Goal: Task Accomplishment & Management: Manage account settings

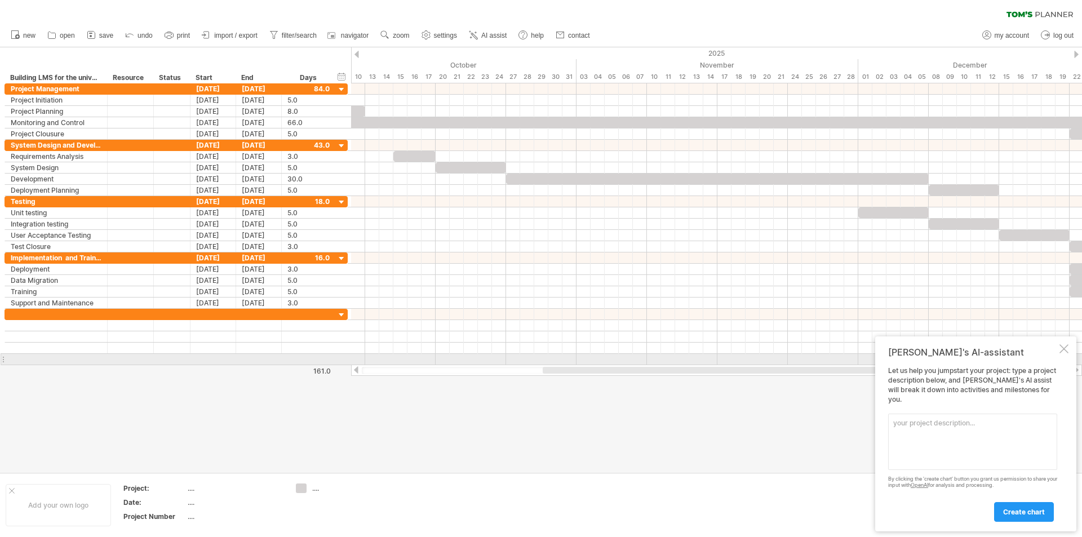
click at [1071, 355] on div "[PERSON_NAME]'s AI-assistant Let us help you jumpstart your project: type a pro…" at bounding box center [975, 434] width 201 height 195
click at [1066, 353] on div at bounding box center [1064, 348] width 9 height 9
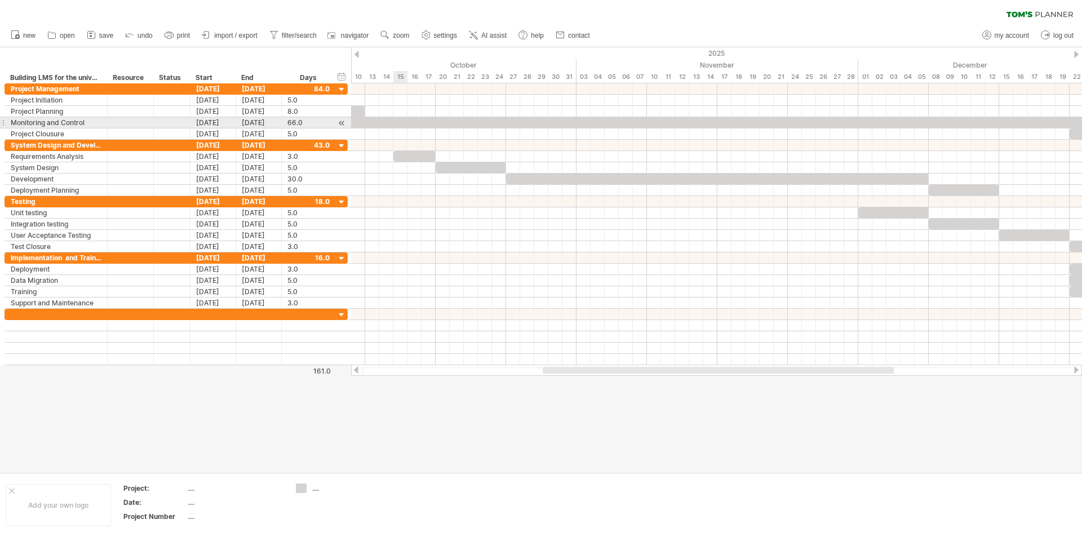
click at [398, 122] on div at bounding box center [718, 122] width 930 height 11
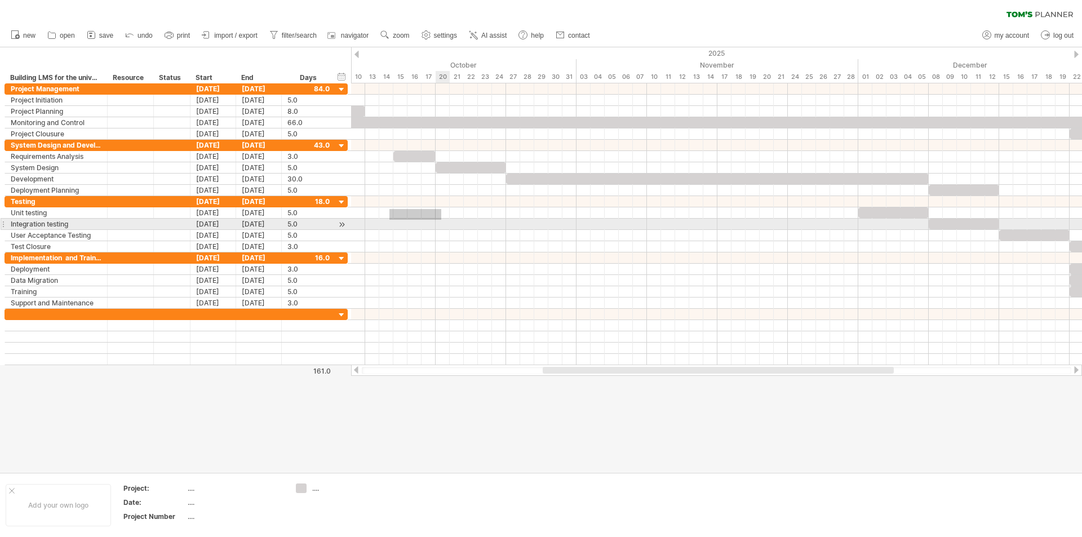
drag, startPoint x: 390, startPoint y: 209, endPoint x: 384, endPoint y: 218, distance: 10.6
click at [437, 218] on div at bounding box center [716, 212] width 731 height 11
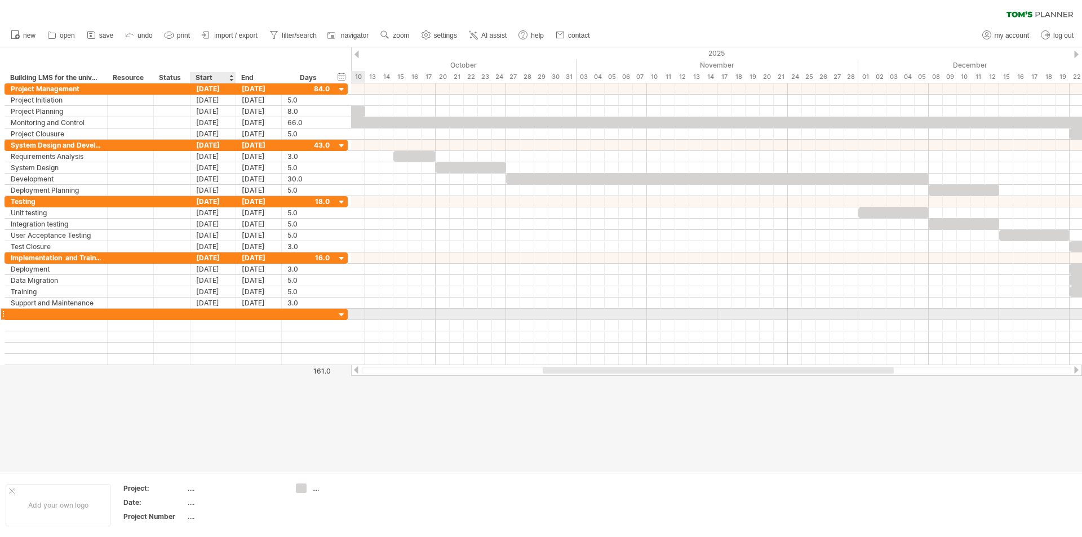
drag, startPoint x: 332, startPoint y: 318, endPoint x: 223, endPoint y: 318, distance: 109.4
click at [223, 318] on div at bounding box center [176, 314] width 343 height 11
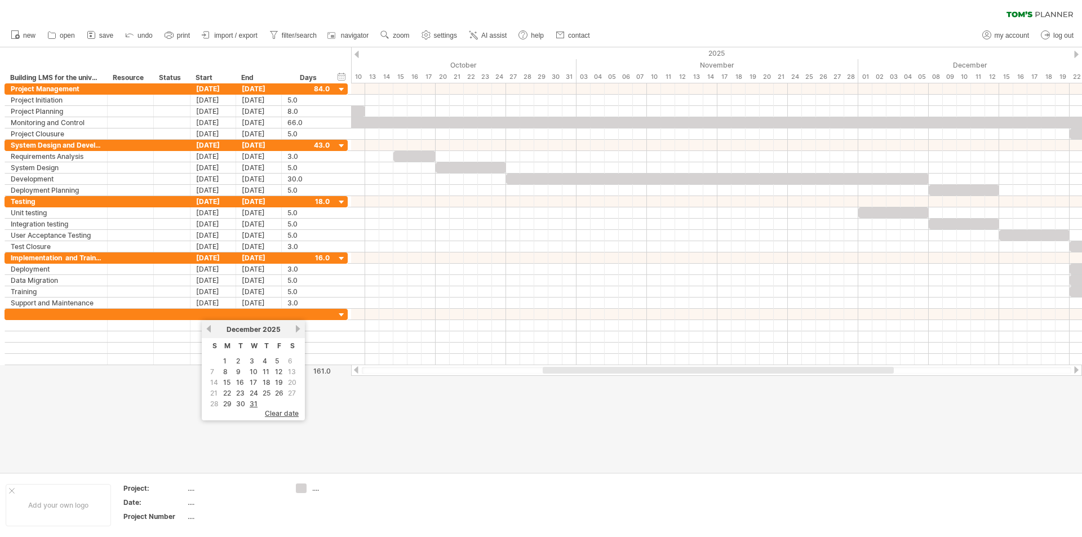
drag, startPoint x: 366, startPoint y: 450, endPoint x: 361, endPoint y: 444, distance: 7.2
click at [361, 444] on div at bounding box center [541, 259] width 1082 height 425
drag, startPoint x: 286, startPoint y: 423, endPoint x: 177, endPoint y: 446, distance: 111.8
click at [180, 451] on div at bounding box center [541, 259] width 1082 height 425
click at [1076, 48] on div "2025" at bounding box center [160, 53] width 2043 height 12
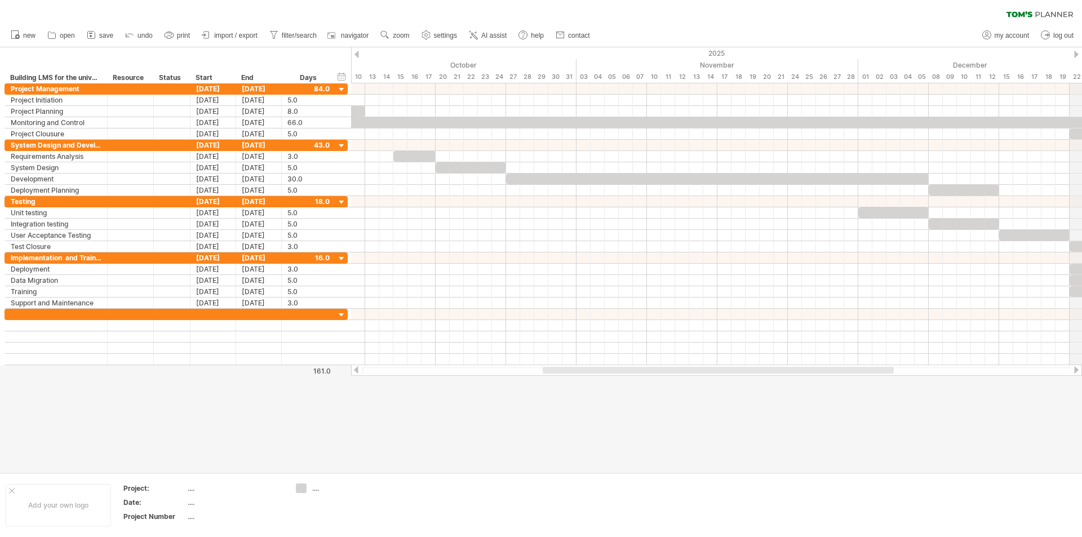
click at [1076, 48] on div "2025" at bounding box center [160, 53] width 2043 height 12
click at [1068, 65] on div "December" at bounding box center [1021, 65] width 324 height 12
click at [1076, 55] on div "Trying to reach [DOMAIN_NAME] Connected again... 0% clear filter new" at bounding box center [541, 268] width 1082 height 537
click at [1077, 54] on div at bounding box center [1076, 54] width 5 height 7
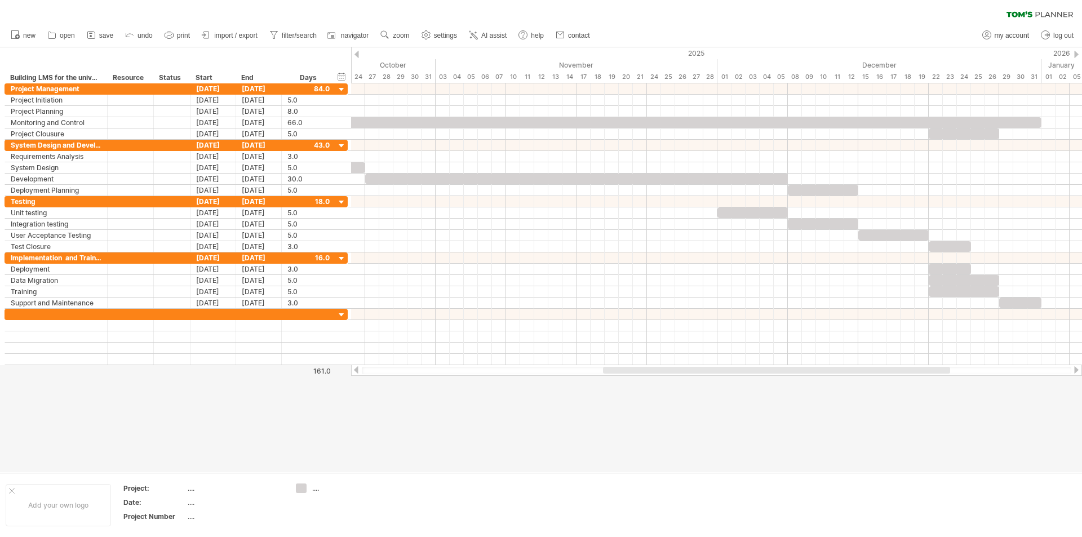
click at [1076, 55] on div at bounding box center [1076, 54] width 5 height 7
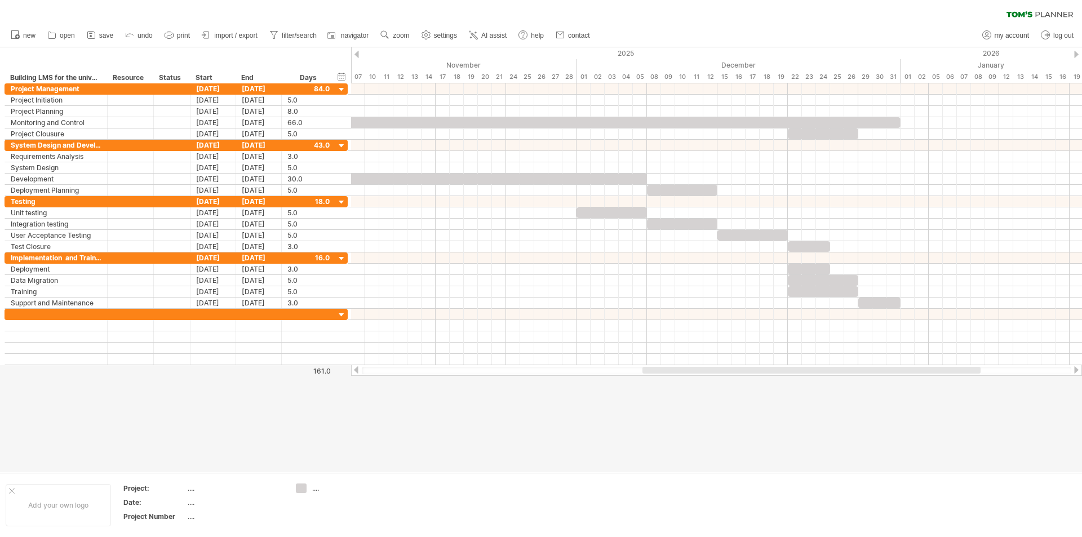
click at [357, 57] on div at bounding box center [357, 54] width 5 height 7
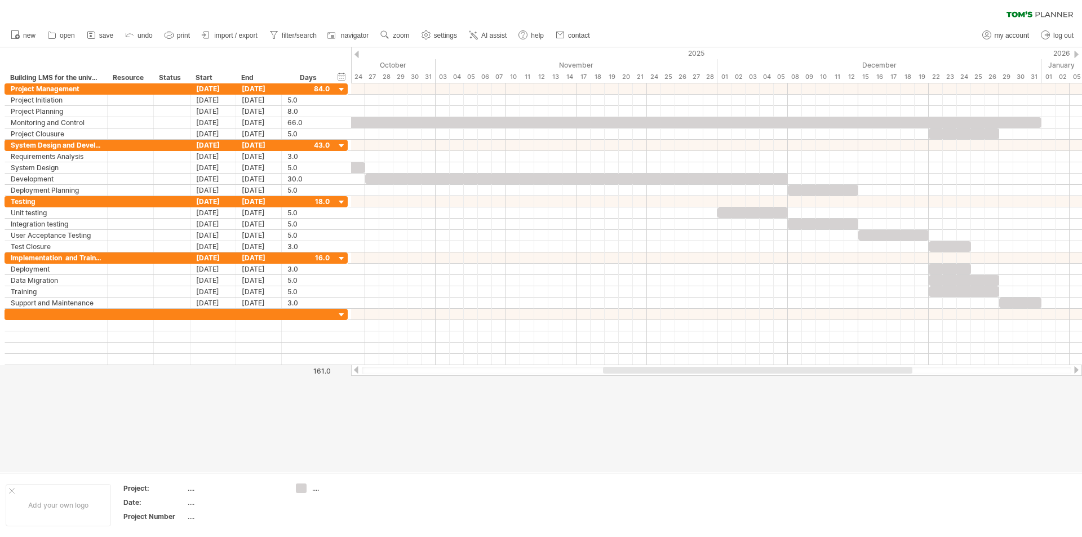
click at [357, 57] on div at bounding box center [357, 54] width 5 height 7
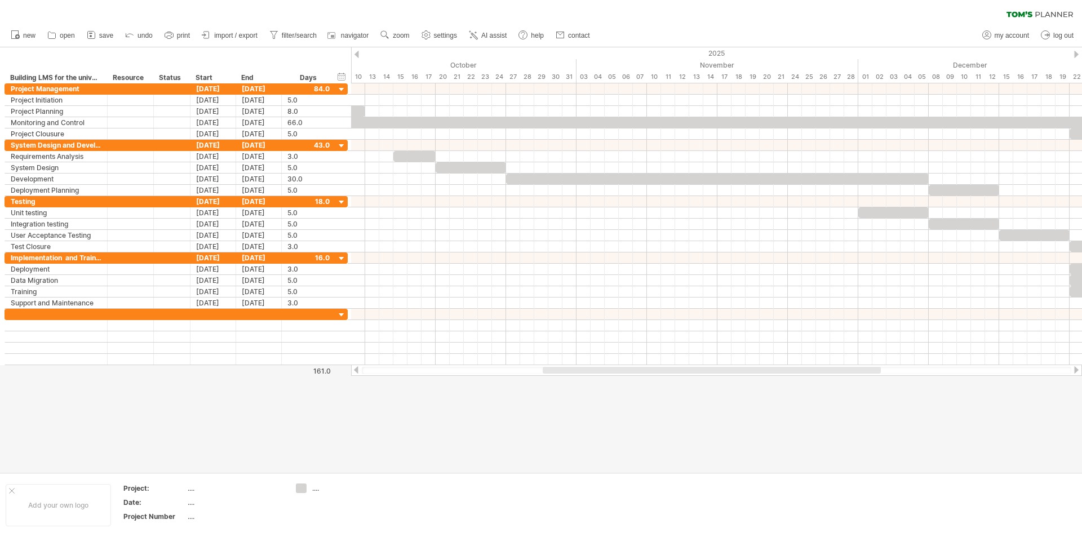
click at [357, 57] on div at bounding box center [357, 54] width 5 height 7
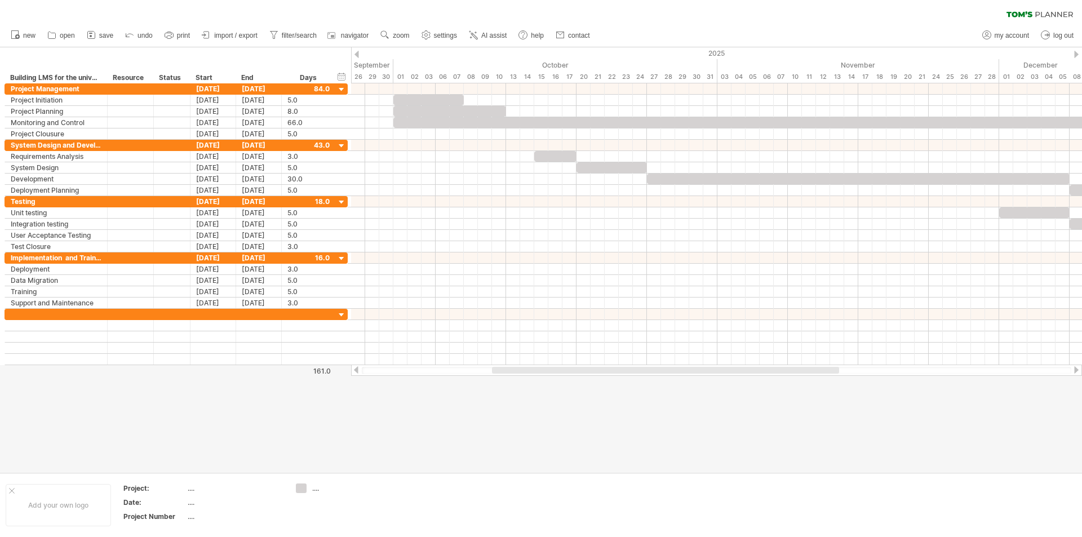
click at [357, 57] on div at bounding box center [357, 54] width 5 height 7
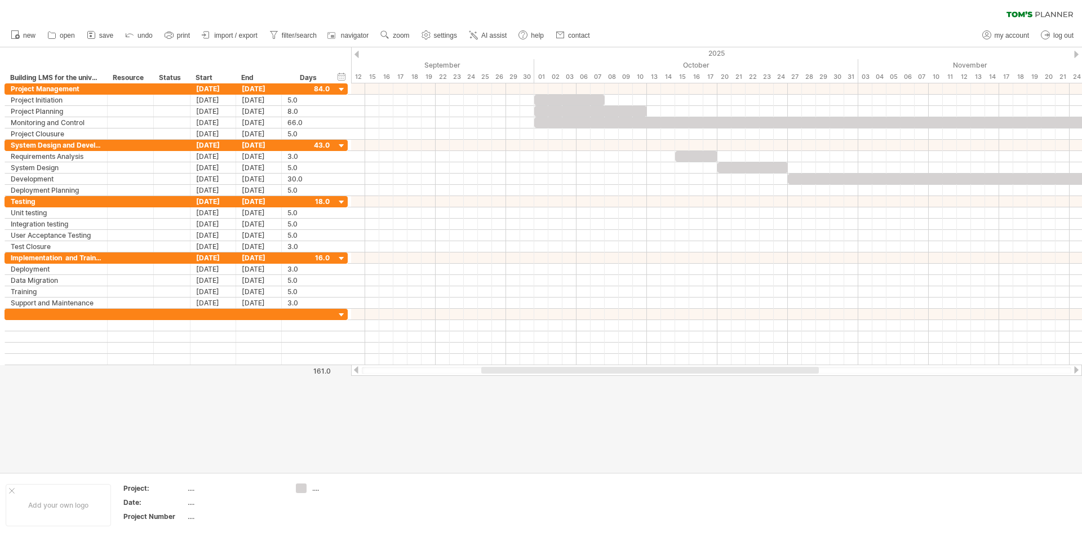
click at [357, 57] on div at bounding box center [357, 54] width 5 height 7
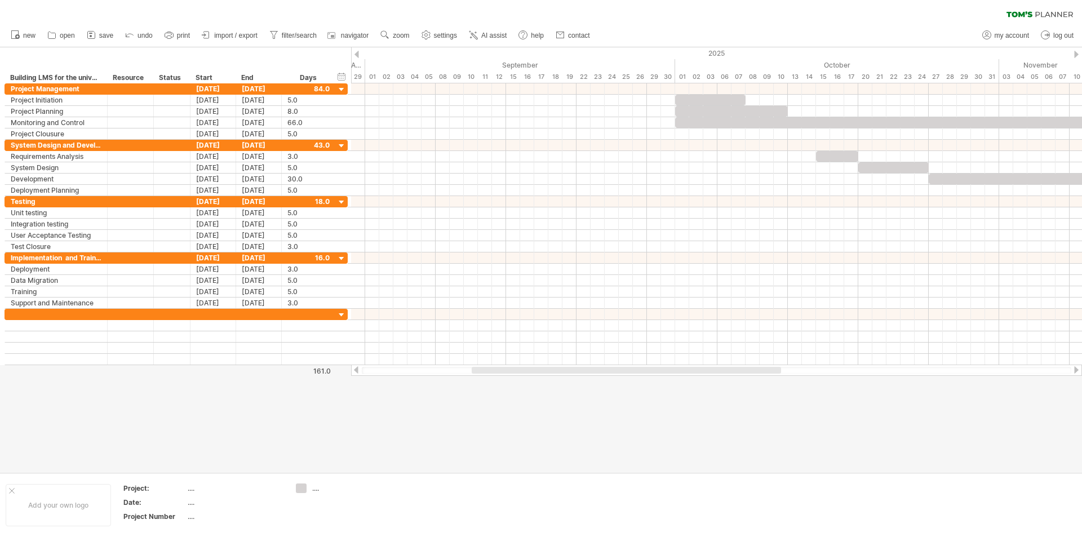
click at [357, 57] on div at bounding box center [357, 54] width 5 height 7
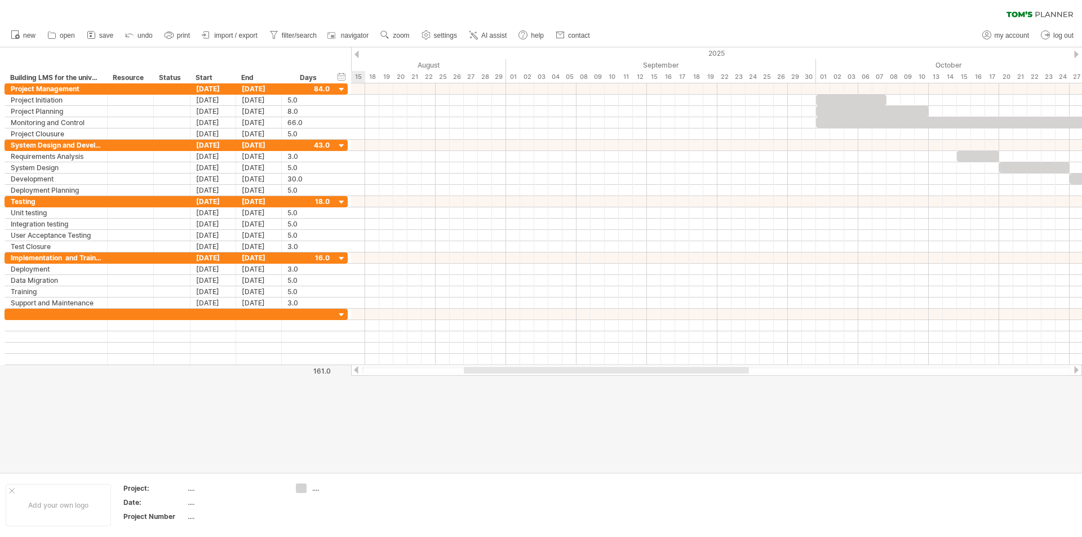
click at [357, 57] on div at bounding box center [357, 54] width 5 height 7
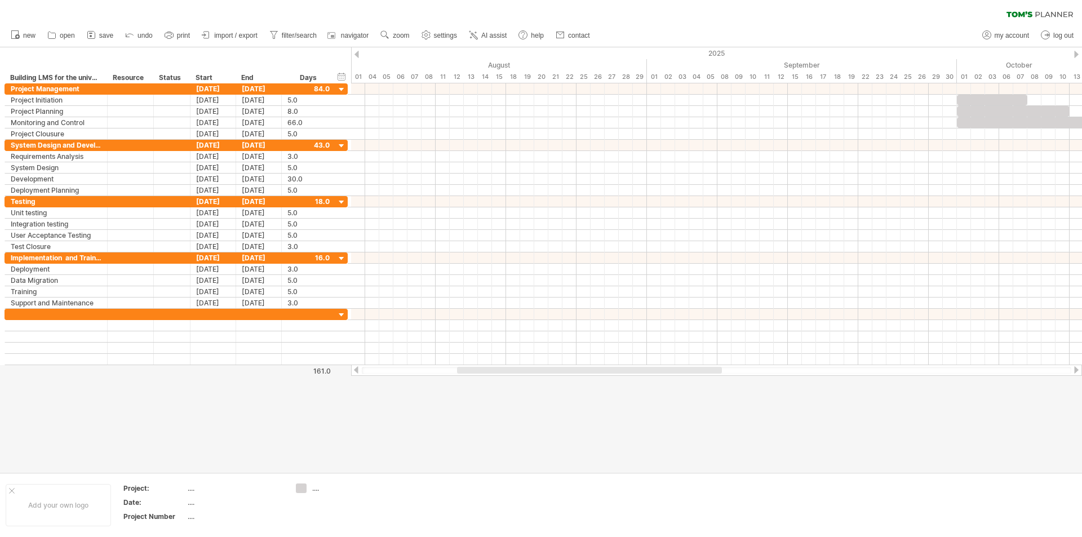
click at [1075, 56] on div at bounding box center [1076, 54] width 5 height 7
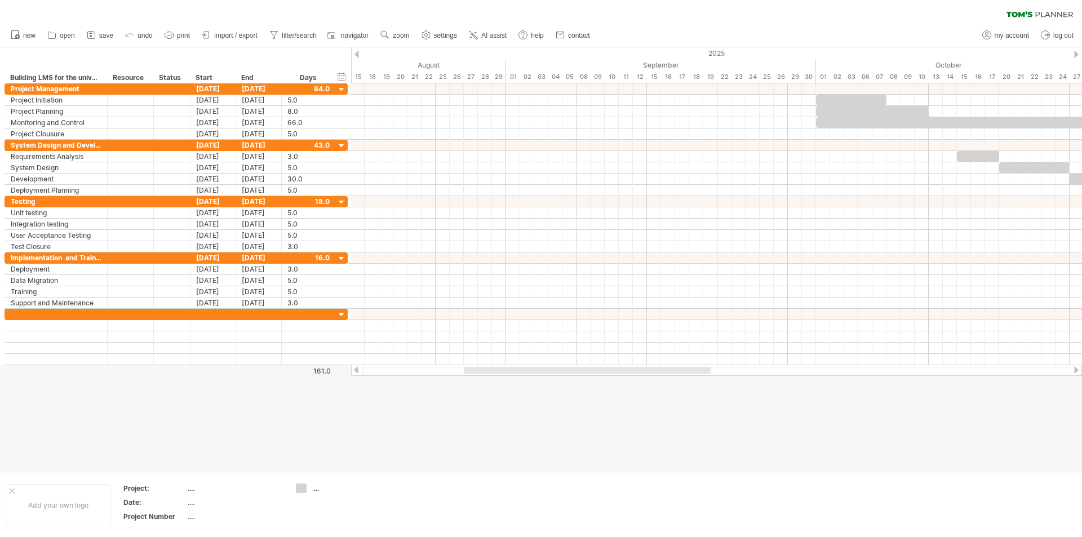
click at [1075, 56] on div at bounding box center [1076, 54] width 5 height 7
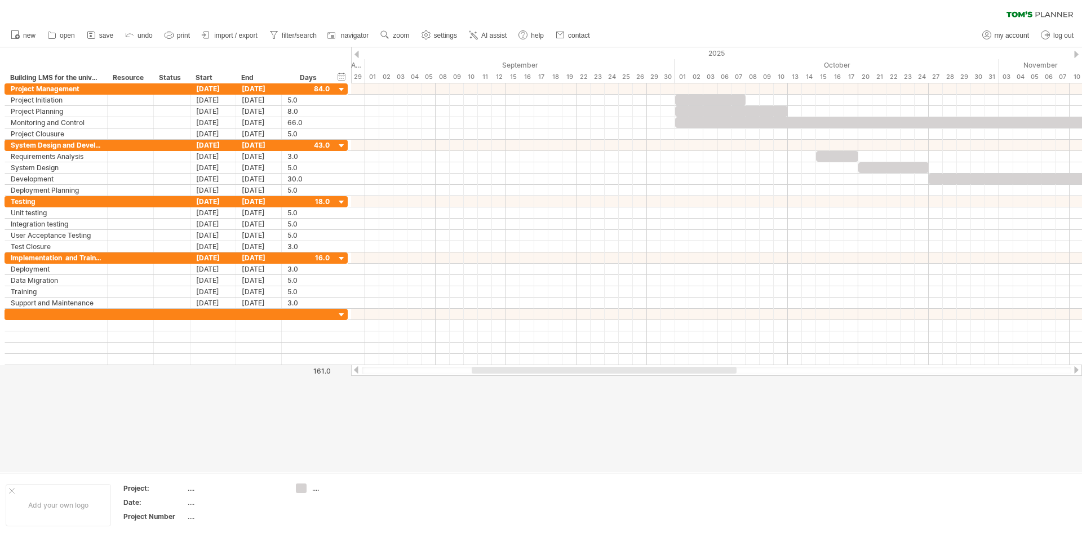
click at [1075, 56] on div at bounding box center [1076, 54] width 5 height 7
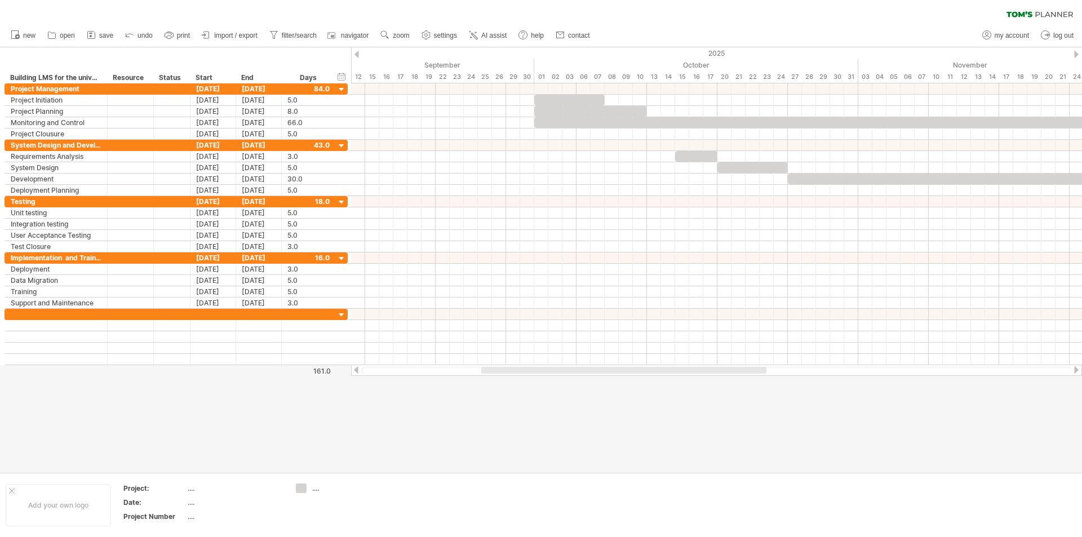
click at [1075, 56] on div at bounding box center [1076, 54] width 5 height 7
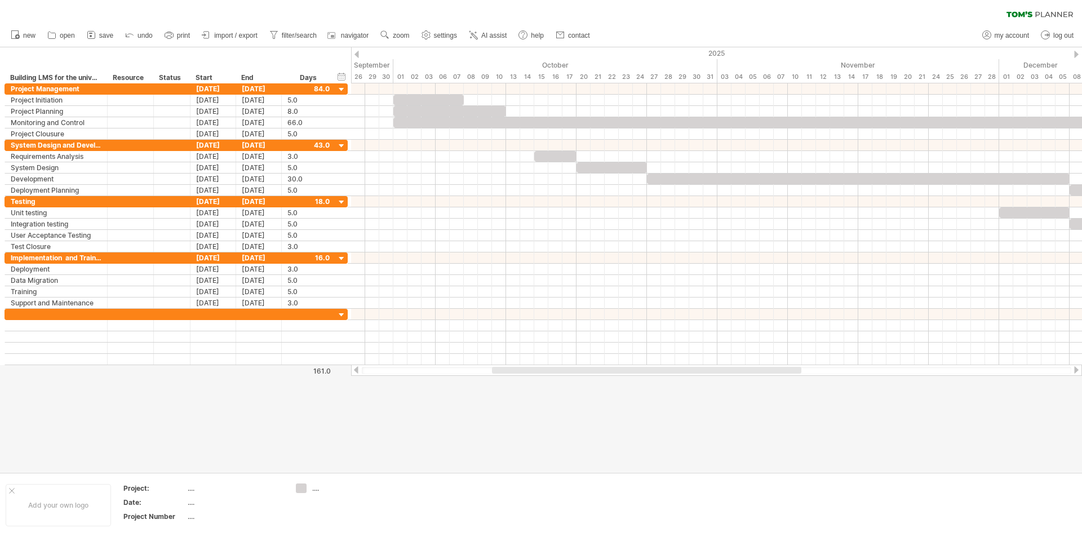
click at [1075, 56] on div at bounding box center [1076, 54] width 5 height 7
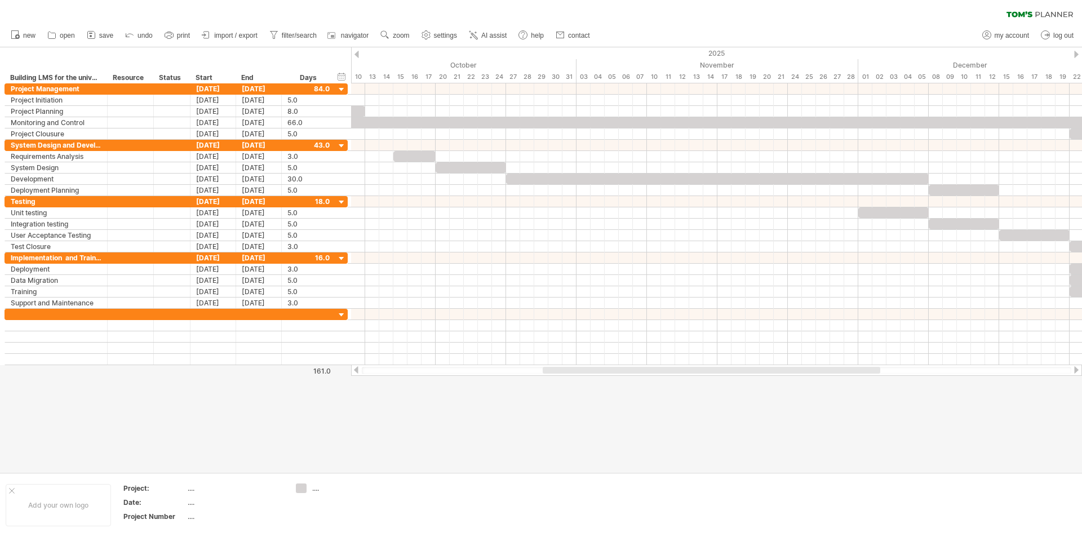
click at [356, 57] on div at bounding box center [357, 54] width 5 height 7
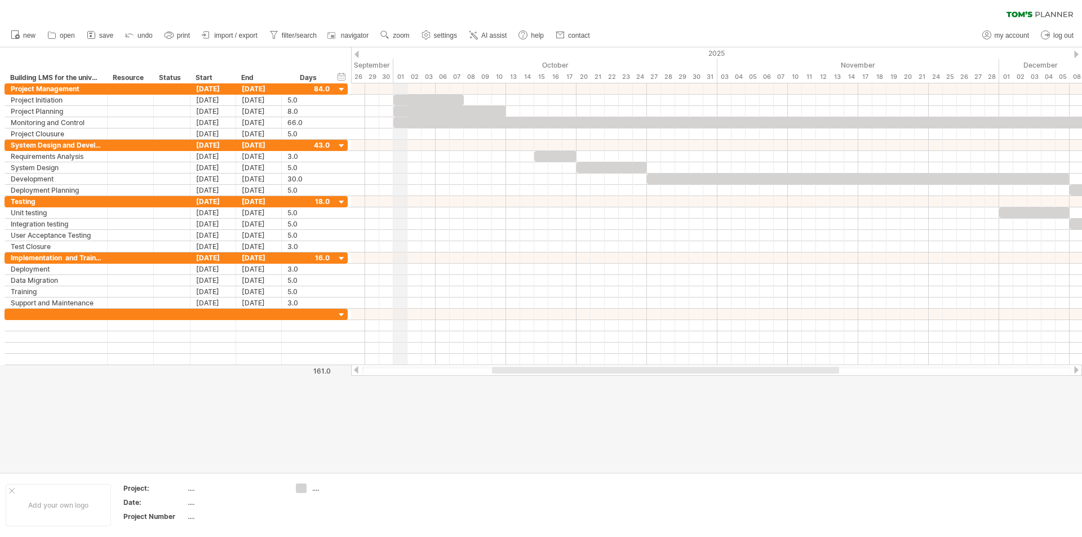
click at [403, 73] on div "01" at bounding box center [400, 77] width 14 height 12
drag, startPoint x: 403, startPoint y: 73, endPoint x: 397, endPoint y: 77, distance: 6.9
click at [397, 77] on div "01" at bounding box center [400, 77] width 14 height 12
click at [349, 67] on div "**********" at bounding box center [175, 65] width 351 height 36
drag, startPoint x: 344, startPoint y: 61, endPoint x: 342, endPoint y: 83, distance: 21.5
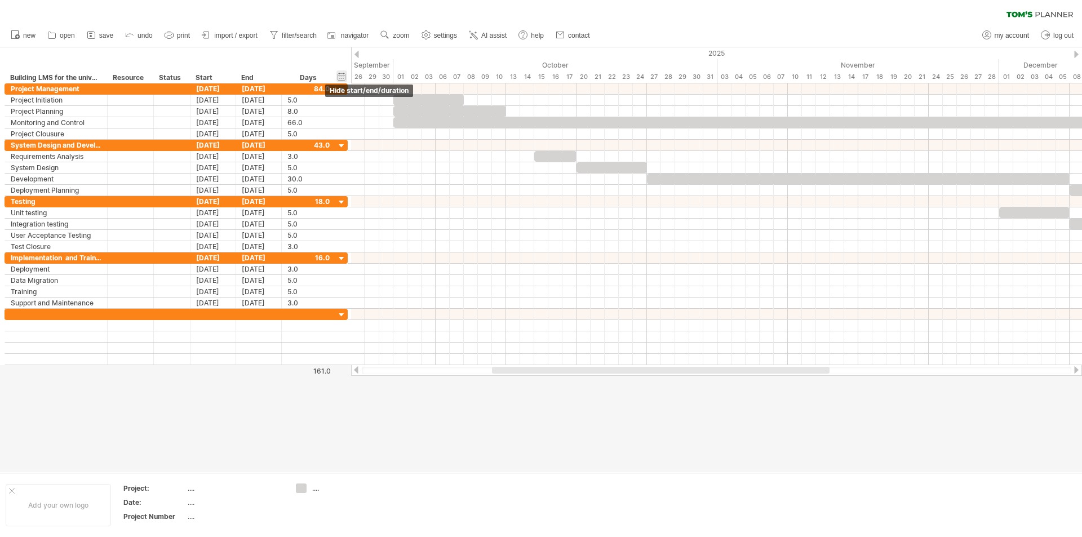
click at [342, 79] on div "**********" at bounding box center [175, 65] width 351 height 36
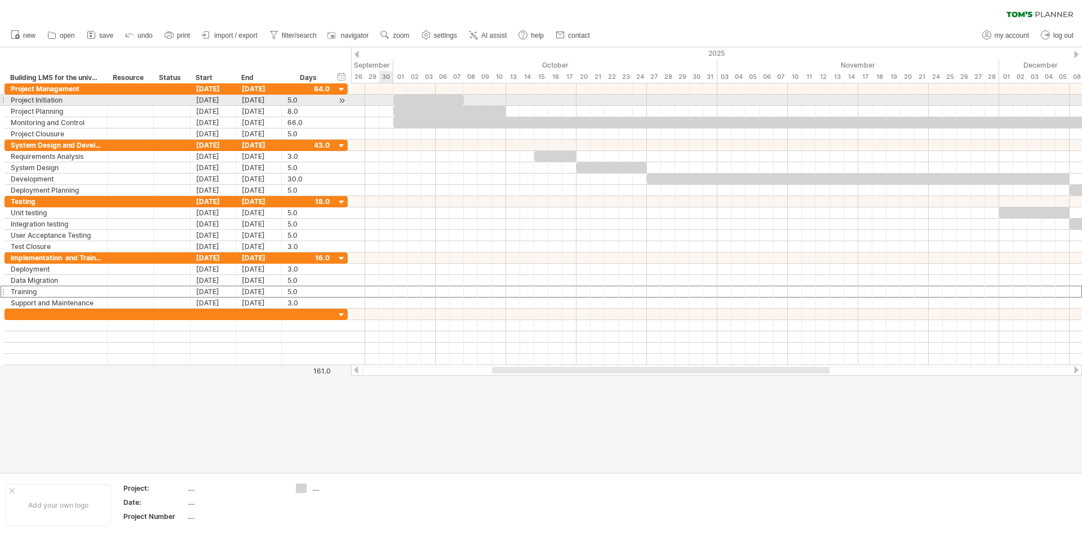
drag, startPoint x: 347, startPoint y: 297, endPoint x: 390, endPoint y: 99, distance: 202.9
click at [390, 99] on div "Trying to reach [DOMAIN_NAME] Connected again... 0% clear filter new" at bounding box center [541, 268] width 1082 height 537
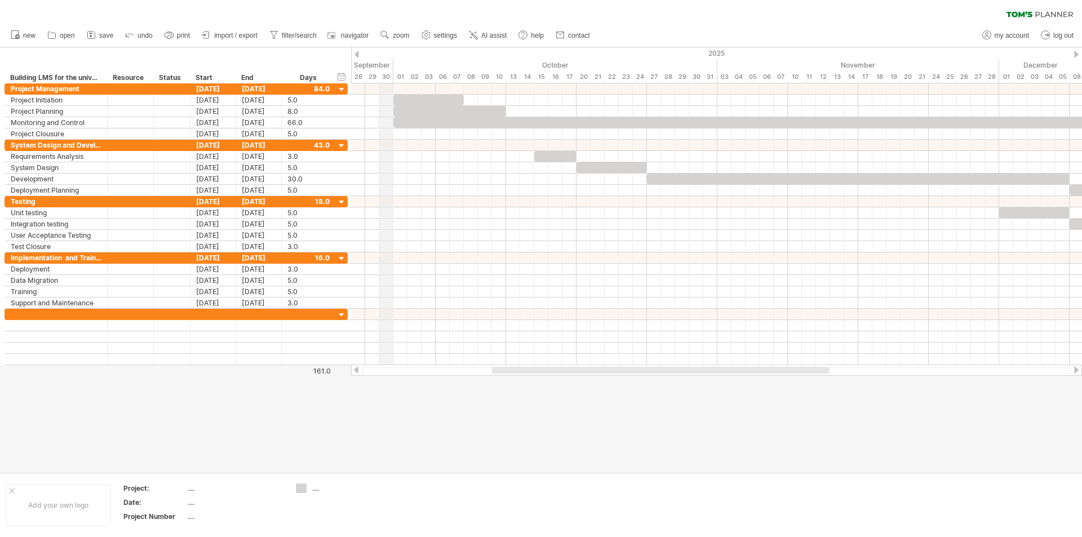
drag, startPoint x: 334, startPoint y: 50, endPoint x: 383, endPoint y: 65, distance: 51.9
click at [383, 65] on div "Trying to reach [DOMAIN_NAME] Connected again... 0% clear filter new" at bounding box center [541, 268] width 1082 height 537
click at [397, 49] on div "2025" at bounding box center [83, 53] width 2480 height 12
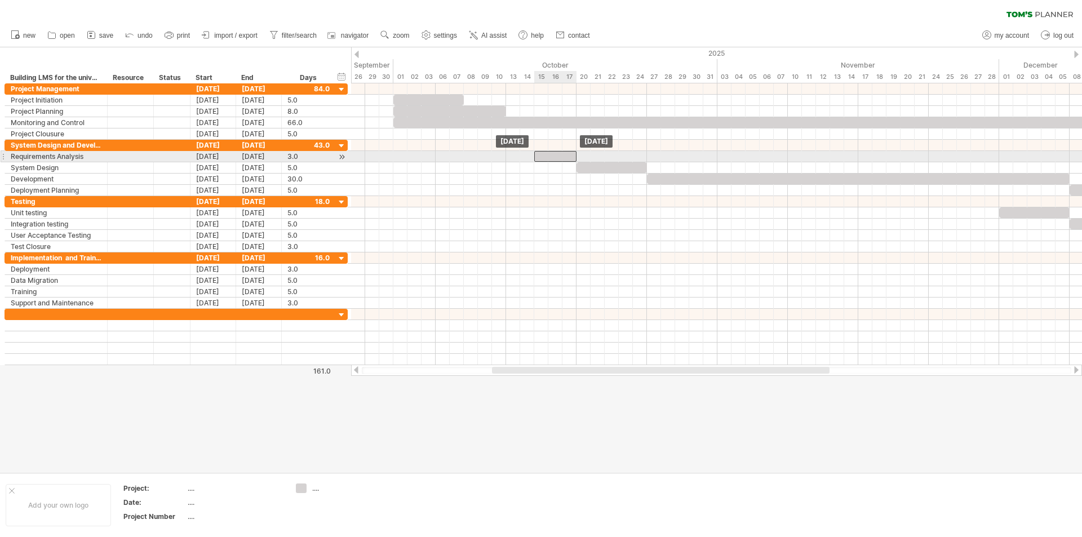
click at [576, 157] on div at bounding box center [555, 156] width 42 height 11
click at [576, 157] on span at bounding box center [576, 156] width 5 height 11
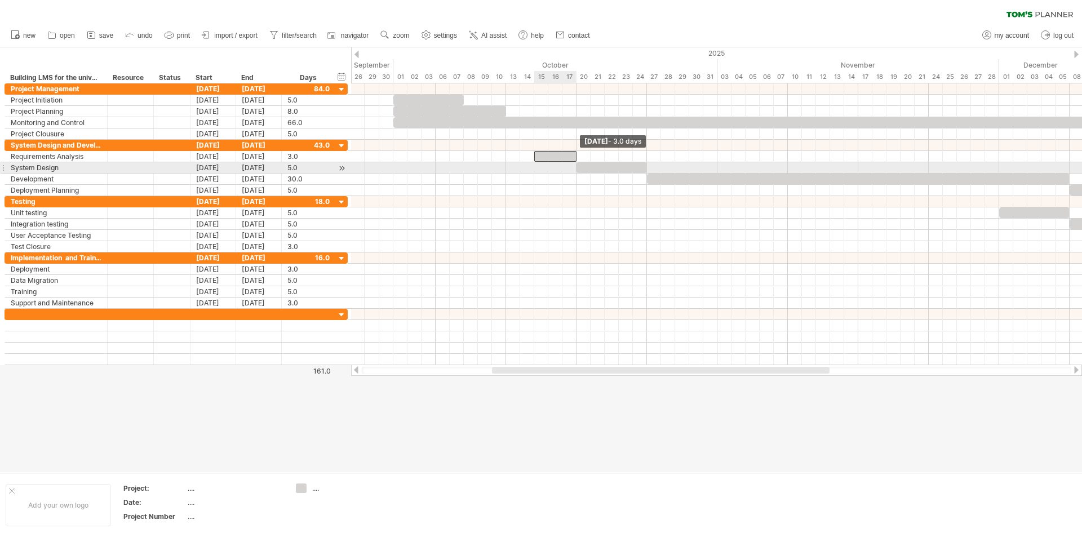
drag, startPoint x: 576, startPoint y: 157, endPoint x: 574, endPoint y: 170, distance: 13.2
click at [295, 170] on div at bounding box center [295, 168] width 0 height 56
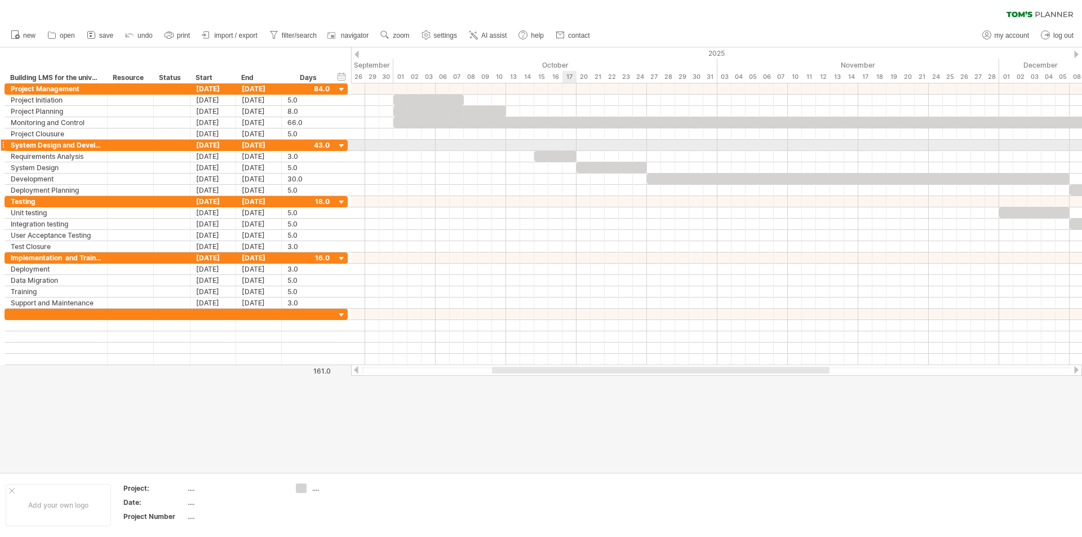
click at [567, 145] on div at bounding box center [716, 145] width 731 height 11
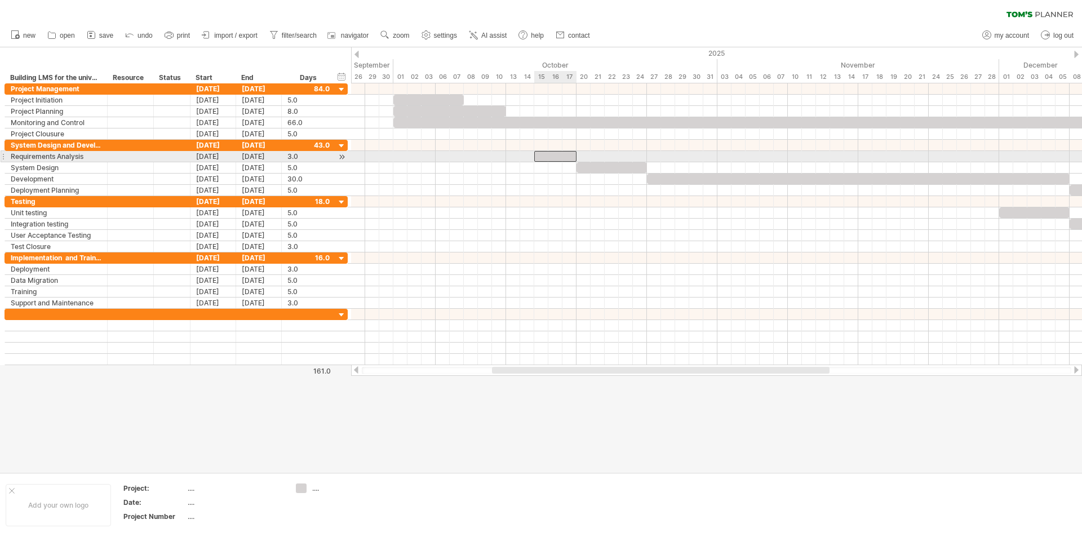
click at [559, 154] on div at bounding box center [555, 156] width 42 height 11
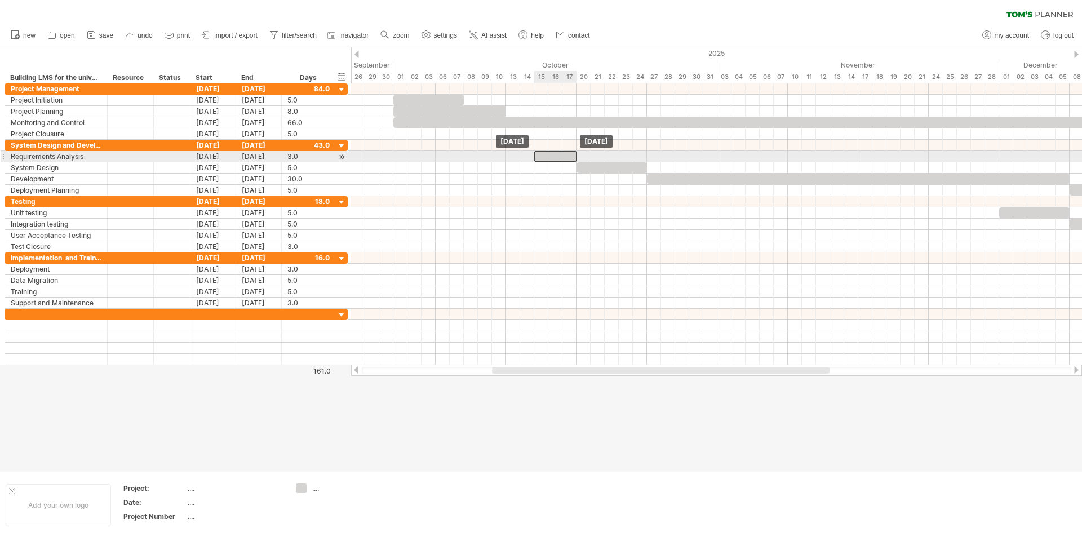
drag, startPoint x: 559, startPoint y: 154, endPoint x: 555, endPoint y: 159, distance: 6.1
click at [555, 159] on div at bounding box center [555, 156] width 42 height 11
click at [557, 153] on div at bounding box center [555, 156] width 42 height 11
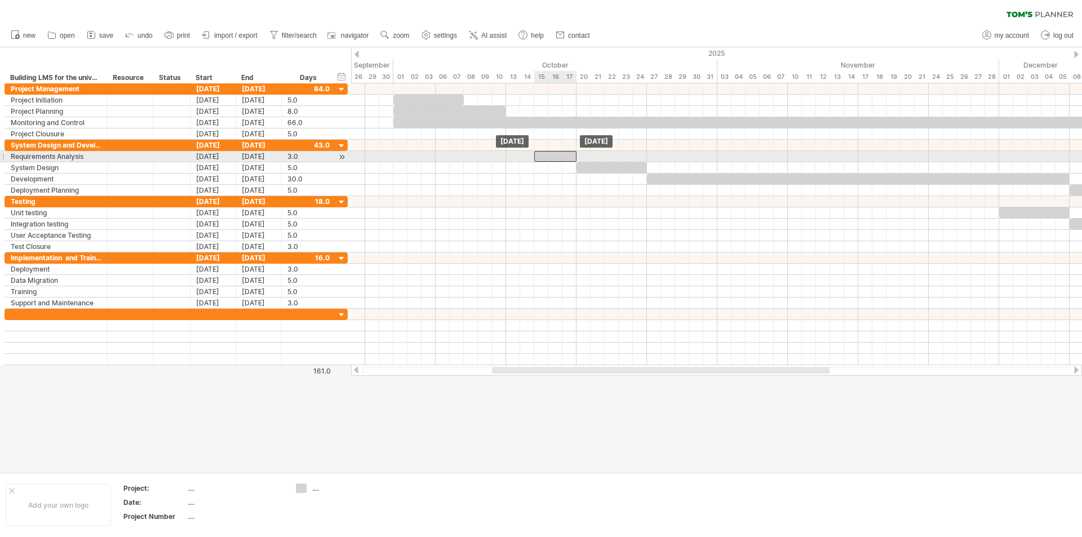
click at [557, 153] on div at bounding box center [555, 156] width 42 height 11
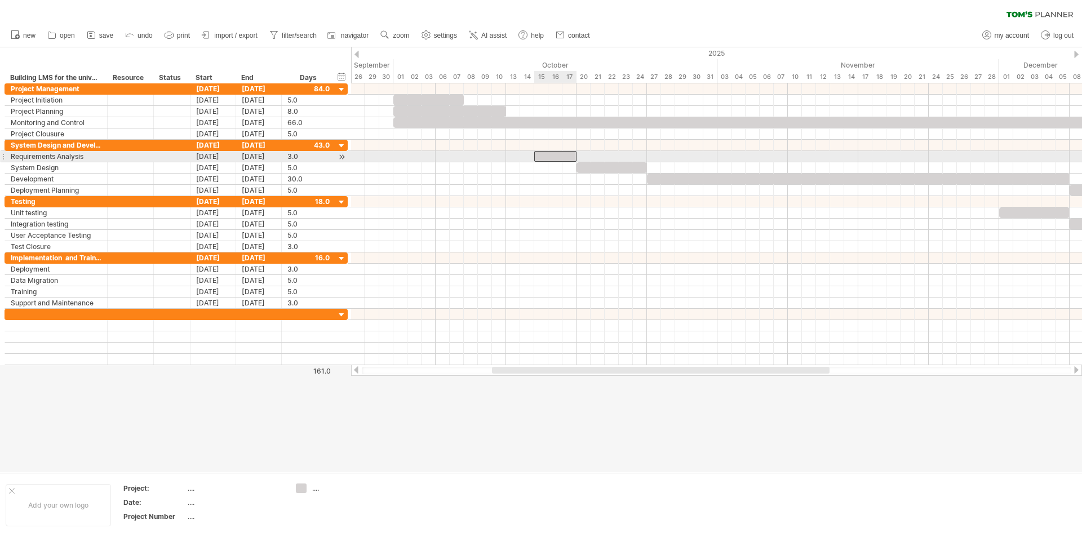
click at [557, 153] on div at bounding box center [555, 156] width 42 height 11
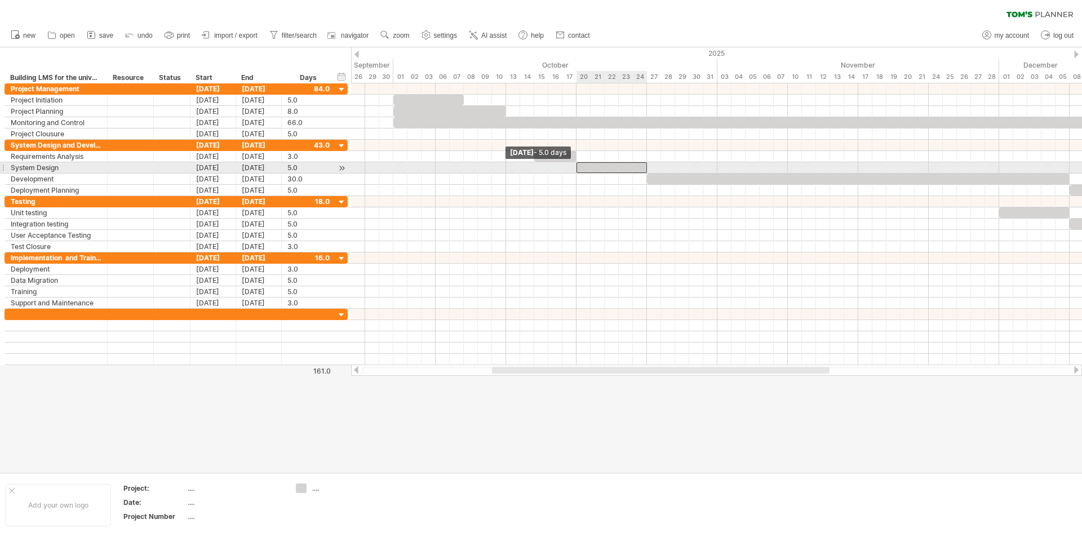
click at [578, 170] on span at bounding box center [576, 167] width 5 height 11
click at [577, 162] on span at bounding box center [576, 167] width 5 height 11
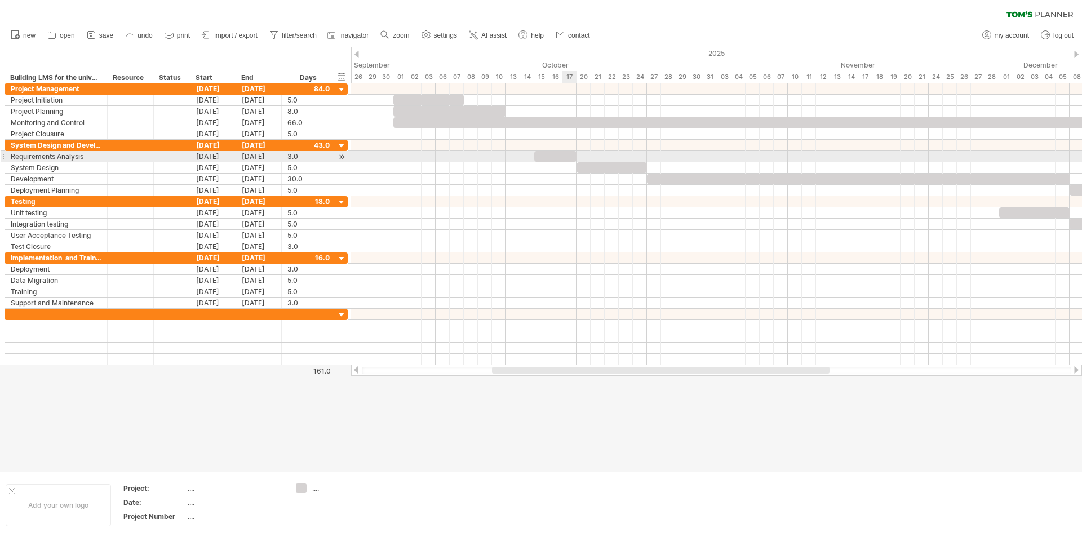
click at [574, 155] on div at bounding box center [555, 156] width 42 height 11
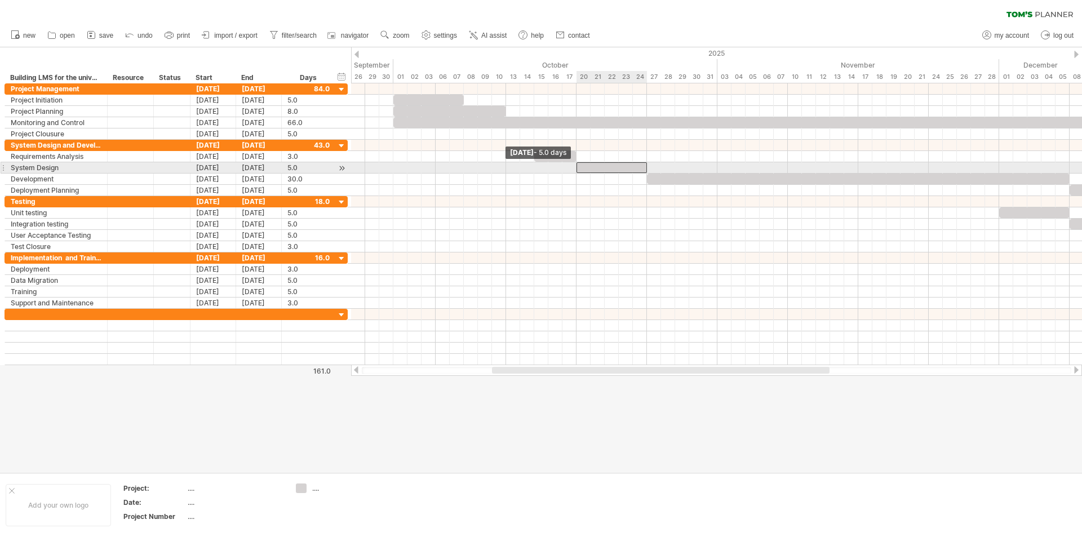
click at [577, 165] on span at bounding box center [576, 167] width 5 height 11
click at [588, 171] on div at bounding box center [612, 167] width 70 height 11
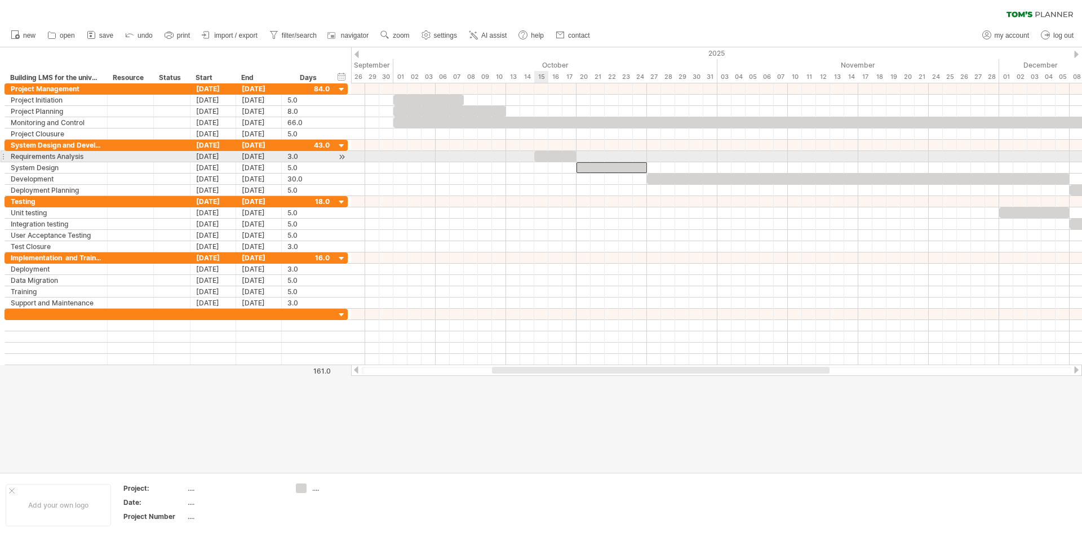
click at [541, 156] on div at bounding box center [555, 156] width 42 height 11
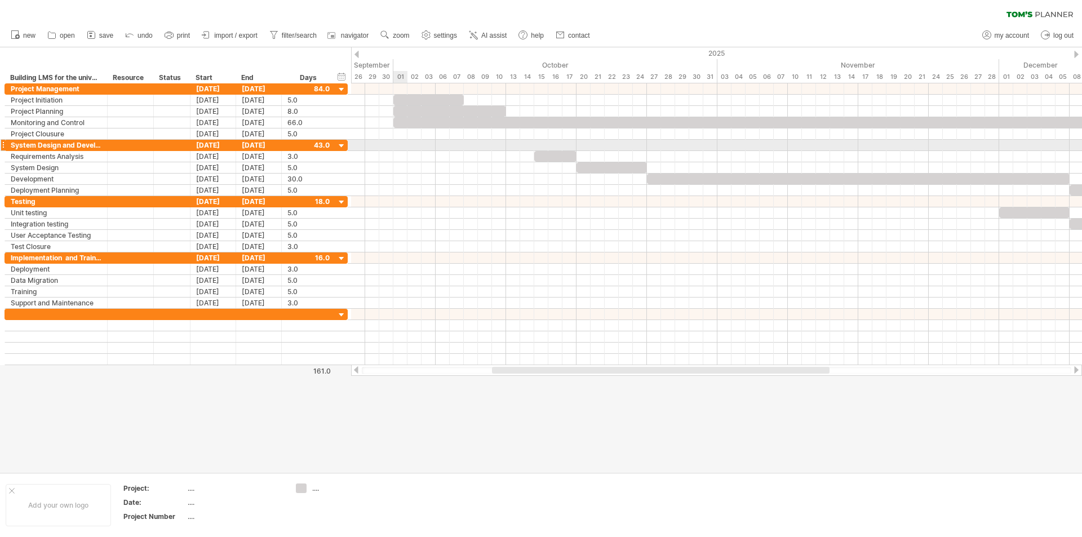
click at [402, 145] on div at bounding box center [716, 145] width 731 height 11
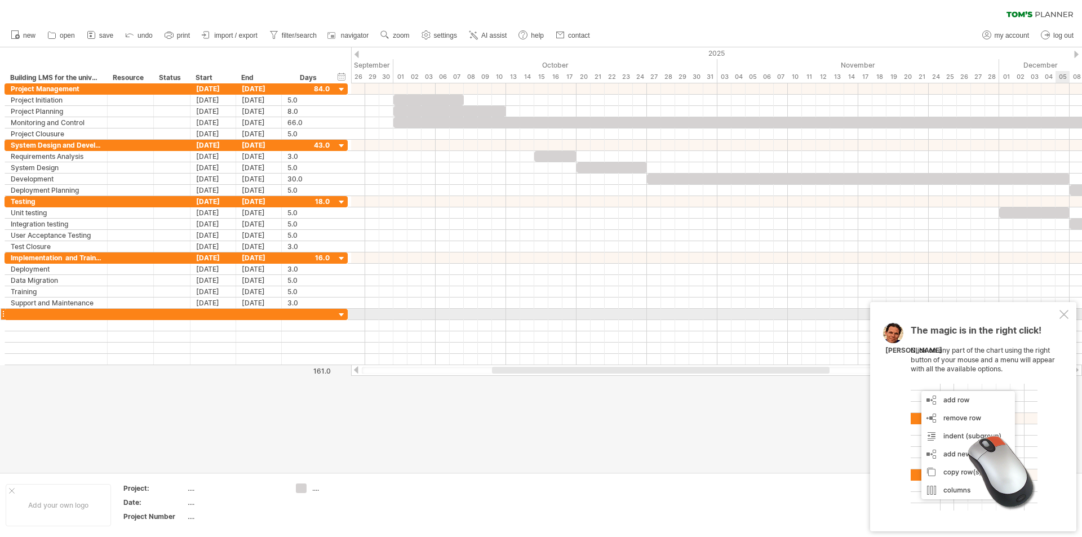
click at [1063, 315] on div at bounding box center [1064, 314] width 9 height 9
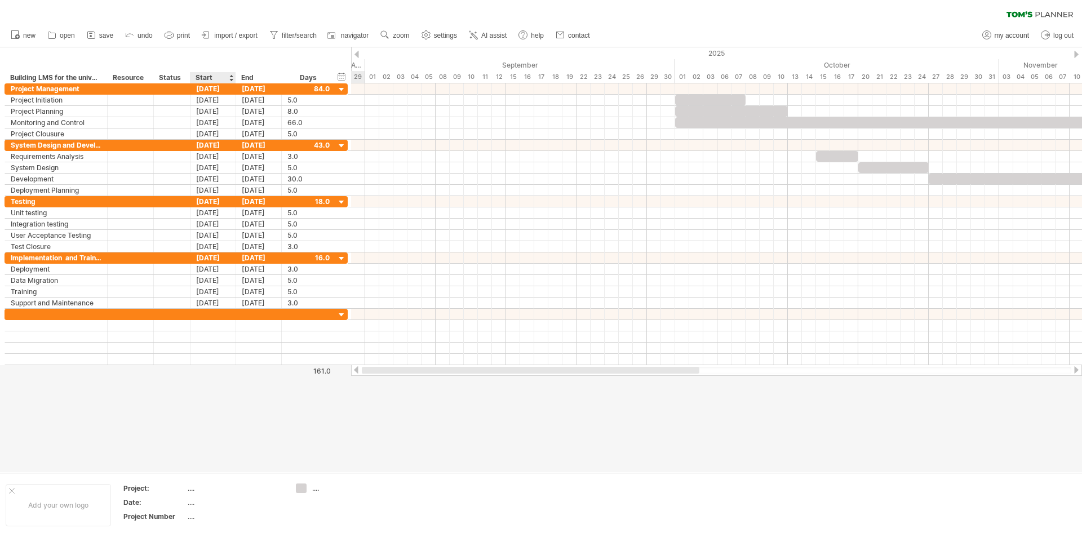
drag, startPoint x: 549, startPoint y: 372, endPoint x: 230, endPoint y: 380, distance: 319.1
click at [230, 380] on div "Trying to reach [DOMAIN_NAME] Connected again... 0% clear filter new" at bounding box center [541, 268] width 1082 height 537
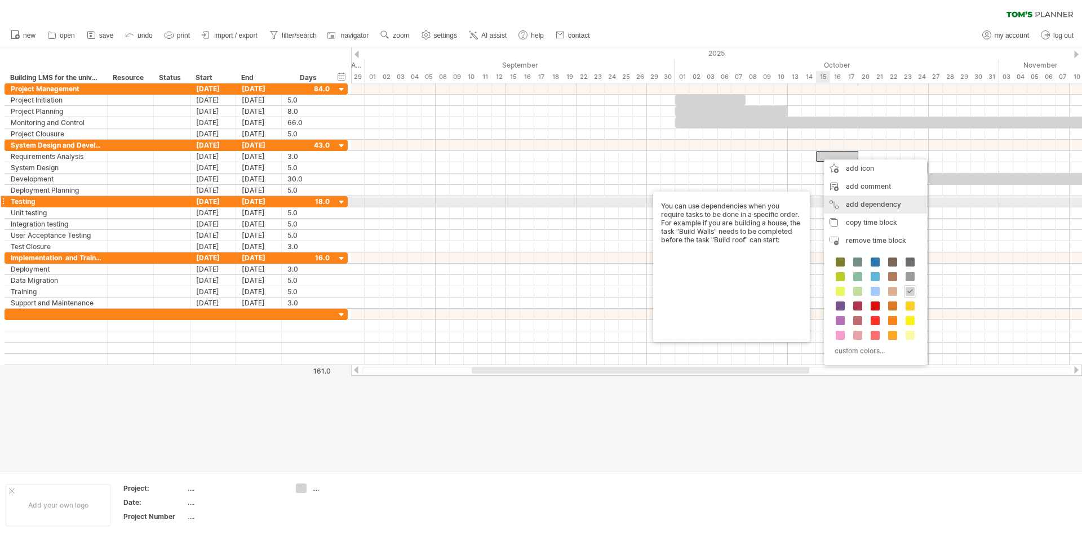
click at [861, 205] on div "add dependency You can use dependencies when you require tasks to be done in a …" at bounding box center [875, 205] width 103 height 18
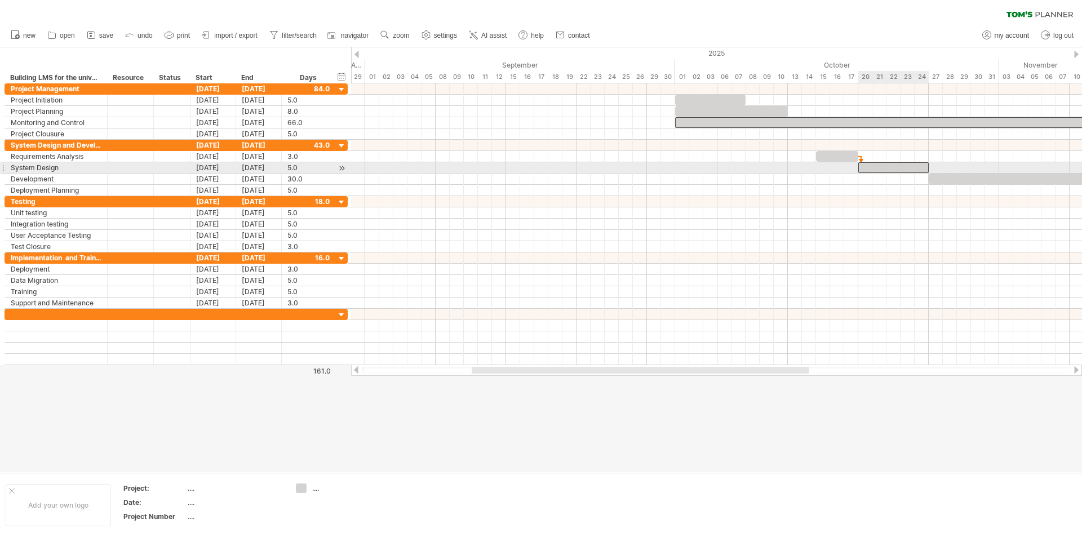
click at [861, 167] on div at bounding box center [894, 167] width 70 height 11
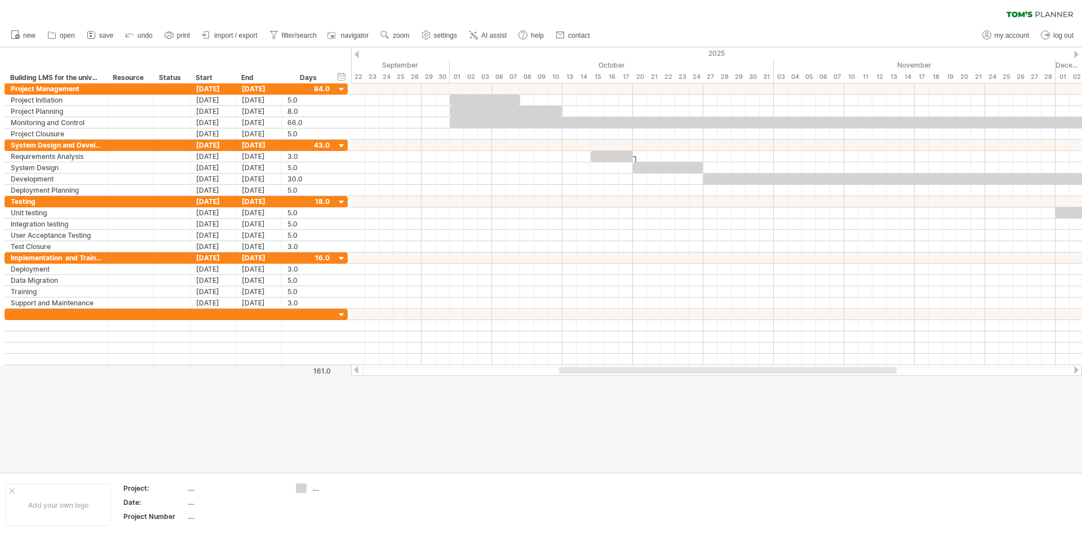
drag, startPoint x: 778, startPoint y: 371, endPoint x: 867, endPoint y: 368, distance: 89.1
click at [867, 368] on div at bounding box center [728, 370] width 338 height 7
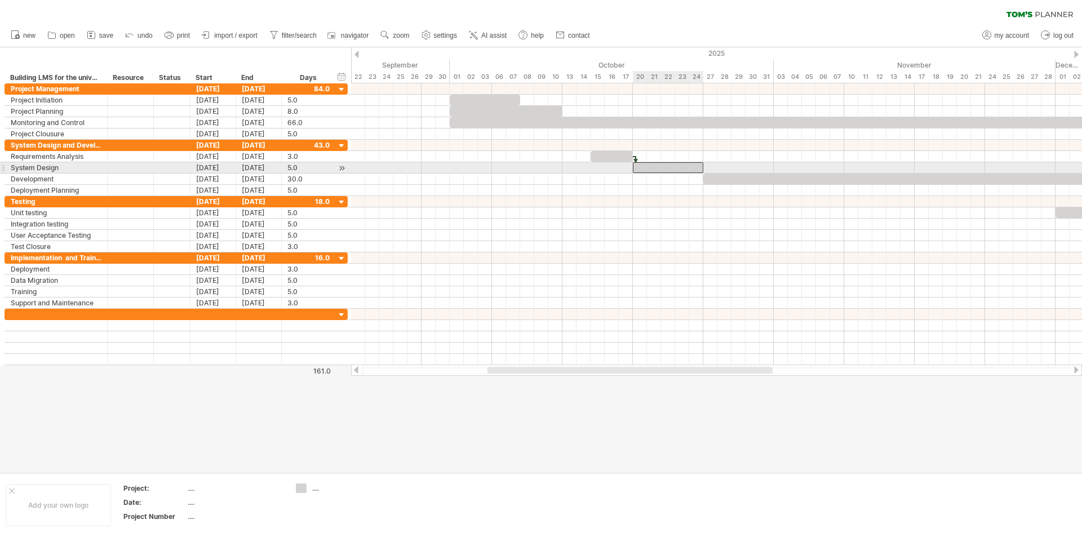
click at [701, 171] on div at bounding box center [668, 167] width 70 height 11
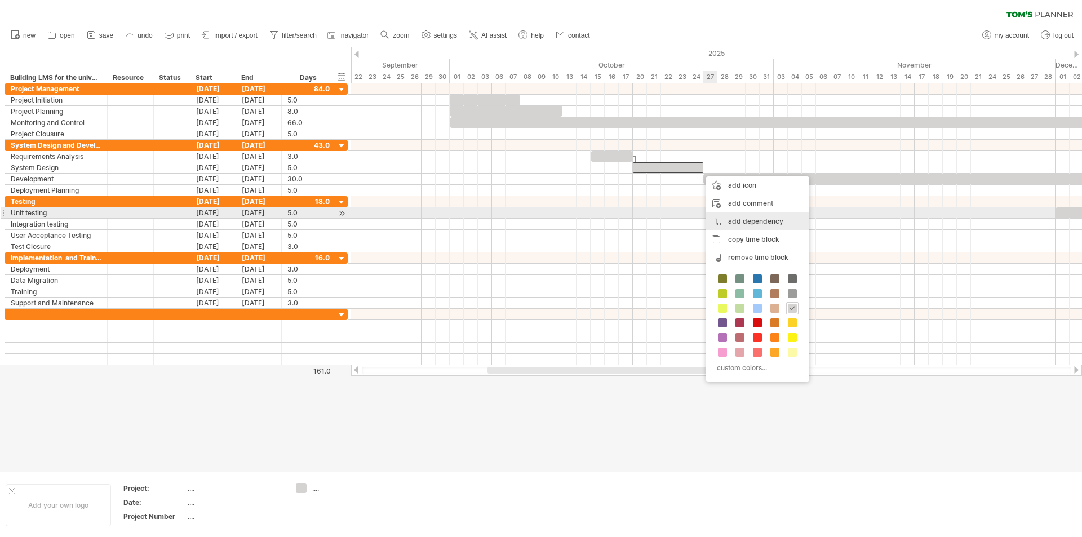
click at [737, 219] on div "add dependency You can use dependencies when you require tasks to be done in a …" at bounding box center [757, 222] width 103 height 18
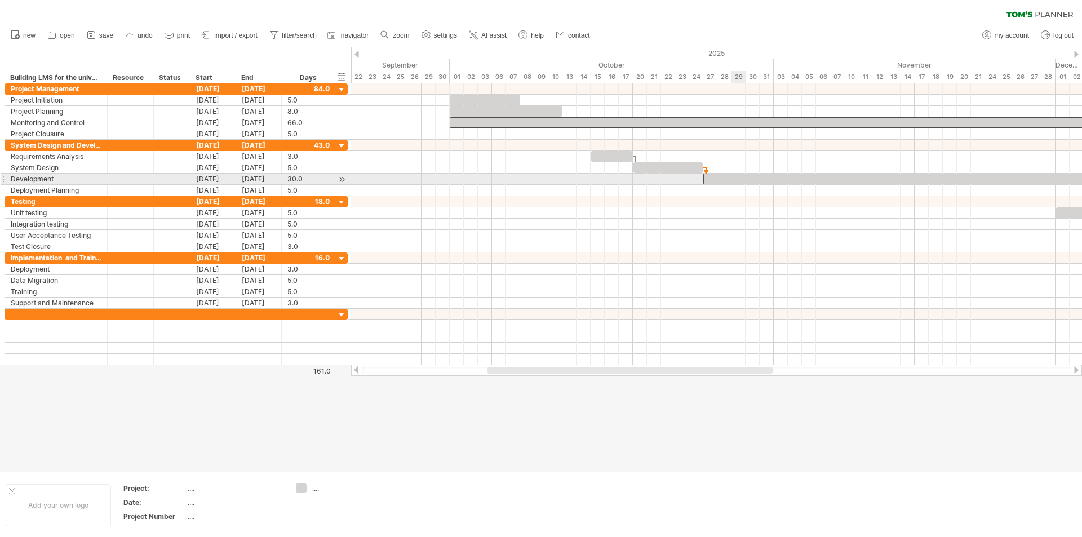
click at [741, 176] on div at bounding box center [914, 179] width 423 height 11
click at [709, 180] on div at bounding box center [914, 179] width 423 height 11
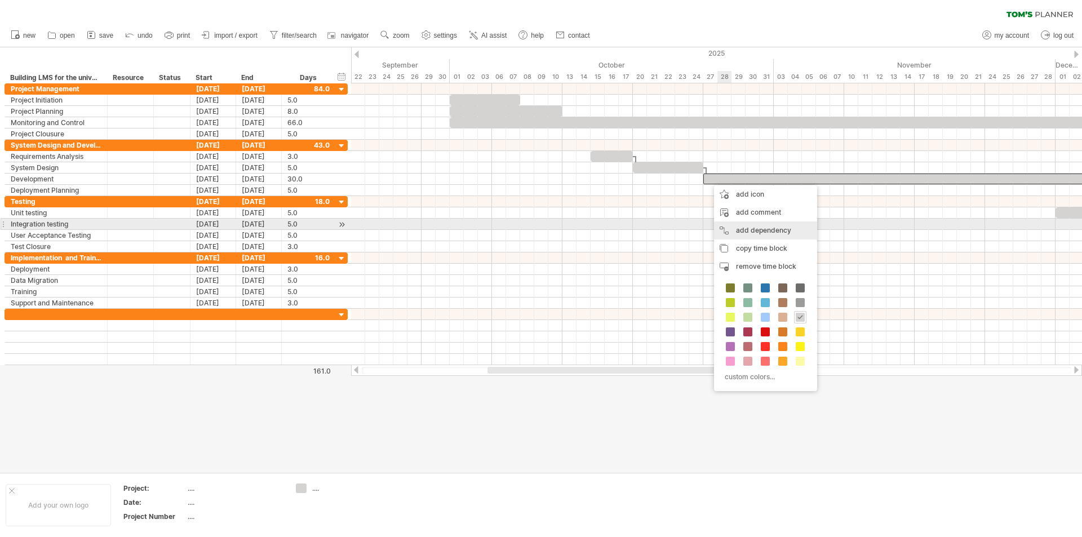
click at [745, 229] on div "add dependency You can use dependencies when you require tasks to be done in a …" at bounding box center [765, 231] width 103 height 18
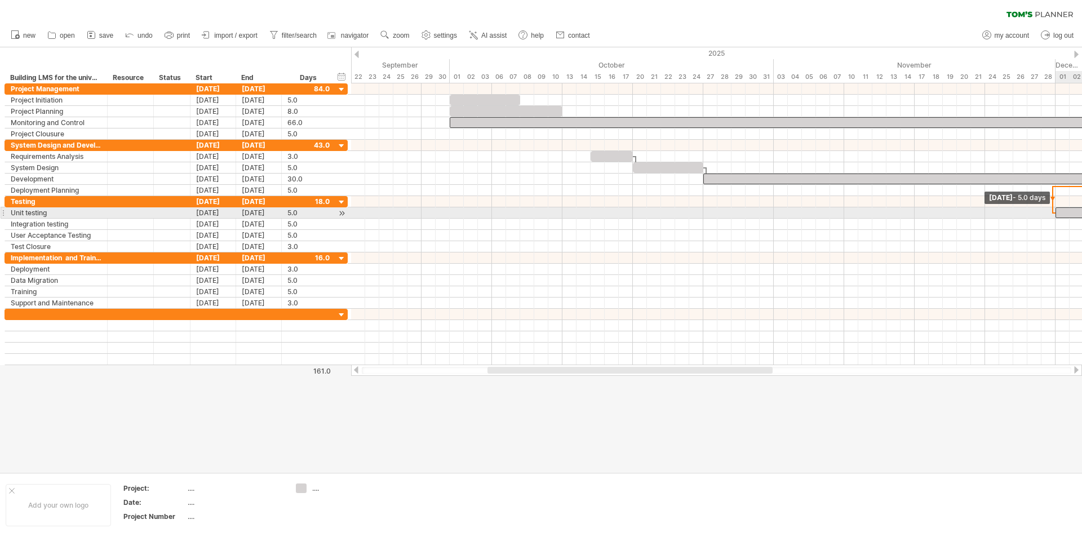
click at [1056, 213] on span at bounding box center [1056, 212] width 5 height 11
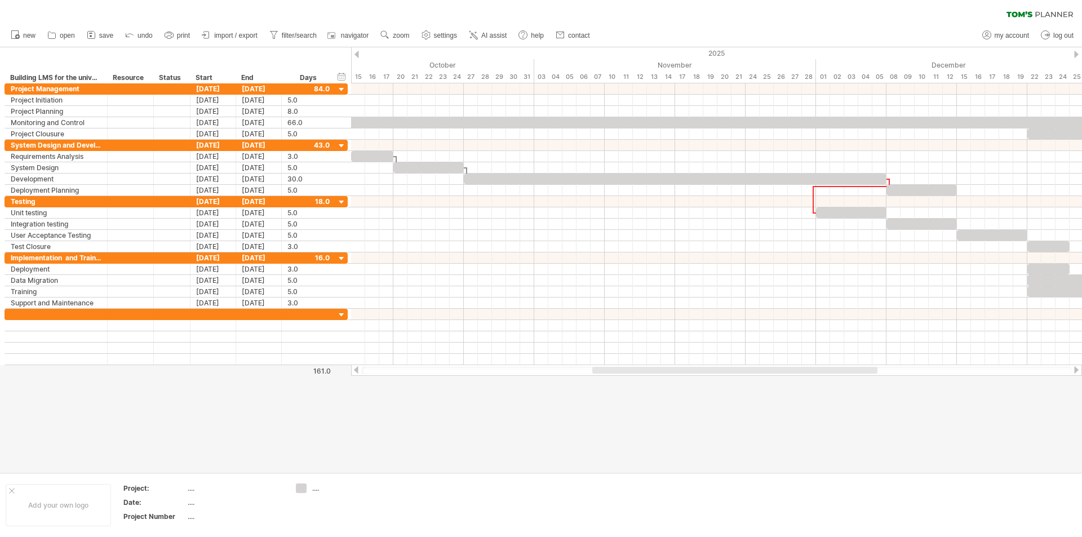
drag, startPoint x: 743, startPoint y: 370, endPoint x: 848, endPoint y: 382, distance: 105.5
click at [848, 382] on div "Trying to reach [DOMAIN_NAME] Connected again... 0% clear filter new" at bounding box center [541, 268] width 1082 height 537
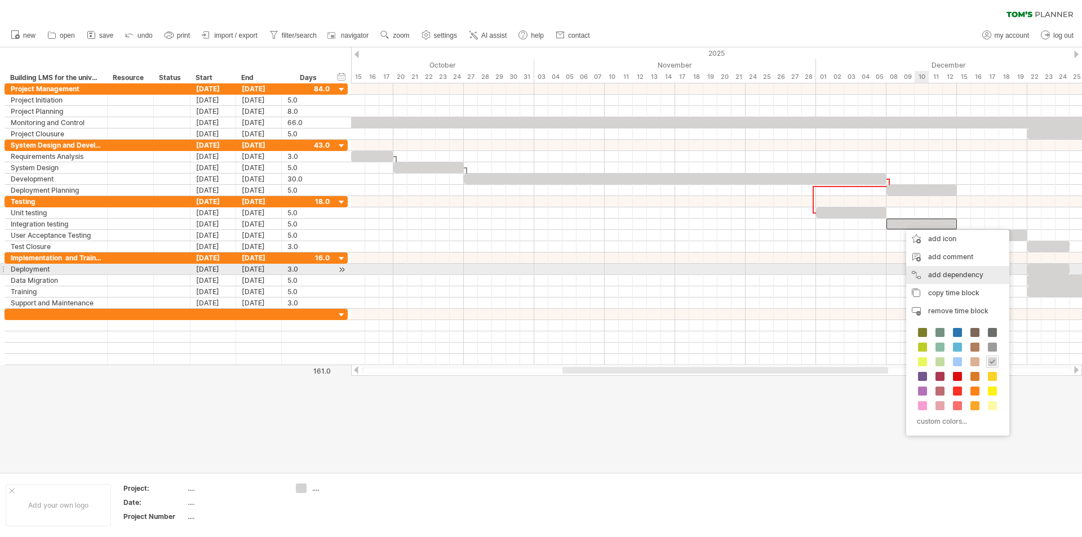
click at [957, 273] on div "add dependency You can use dependencies when you require tasks to be done in a …" at bounding box center [957, 275] width 103 height 18
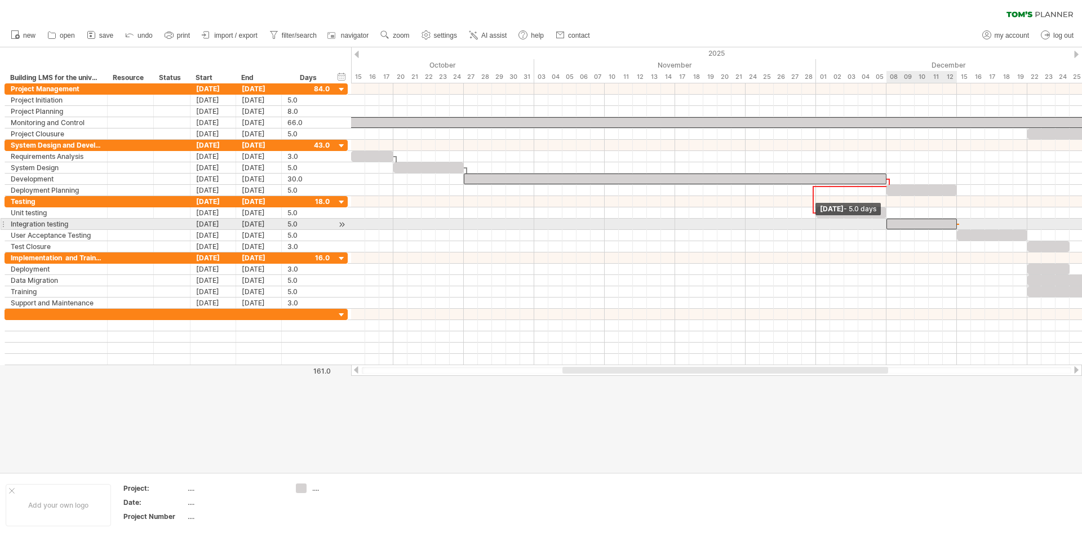
click at [887, 223] on span at bounding box center [886, 224] width 5 height 11
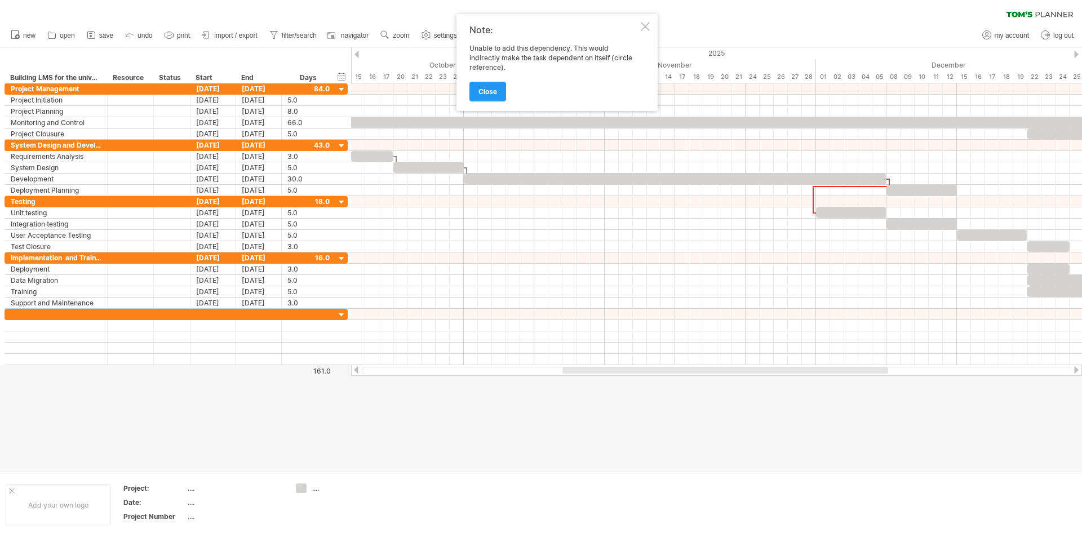
drag, startPoint x: 673, startPoint y: 366, endPoint x: 737, endPoint y: 366, distance: 64.3
click at [737, 366] on div at bounding box center [716, 370] width 731 height 11
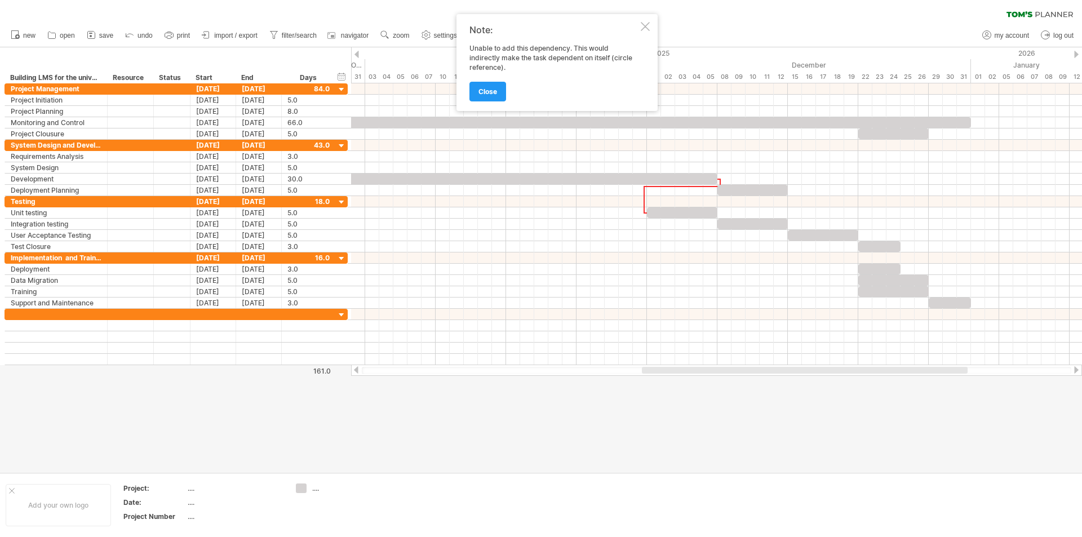
drag, startPoint x: 734, startPoint y: 369, endPoint x: 814, endPoint y: 368, distance: 79.5
click at [814, 368] on div at bounding box center [805, 370] width 326 height 7
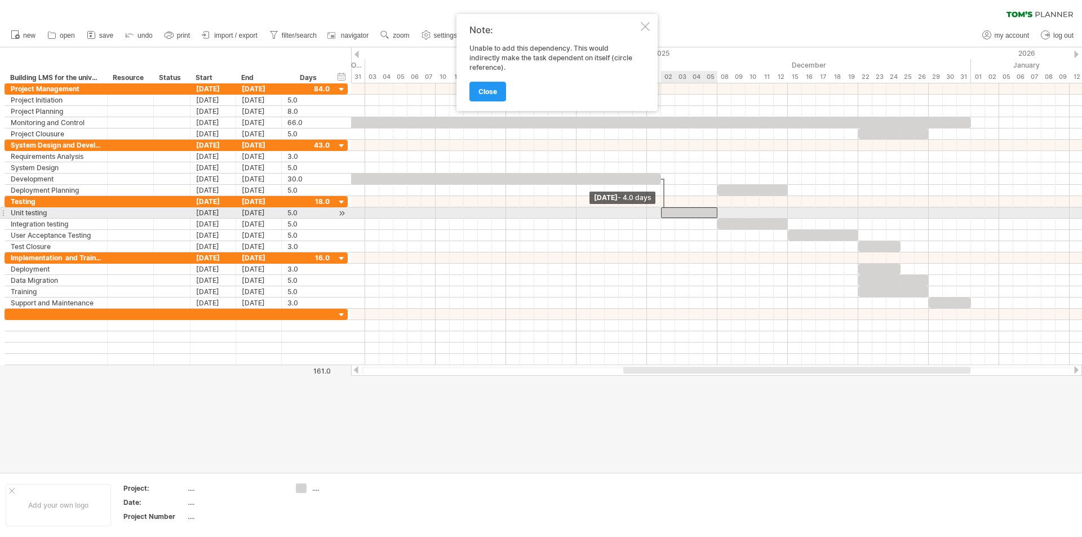
drag, startPoint x: 646, startPoint y: 212, endPoint x: 658, endPoint y: 216, distance: 12.7
click at [658, 216] on div "[DATE] [DATE] - 4.0 days" at bounding box center [716, 224] width 731 height 282
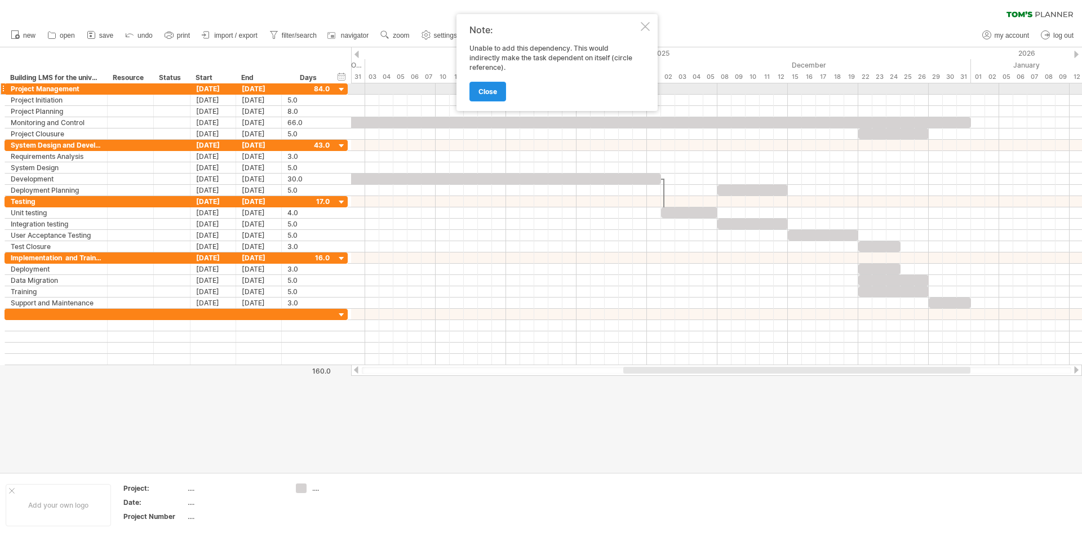
click at [497, 90] on span "close" at bounding box center [488, 91] width 19 height 8
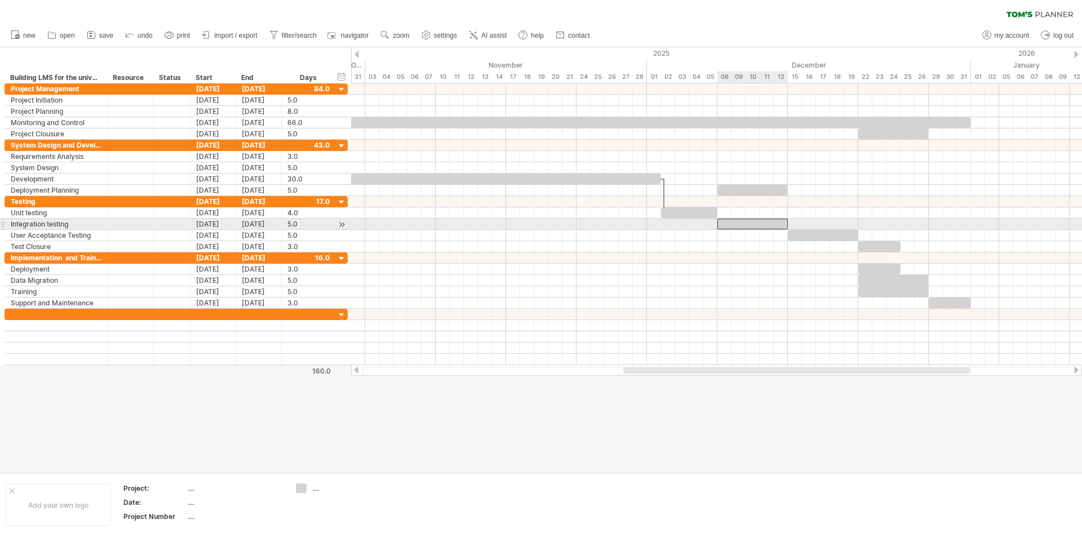
click at [732, 223] on div at bounding box center [753, 224] width 70 height 11
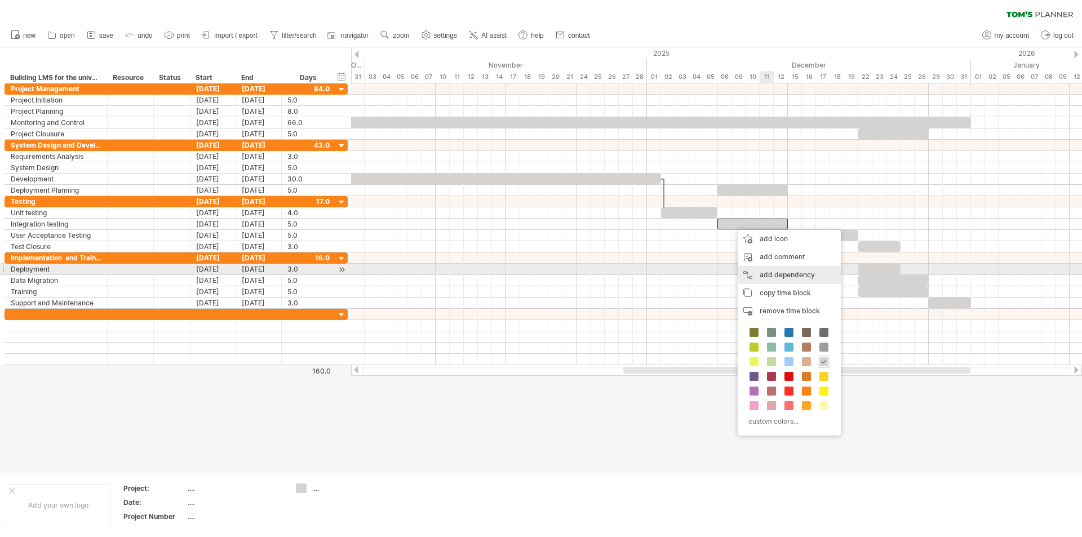
click at [764, 275] on div "add dependency You can use dependencies when you require tasks to be done in a …" at bounding box center [789, 275] width 103 height 18
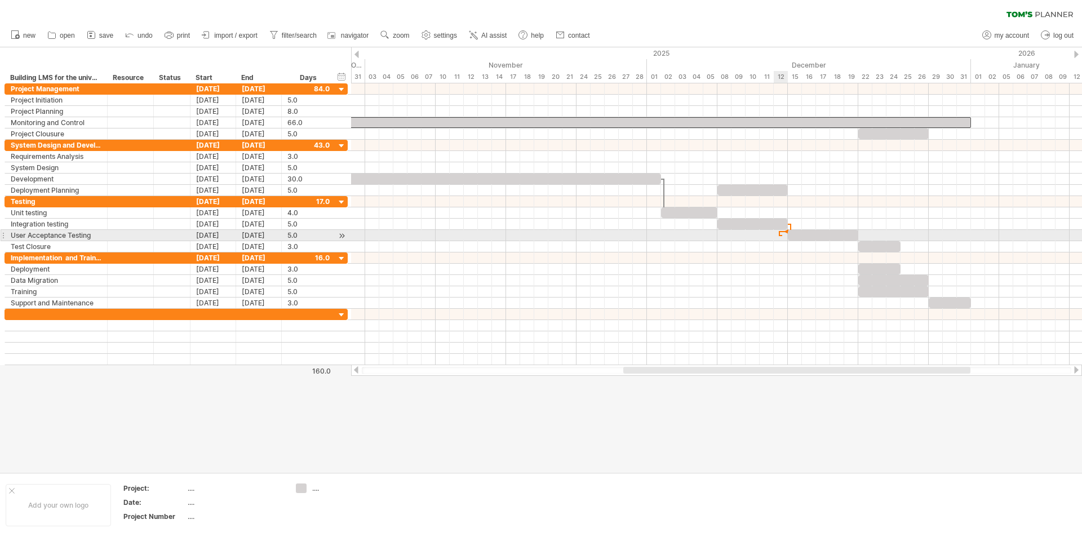
click at [782, 234] on div at bounding box center [716, 235] width 731 height 11
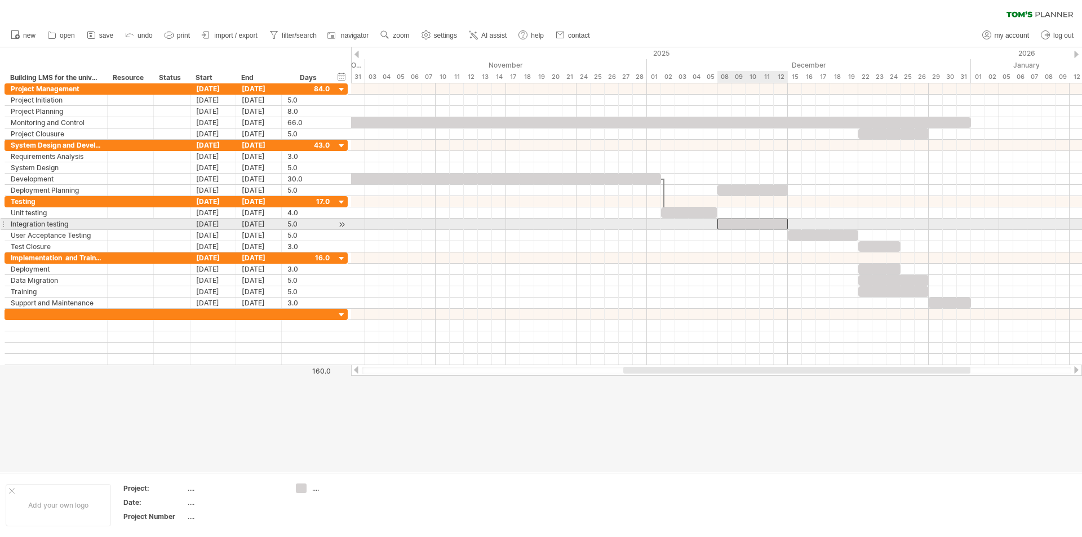
click at [777, 223] on div at bounding box center [753, 224] width 70 height 11
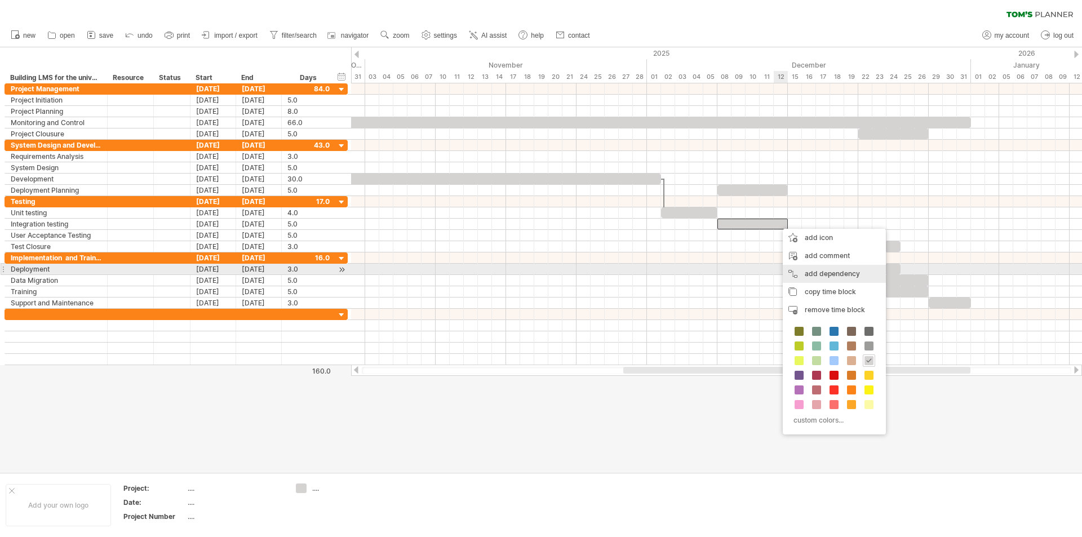
click at [818, 269] on div "add dependency You can use dependencies when you require tasks to be done in a …" at bounding box center [834, 274] width 103 height 18
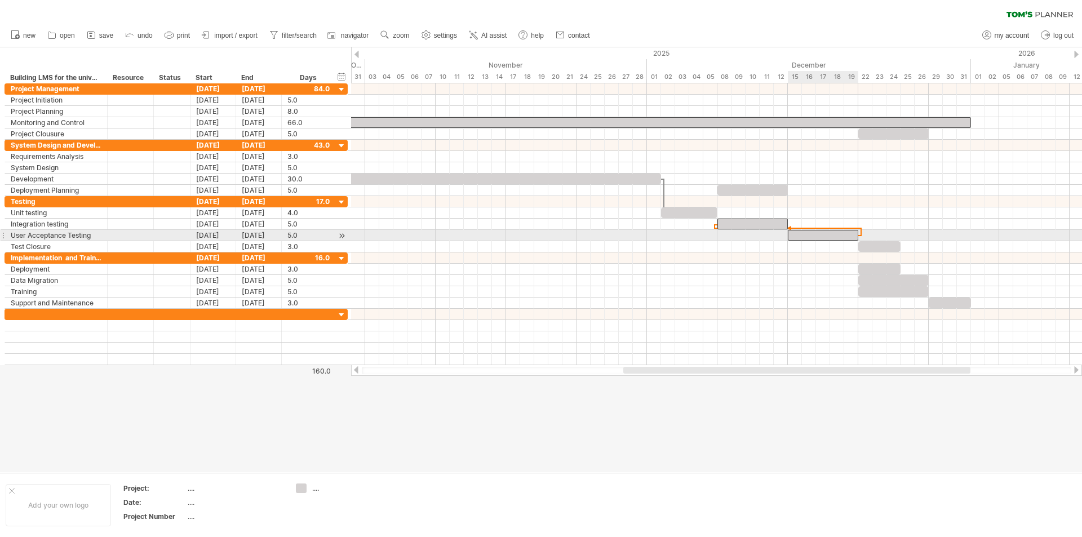
click at [853, 237] on div at bounding box center [823, 235] width 70 height 11
click at [855, 234] on div at bounding box center [823, 235] width 70 height 11
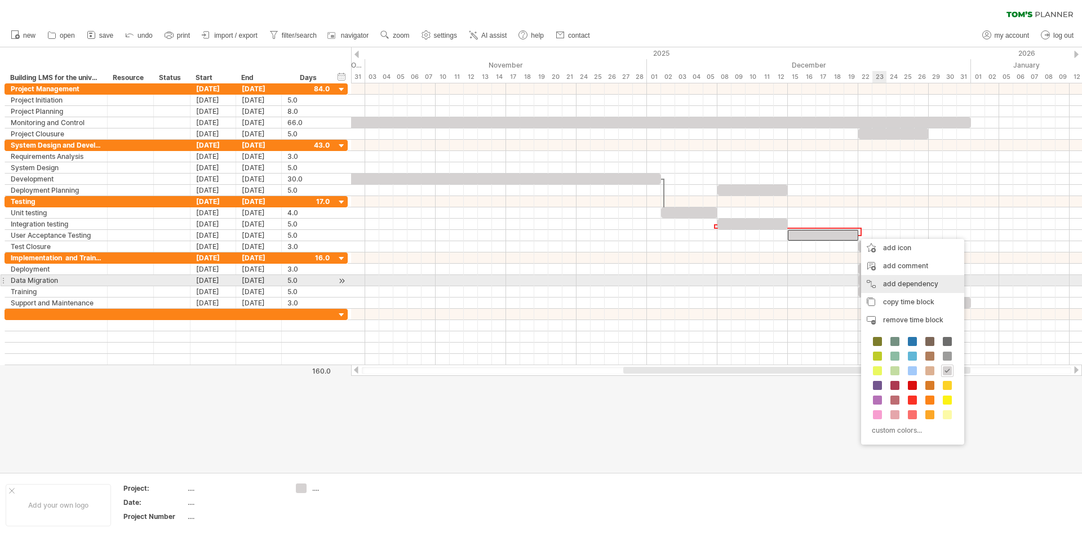
click at [900, 282] on div "add dependency You can use dependencies when you require tasks to be done in a …" at bounding box center [912, 284] width 103 height 18
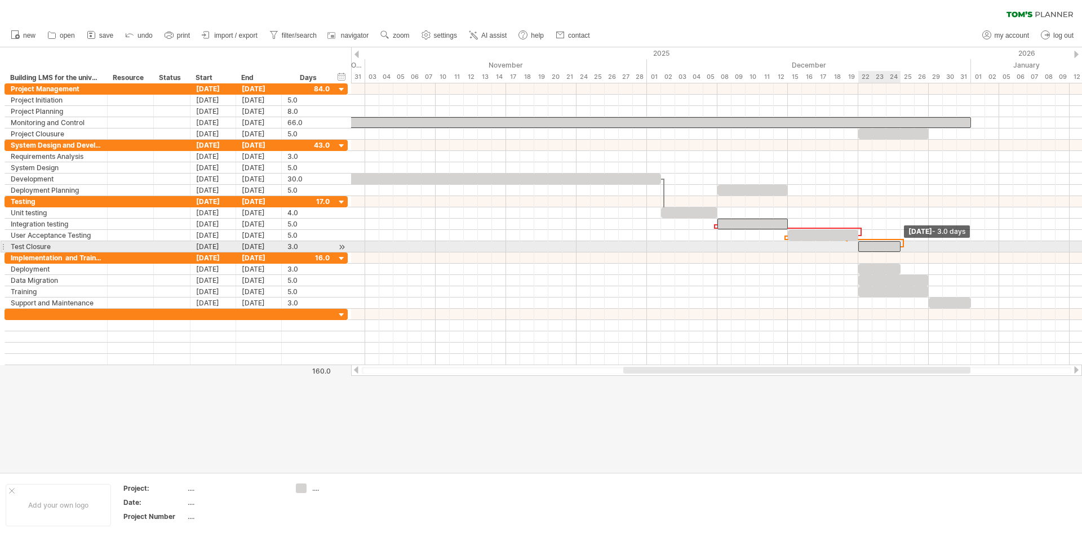
click at [900, 247] on span at bounding box center [901, 246] width 5 height 11
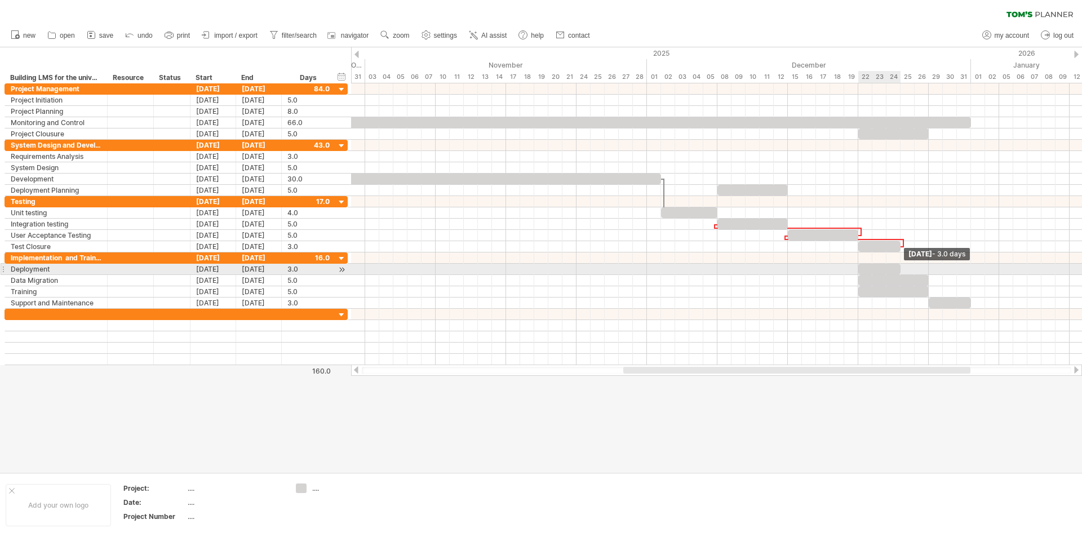
click at [900, 268] on span at bounding box center [901, 269] width 5 height 11
click at [889, 269] on div at bounding box center [880, 269] width 42 height 11
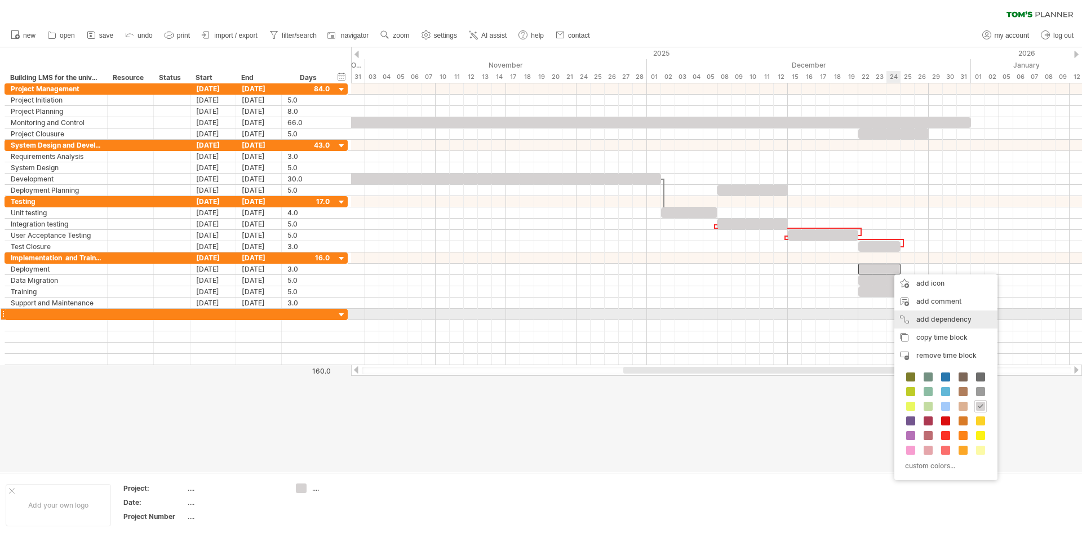
click at [942, 318] on div "add dependency You can use dependencies when you require tasks to be done in a …" at bounding box center [946, 320] width 103 height 18
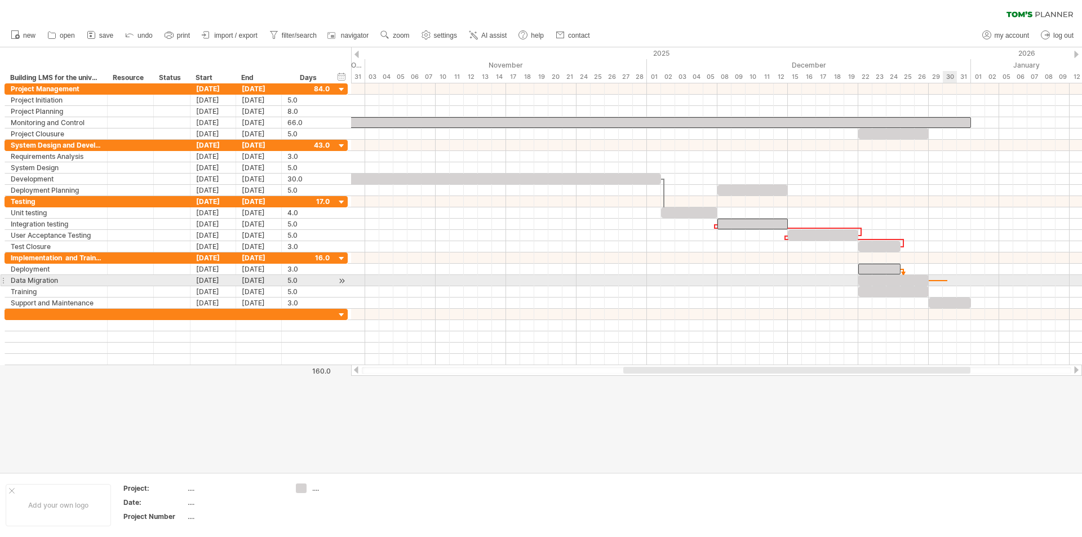
click at [948, 280] on div at bounding box center [716, 280] width 731 height 11
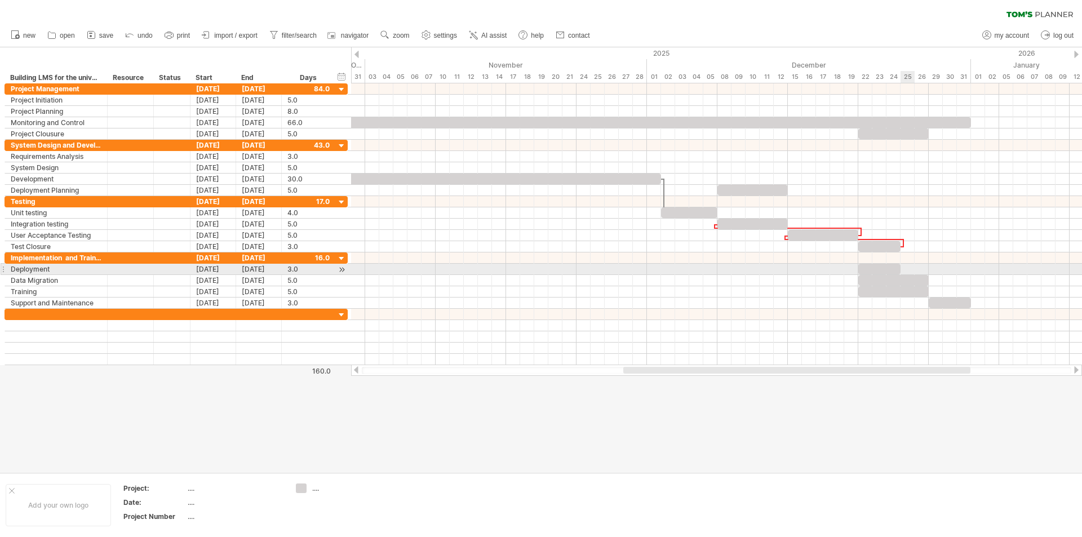
click at [909, 269] on div at bounding box center [716, 269] width 731 height 11
click at [893, 267] on div at bounding box center [880, 269] width 42 height 11
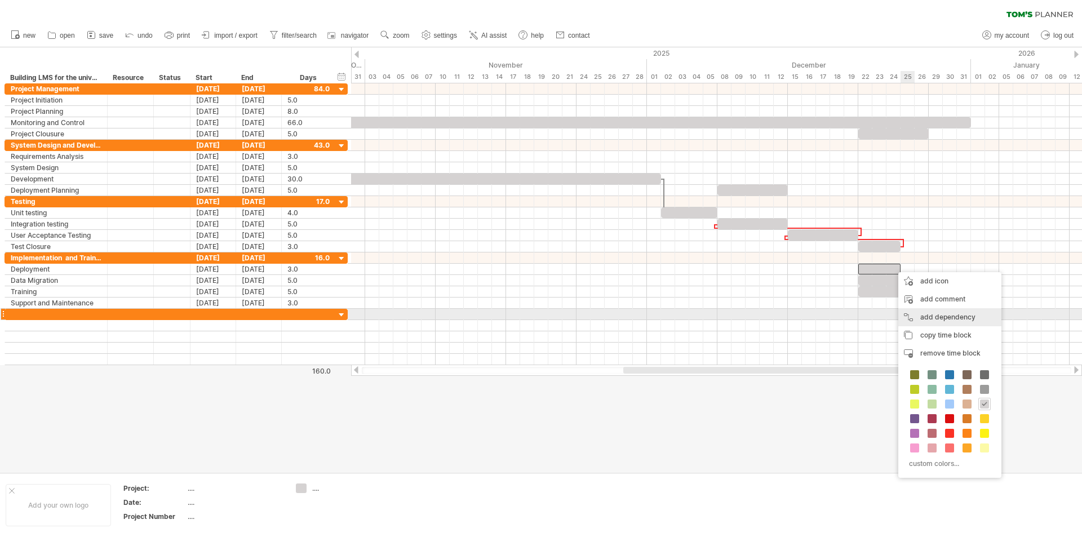
click at [935, 314] on div "add dependency You can use dependencies when you require tasks to be done in a …" at bounding box center [950, 317] width 103 height 18
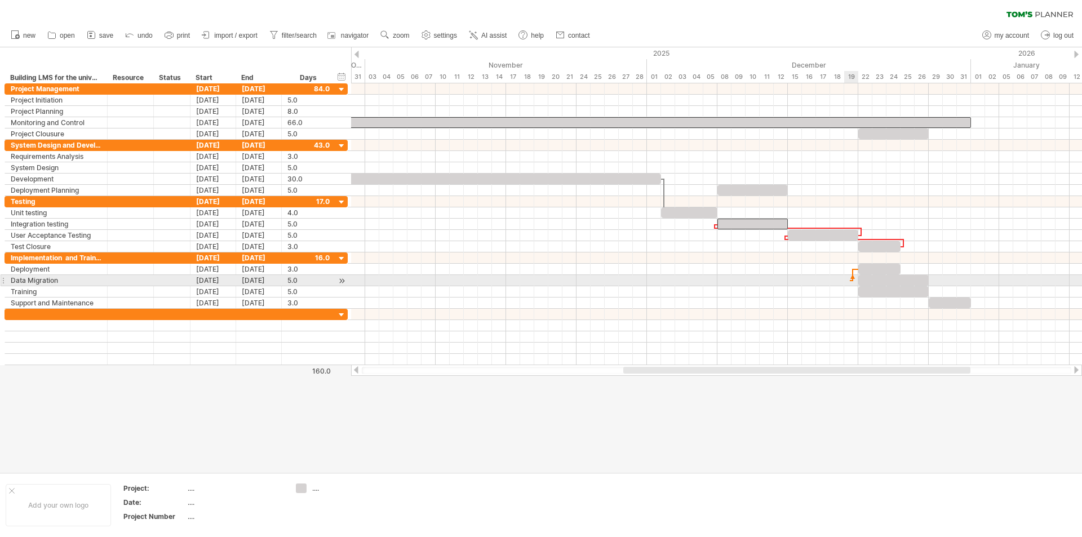
click at [850, 278] on div at bounding box center [716, 280] width 731 height 11
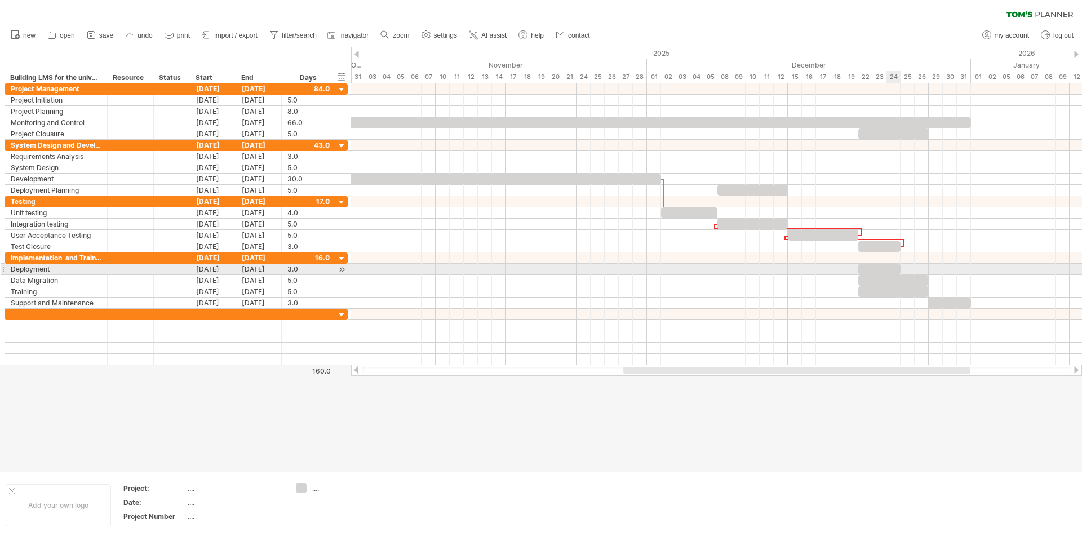
click at [889, 271] on div at bounding box center [880, 269] width 42 height 11
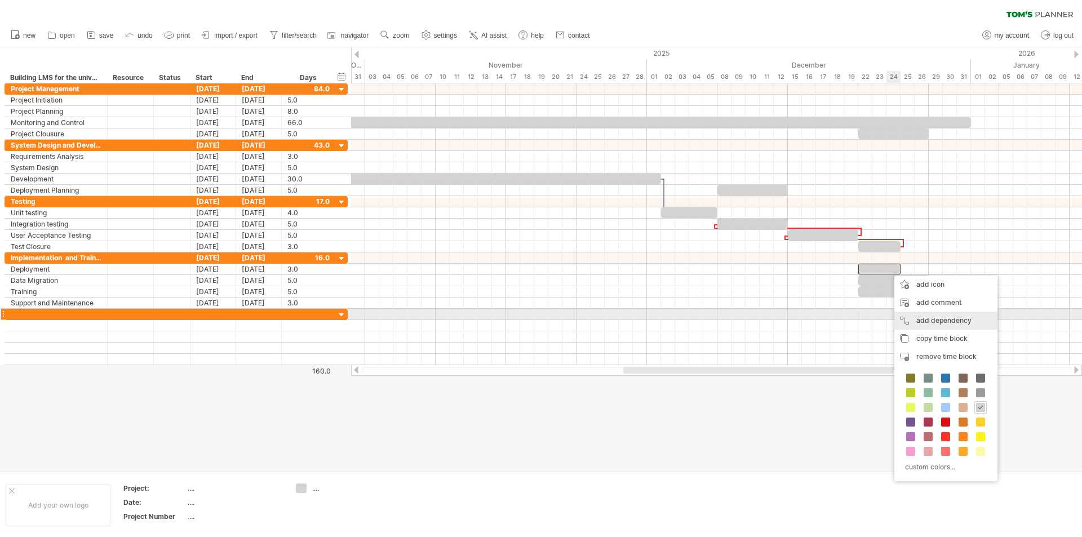
click at [936, 317] on div "add dependency You can use dependencies when you require tasks to be done in a …" at bounding box center [946, 321] width 103 height 18
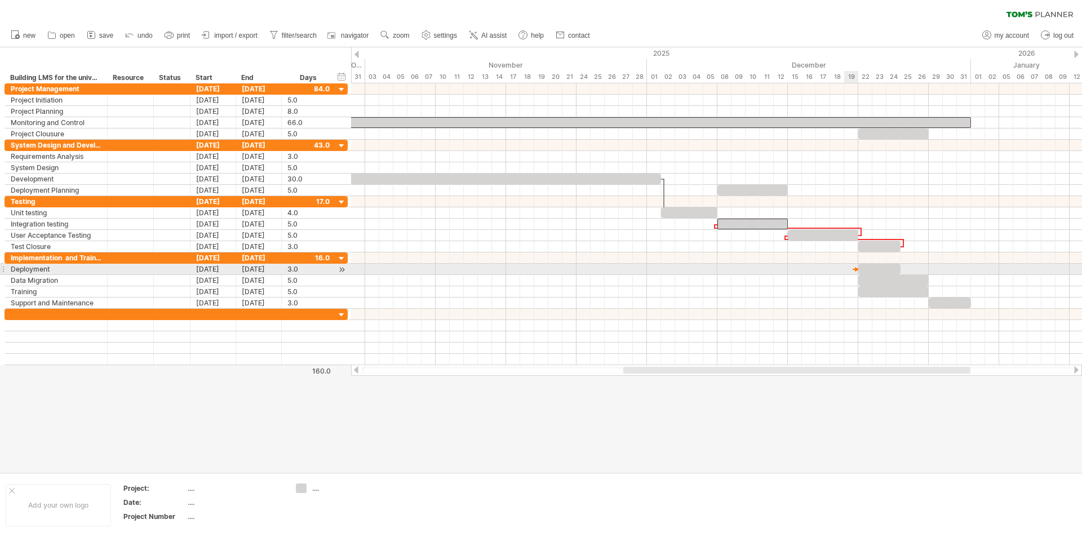
click at [853, 270] on div at bounding box center [857, 269] width 8 height 3
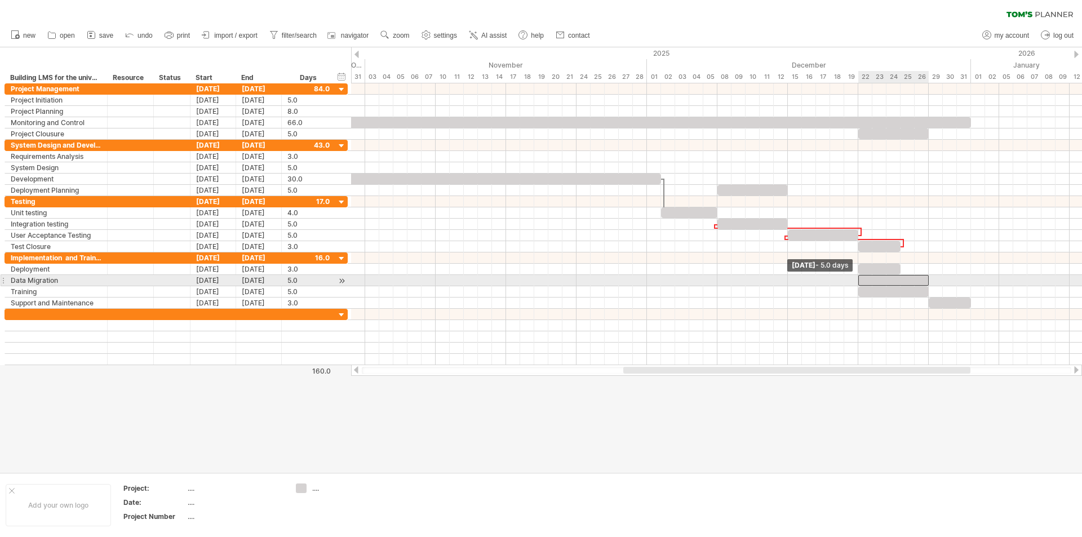
click at [856, 281] on span at bounding box center [858, 280] width 5 height 11
click at [919, 285] on div at bounding box center [894, 280] width 70 height 11
click at [933, 281] on div at bounding box center [716, 280] width 731 height 11
click at [936, 279] on div at bounding box center [716, 280] width 731 height 11
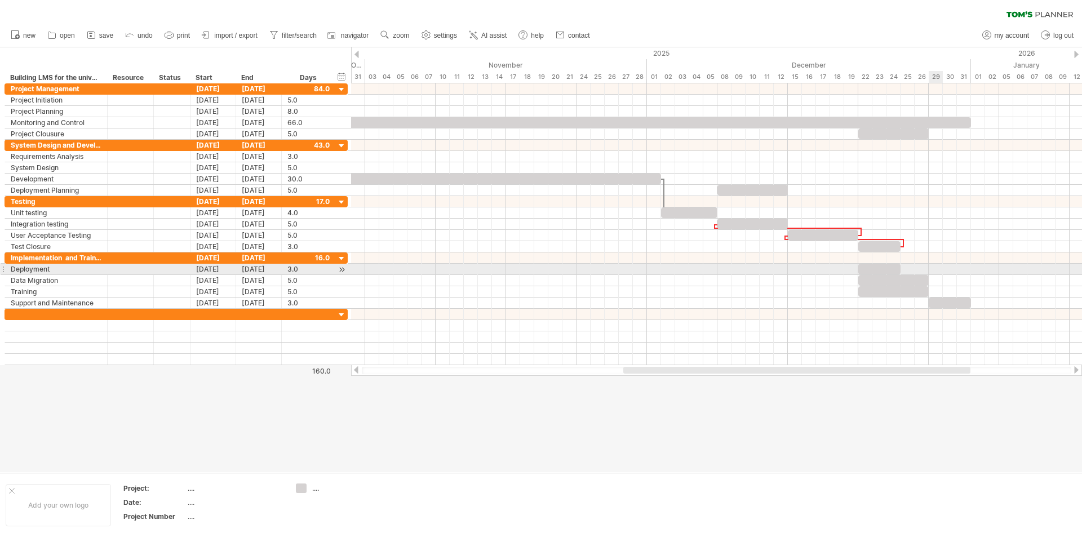
click at [930, 266] on div at bounding box center [716, 269] width 731 height 11
click at [859, 268] on span at bounding box center [858, 269] width 5 height 11
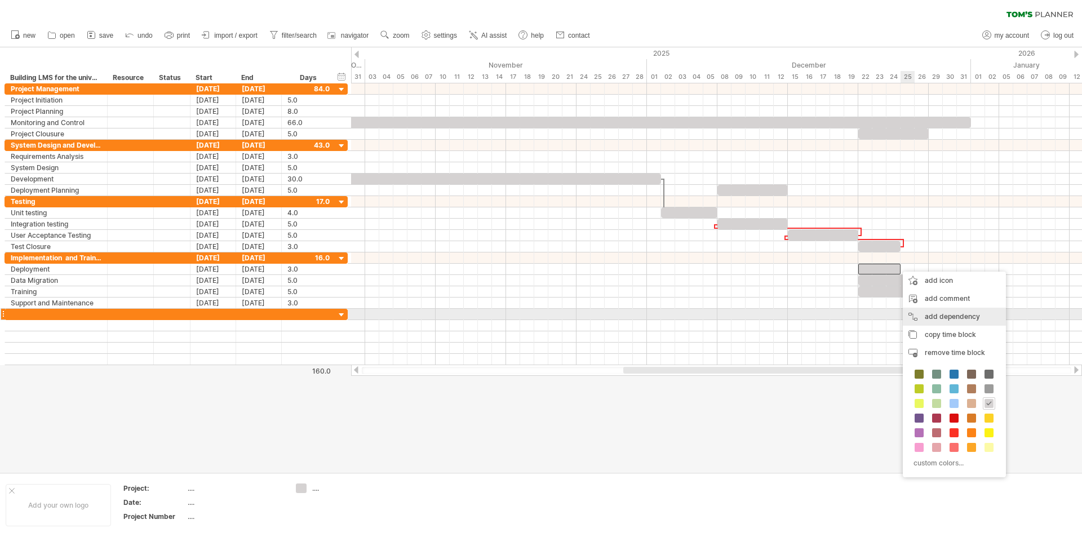
click at [931, 315] on div "add dependency You can use dependencies when you require tasks to be done in a …" at bounding box center [954, 317] width 103 height 18
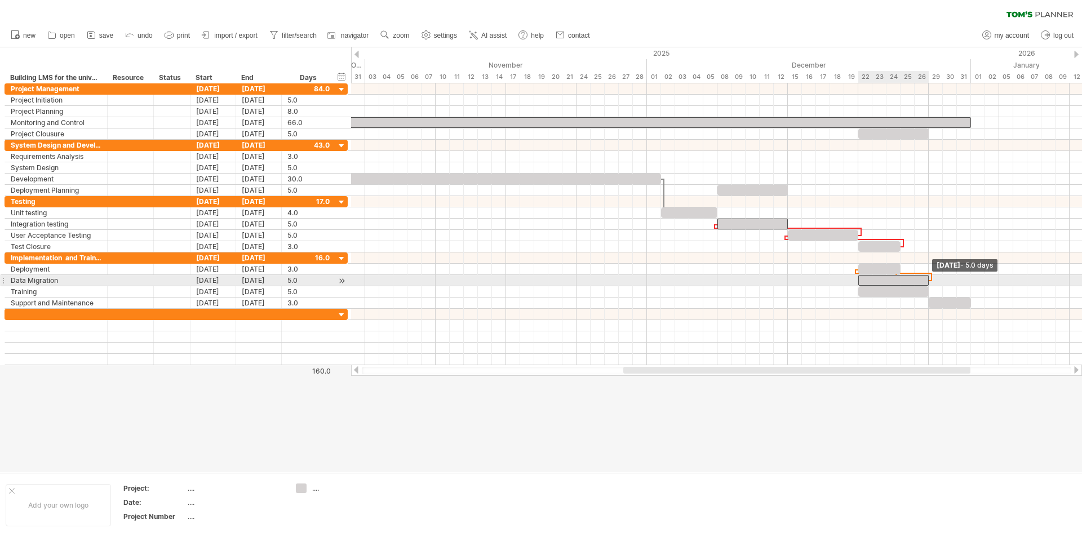
click at [928, 283] on span at bounding box center [929, 280] width 5 height 11
click at [931, 278] on span at bounding box center [929, 280] width 5 height 11
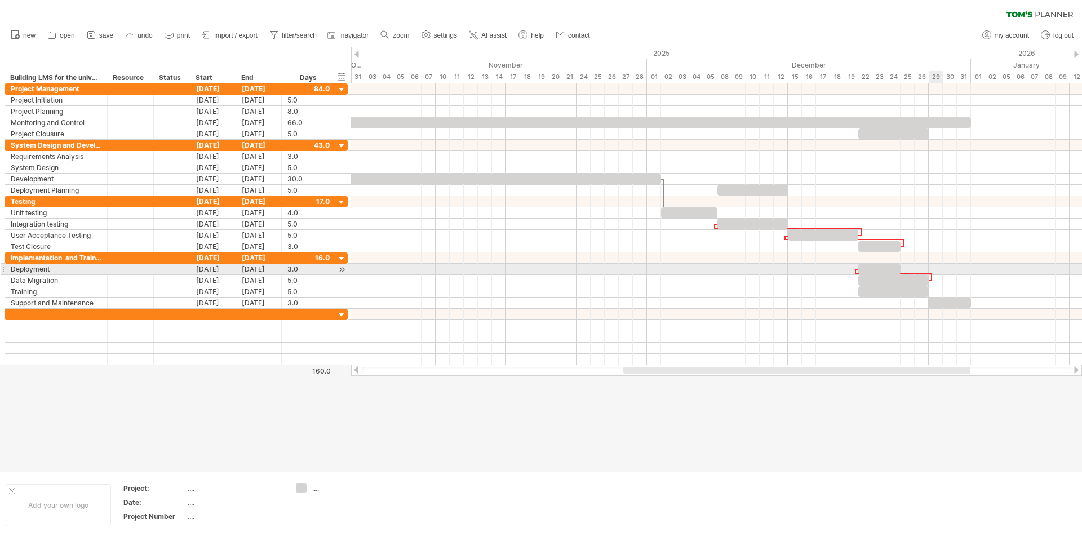
click at [936, 269] on div at bounding box center [716, 269] width 731 height 11
click at [886, 268] on div at bounding box center [880, 269] width 42 height 11
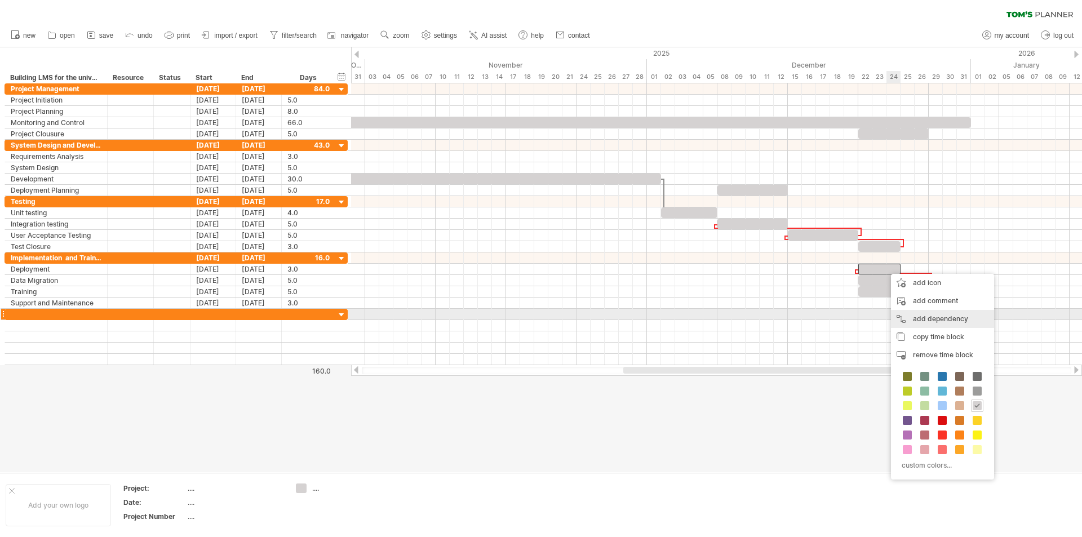
click at [935, 320] on div "add dependency You can use dependencies when you require tasks to be done in a …" at bounding box center [942, 319] width 103 height 18
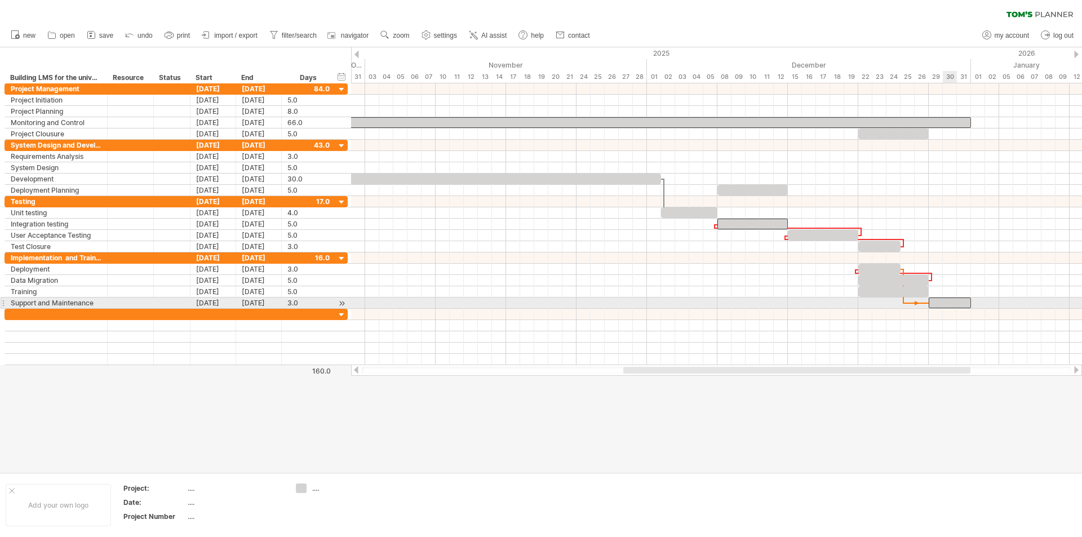
click at [957, 304] on div at bounding box center [950, 303] width 42 height 11
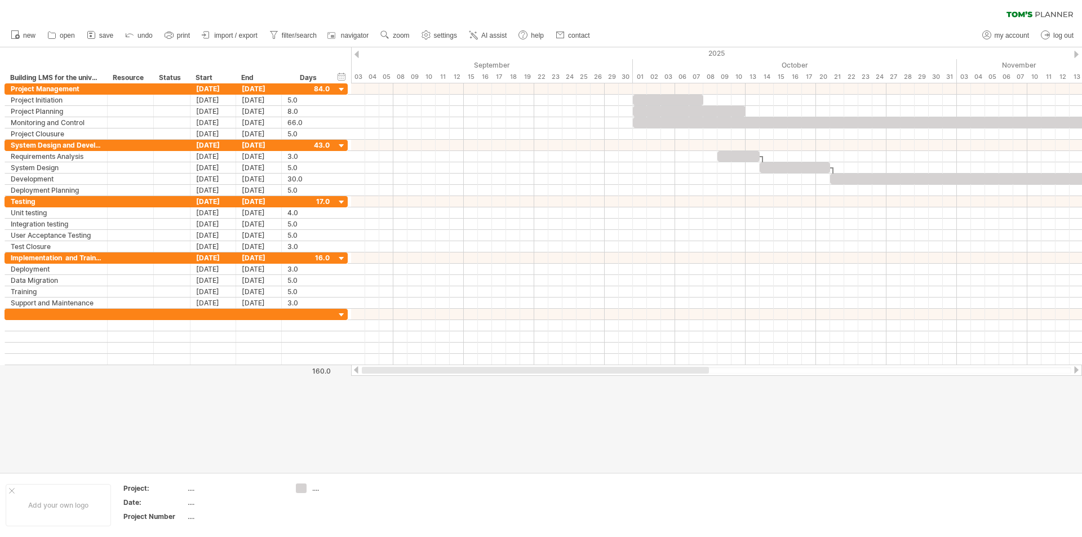
drag, startPoint x: 891, startPoint y: 371, endPoint x: 561, endPoint y: 405, distance: 331.5
click at [561, 405] on div "Trying to reach [DOMAIN_NAME] Connected again... 0% clear filter new" at bounding box center [541, 268] width 1082 height 537
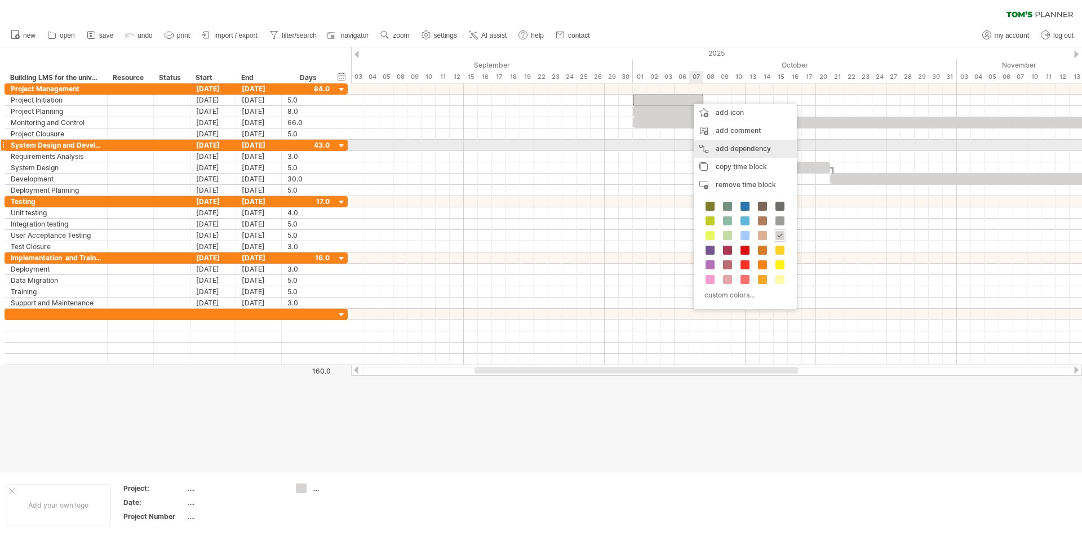
click at [718, 148] on div "add dependency You can use dependencies when you require tasks to be done in a …" at bounding box center [745, 149] width 103 height 18
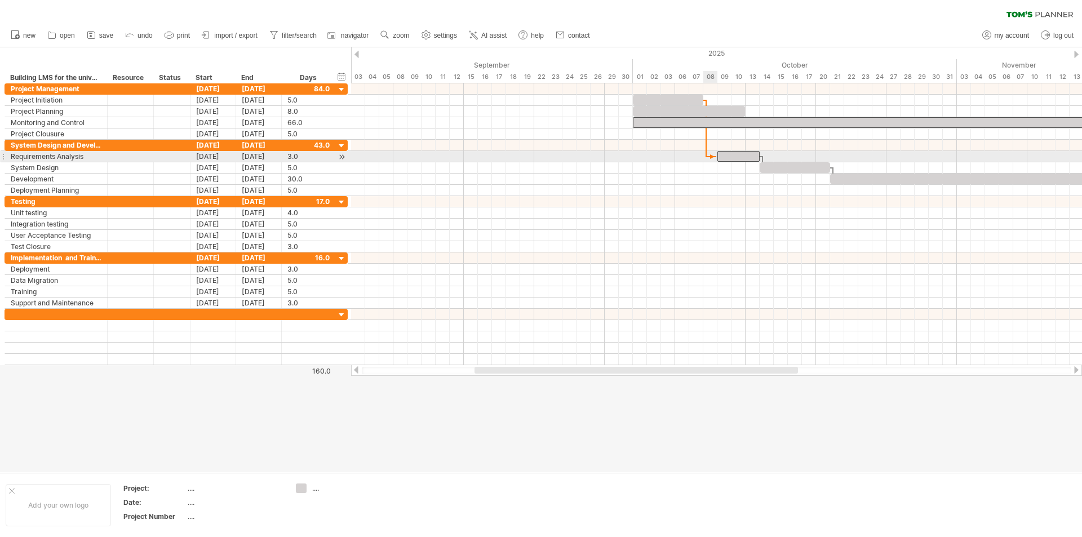
click at [716, 158] on span at bounding box center [717, 156] width 5 height 11
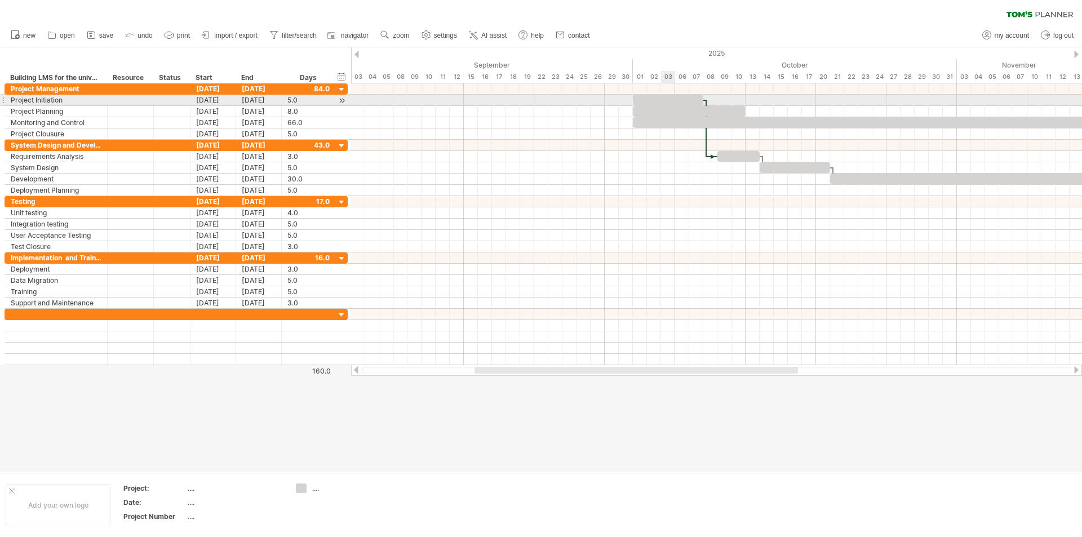
click at [663, 100] on div at bounding box center [668, 100] width 70 height 11
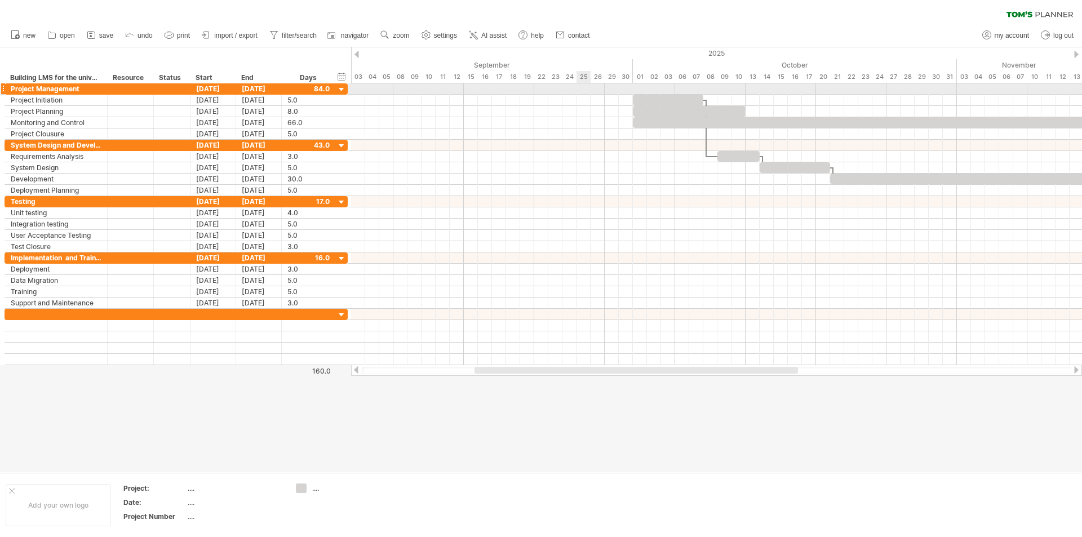
click at [586, 91] on div at bounding box center [716, 88] width 731 height 11
click at [118, 91] on div at bounding box center [130, 88] width 34 height 11
click at [81, 87] on div "Project Management" at bounding box center [56, 88] width 91 height 11
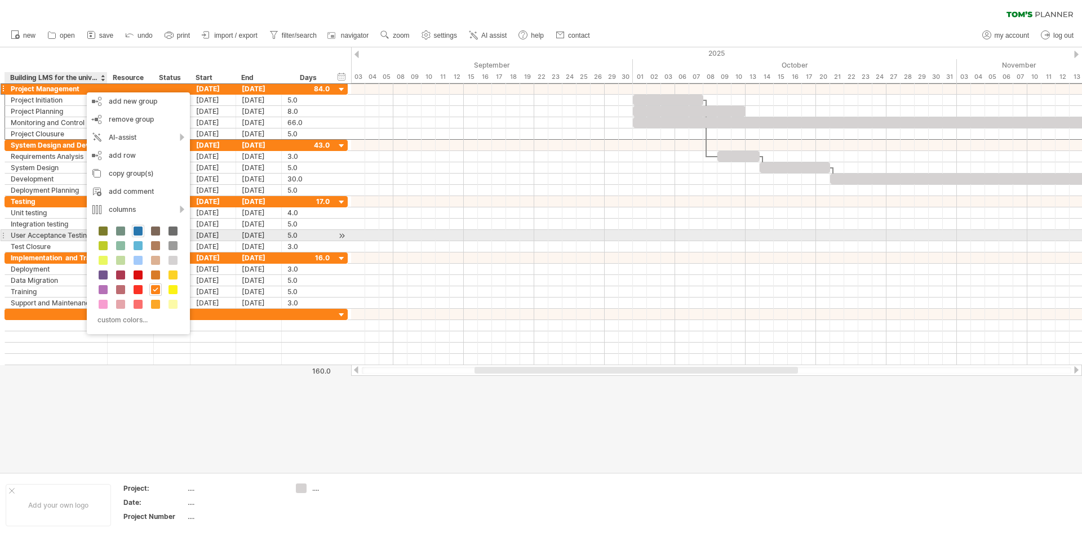
click at [138, 231] on span at bounding box center [138, 231] width 9 height 9
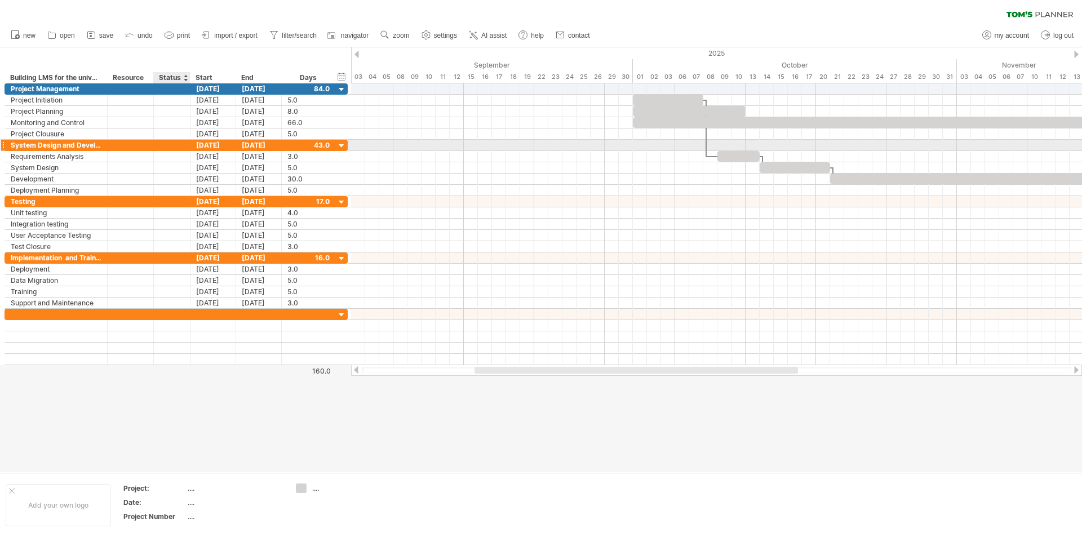
click at [162, 146] on div at bounding box center [172, 145] width 25 height 11
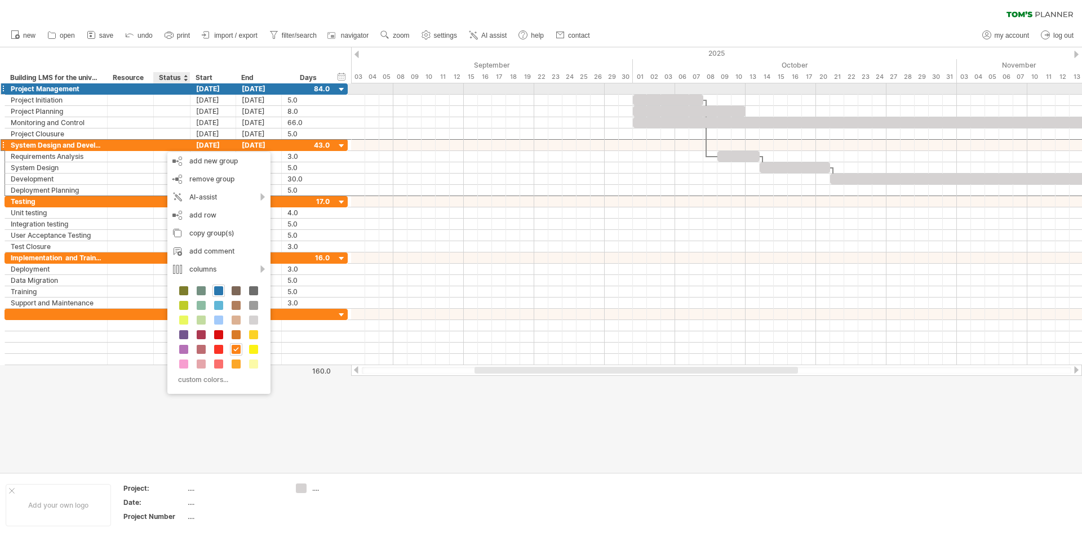
click at [183, 89] on div at bounding box center [172, 88] width 25 height 11
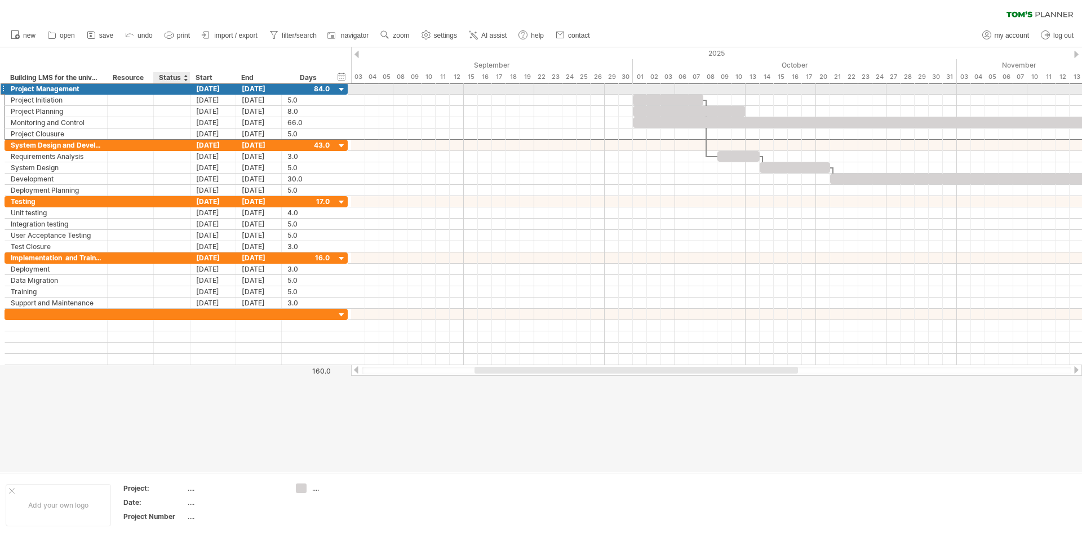
click at [183, 88] on input "text" at bounding box center [172, 88] width 25 height 11
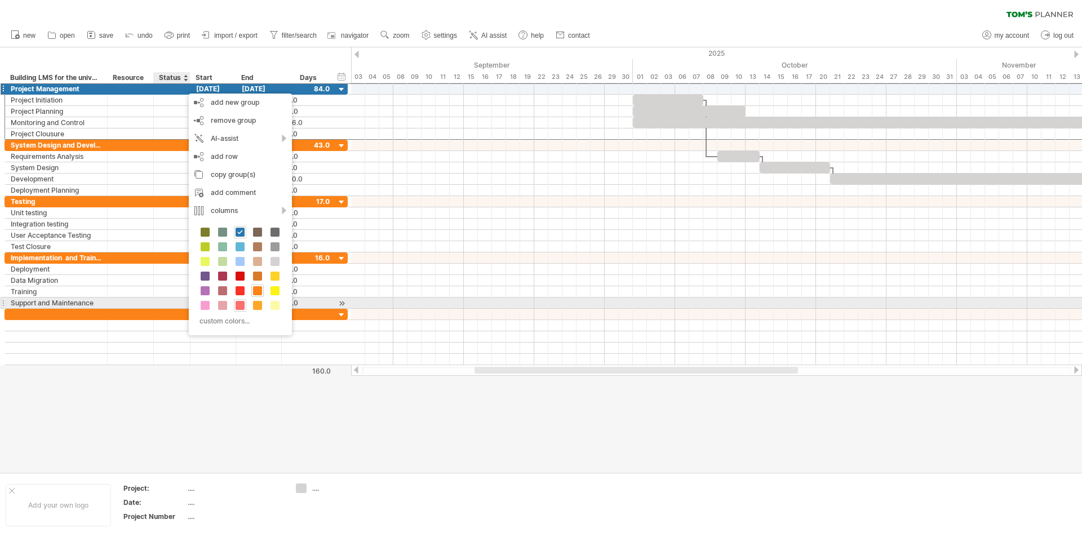
click at [238, 301] on span at bounding box center [240, 305] width 9 height 9
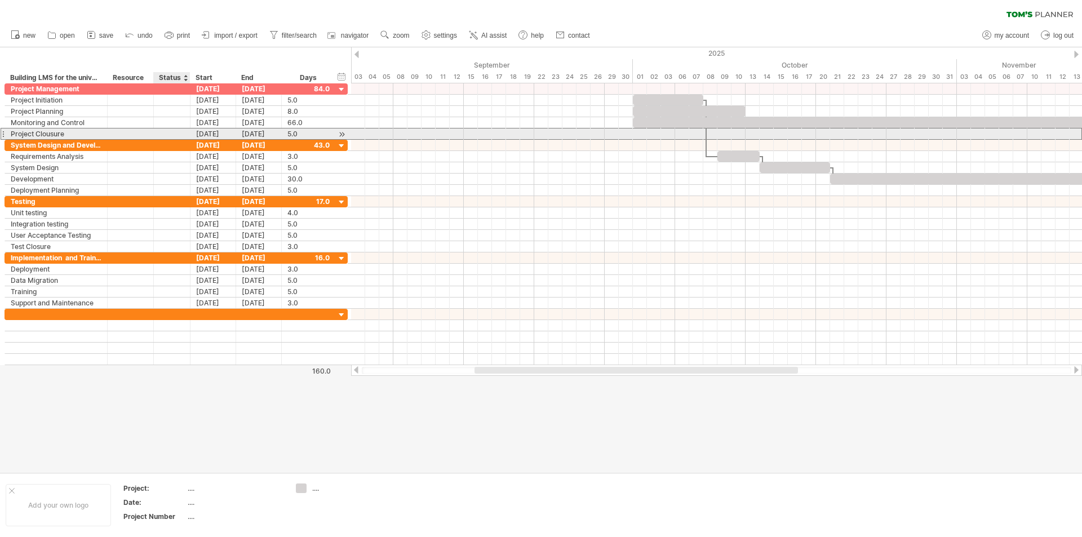
click at [166, 139] on div "**********" at bounding box center [176, 134] width 343 height 12
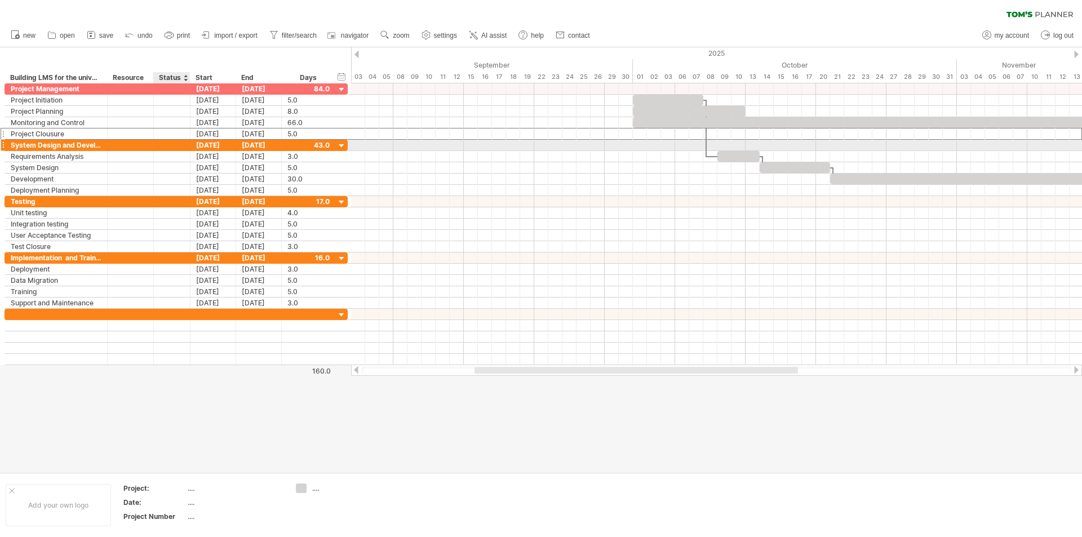
click at [169, 147] on div at bounding box center [172, 145] width 25 height 11
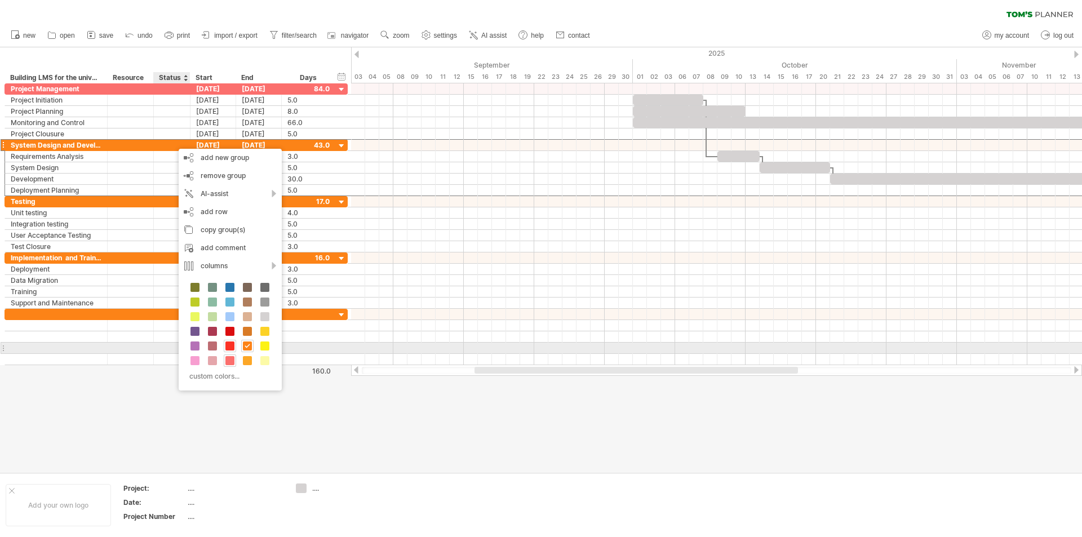
click at [231, 345] on span at bounding box center [229, 346] width 9 height 9
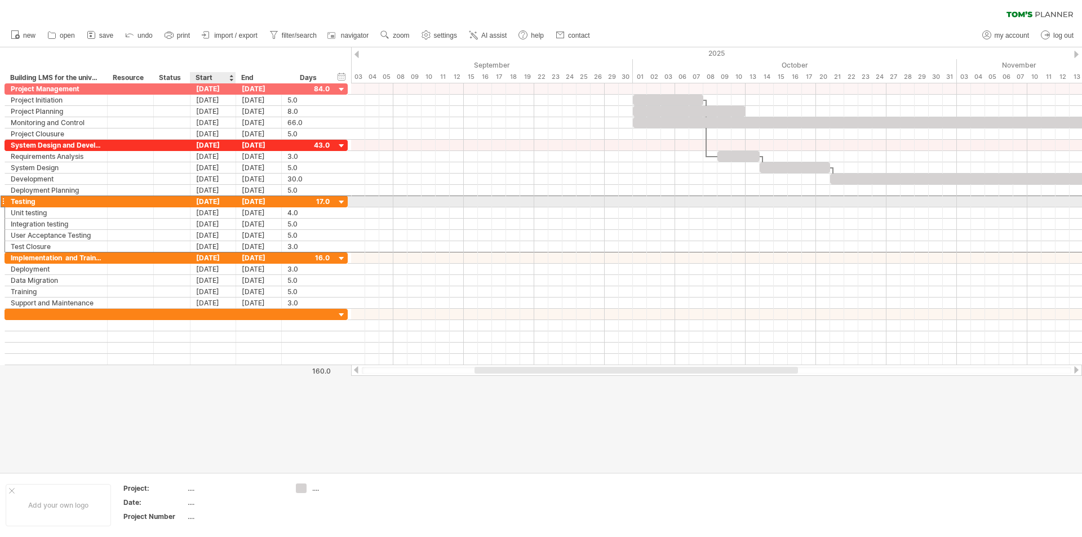
click at [191, 203] on div "[DATE]" at bounding box center [214, 201] width 46 height 11
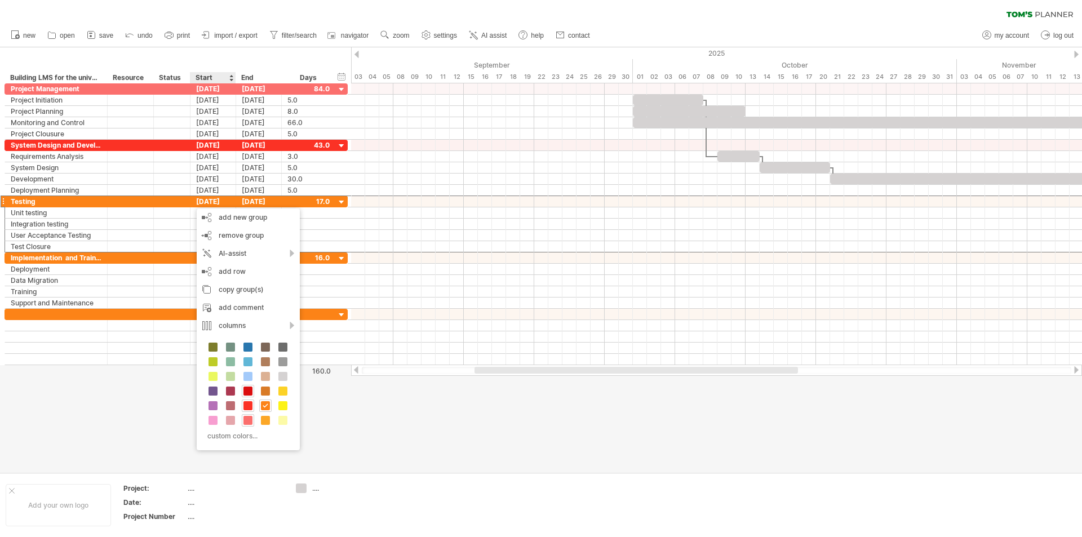
click at [245, 391] on span at bounding box center [248, 391] width 9 height 9
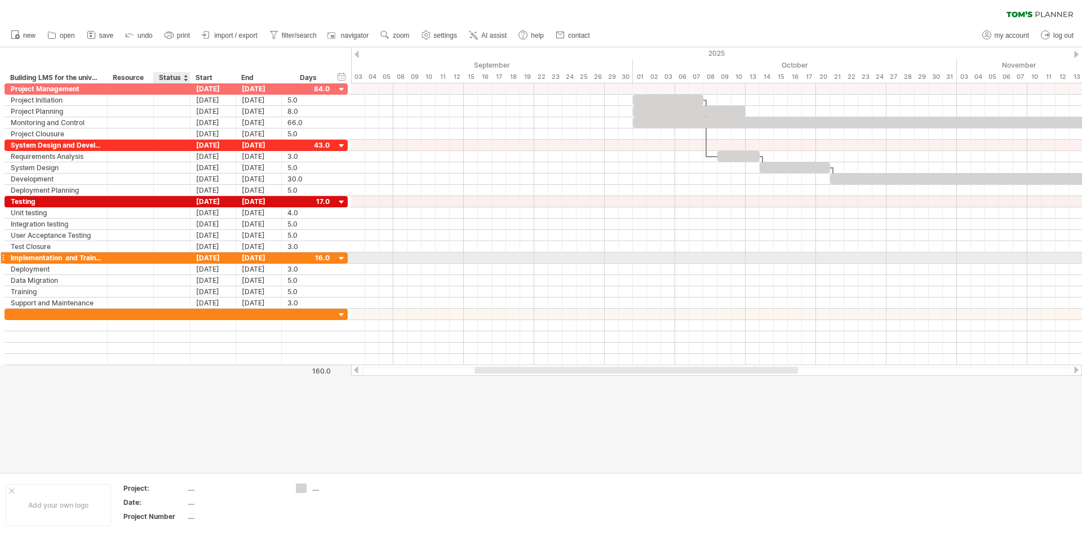
click at [186, 259] on div at bounding box center [189, 258] width 6 height 11
click at [184, 254] on div at bounding box center [172, 258] width 37 height 11
click at [184, 257] on div at bounding box center [172, 258] width 37 height 11
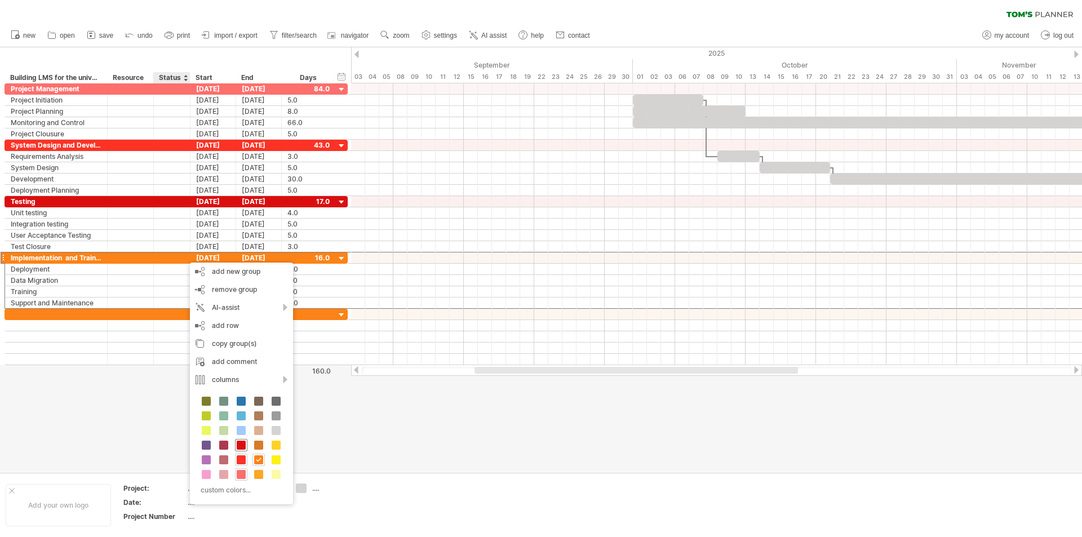
click at [236, 445] on div at bounding box center [241, 445] width 12 height 12
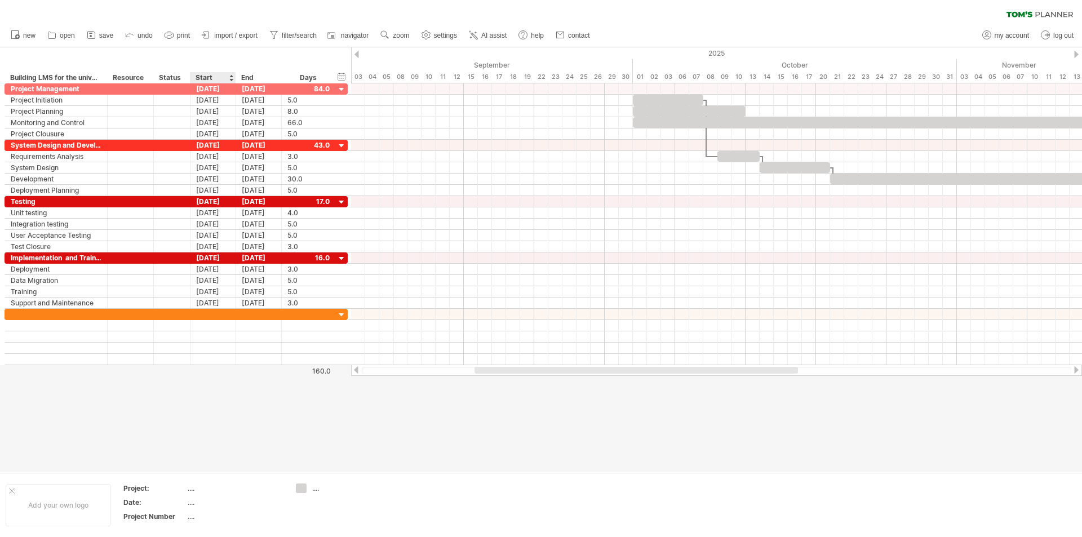
click at [234, 445] on div at bounding box center [541, 259] width 1082 height 425
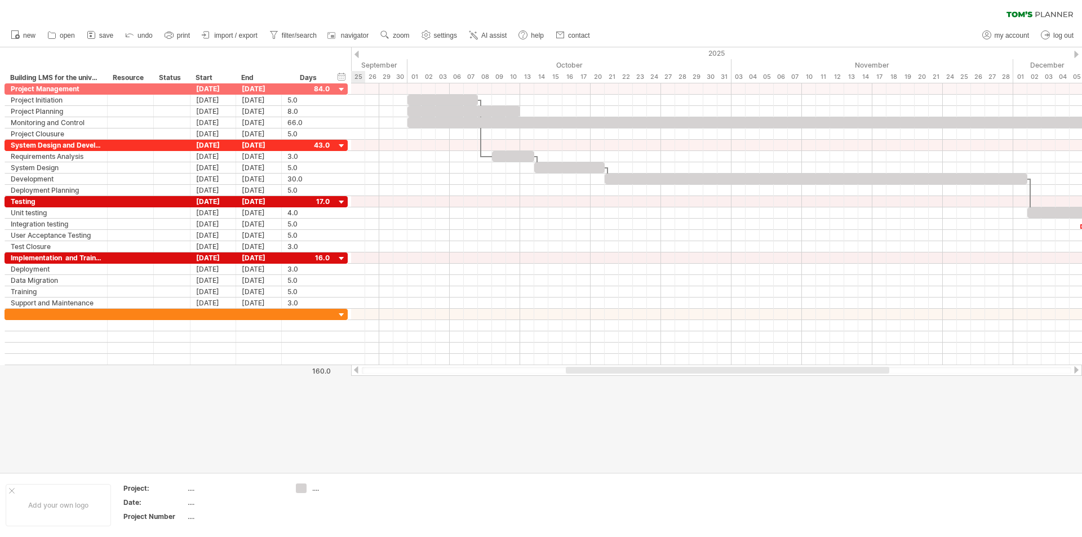
drag, startPoint x: 586, startPoint y: 373, endPoint x: 658, endPoint y: 410, distance: 80.9
click at [677, 397] on div "Trying to reach [DOMAIN_NAME] Connected again... 0% clear filter new" at bounding box center [541, 268] width 1082 height 537
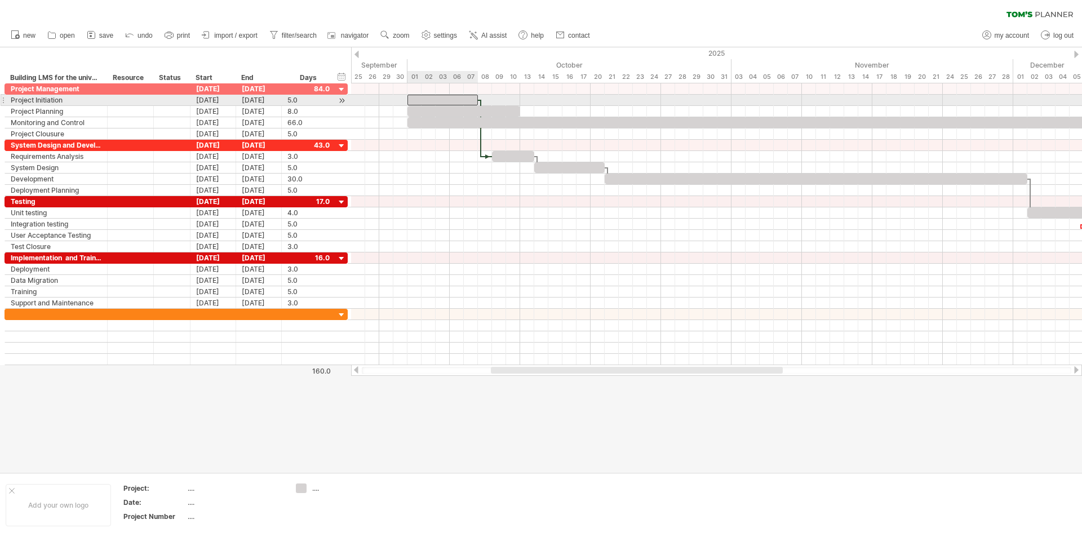
click at [437, 97] on div at bounding box center [443, 100] width 70 height 11
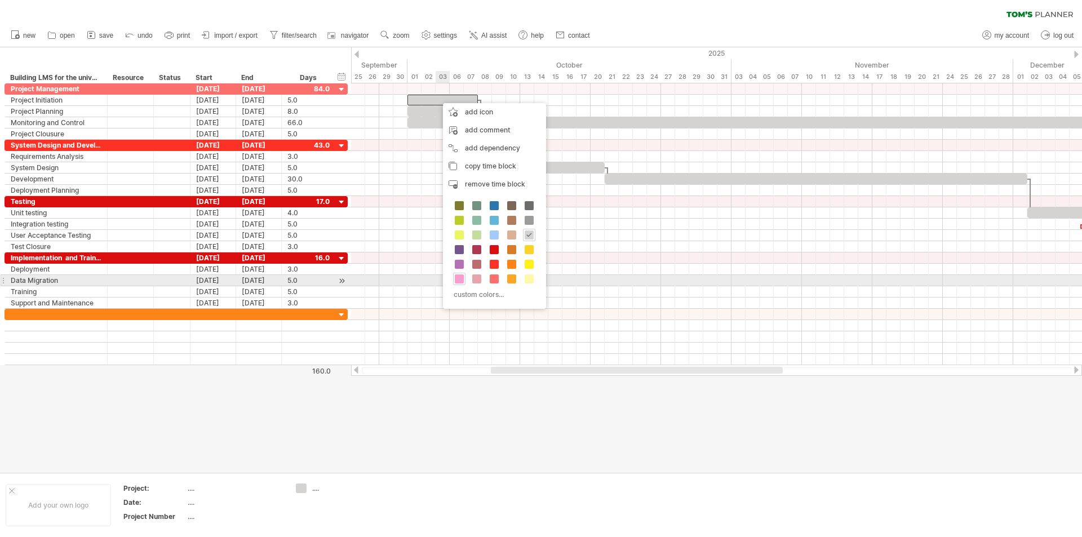
click at [459, 281] on span at bounding box center [459, 279] width 9 height 9
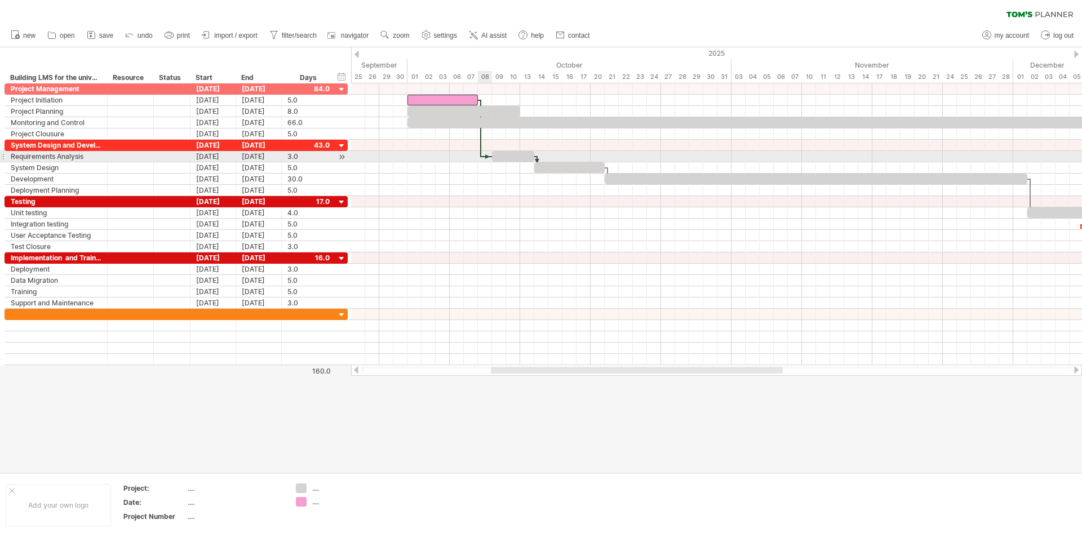
click at [491, 158] on span at bounding box center [492, 156] width 5 height 11
click at [486, 156] on div at bounding box center [486, 156] width 11 height 3
click at [505, 156] on div at bounding box center [513, 156] width 42 height 11
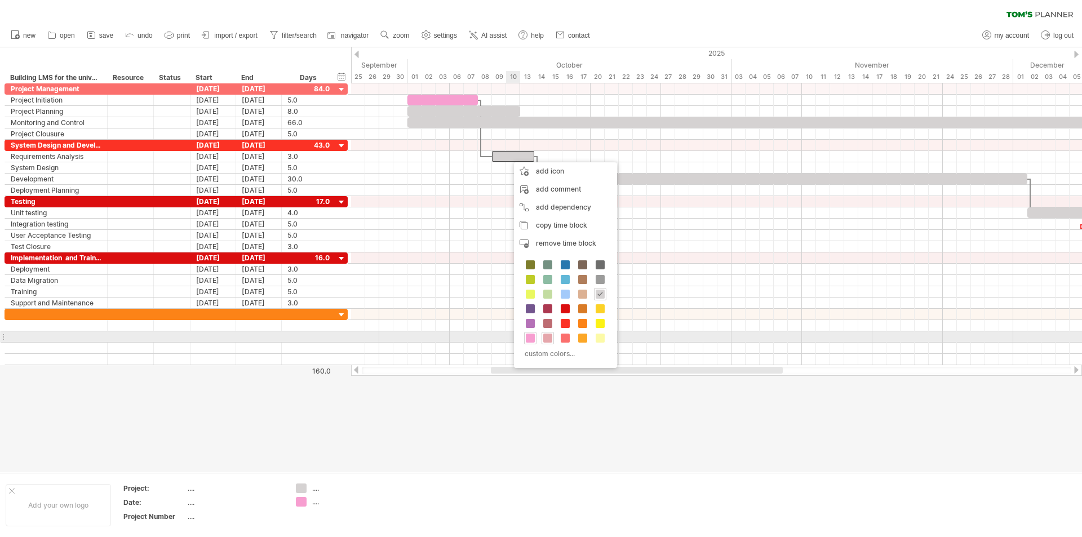
click at [546, 335] on span at bounding box center [547, 338] width 9 height 9
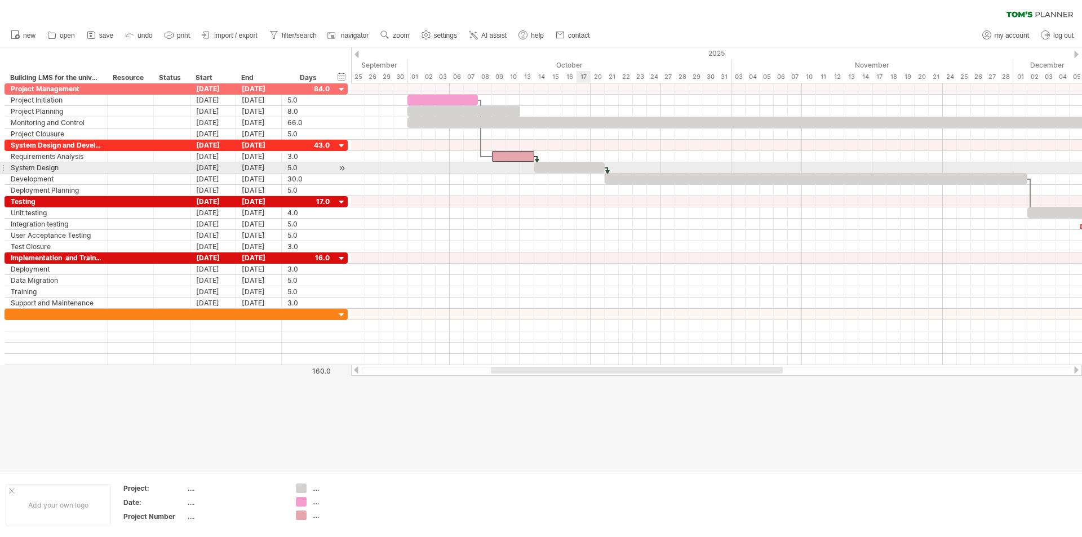
click at [582, 166] on div at bounding box center [569, 167] width 70 height 11
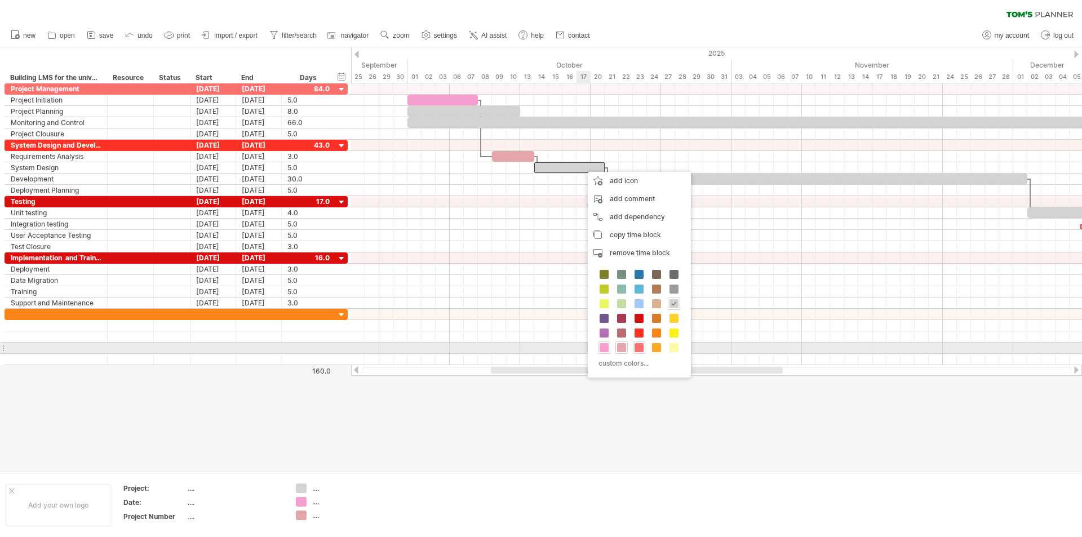
click at [640, 345] on span at bounding box center [639, 347] width 9 height 9
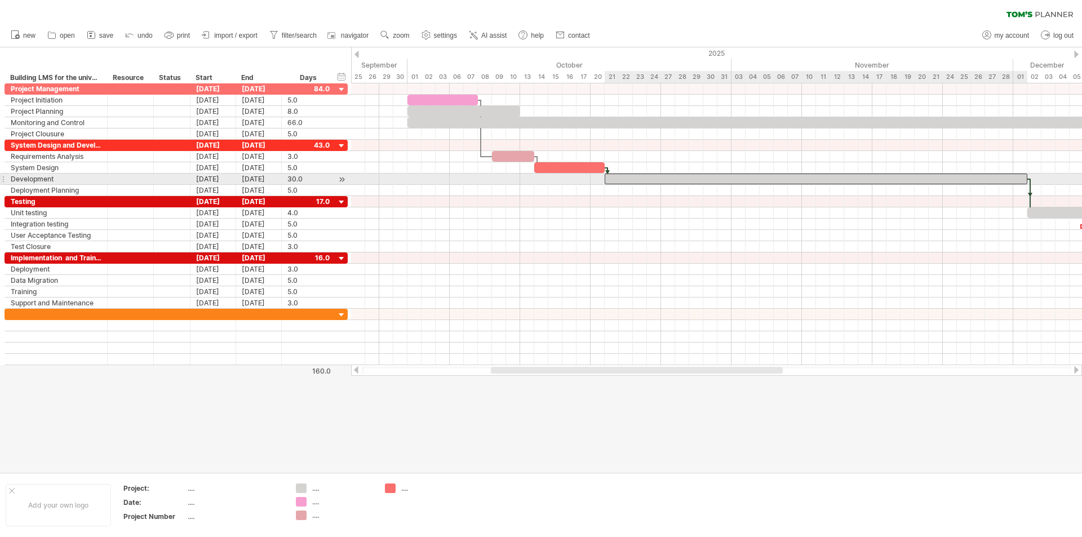
click at [679, 180] on div at bounding box center [816, 179] width 423 height 11
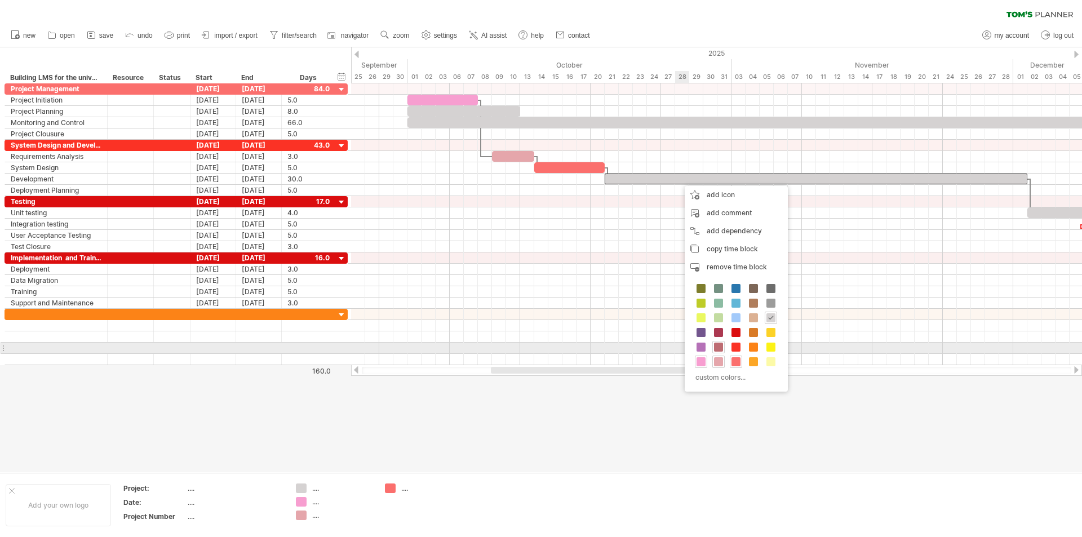
click at [720, 347] on span at bounding box center [718, 347] width 9 height 9
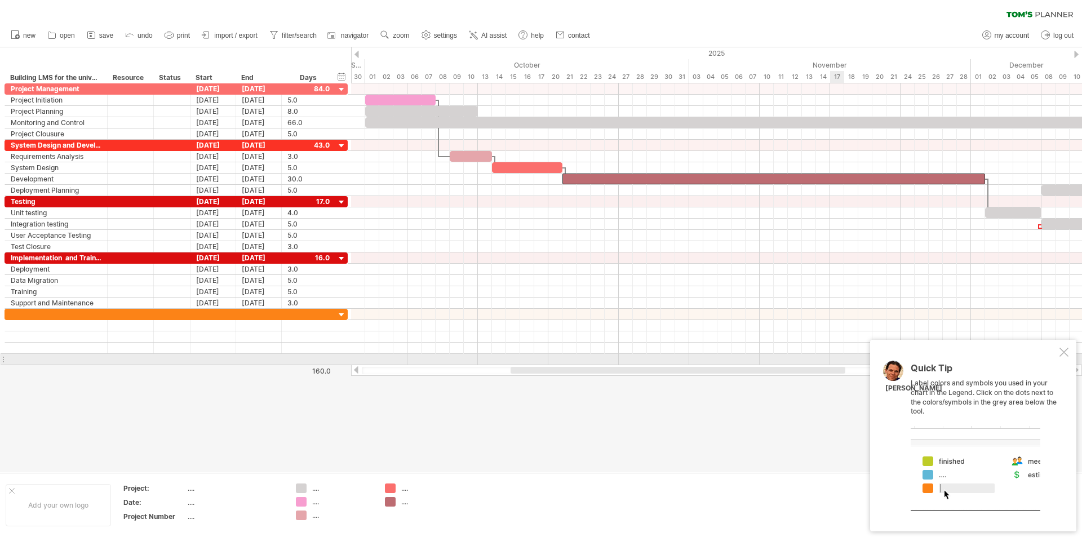
drag, startPoint x: 820, startPoint y: 369, endPoint x: 815, endPoint y: 334, distance: 34.8
click at [843, 356] on div "Trying to reach [DOMAIN_NAME] Connected again... 0% clear filter new" at bounding box center [541, 268] width 1082 height 537
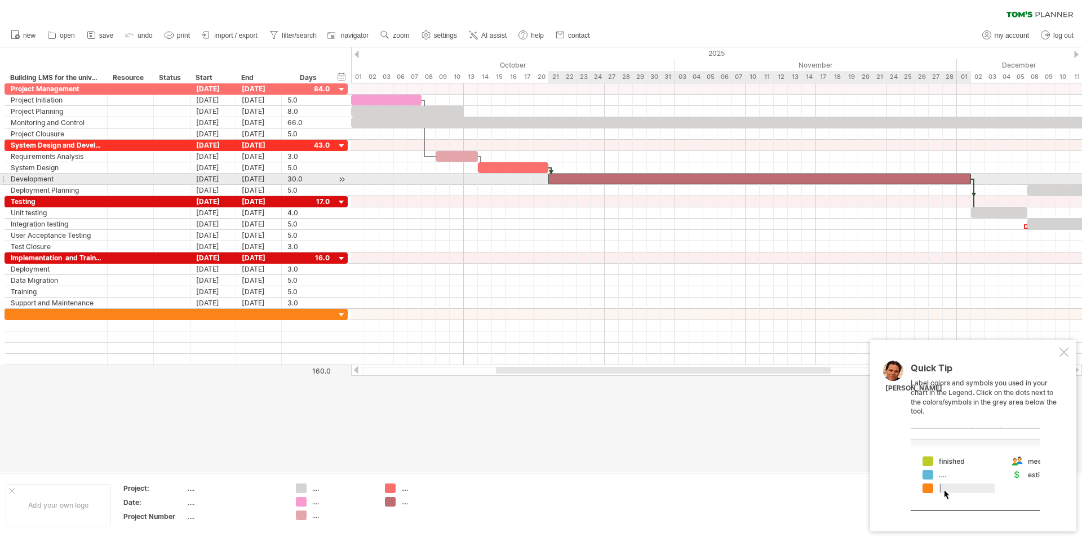
click at [780, 184] on div at bounding box center [759, 179] width 423 height 11
click at [782, 178] on div at bounding box center [759, 179] width 423 height 11
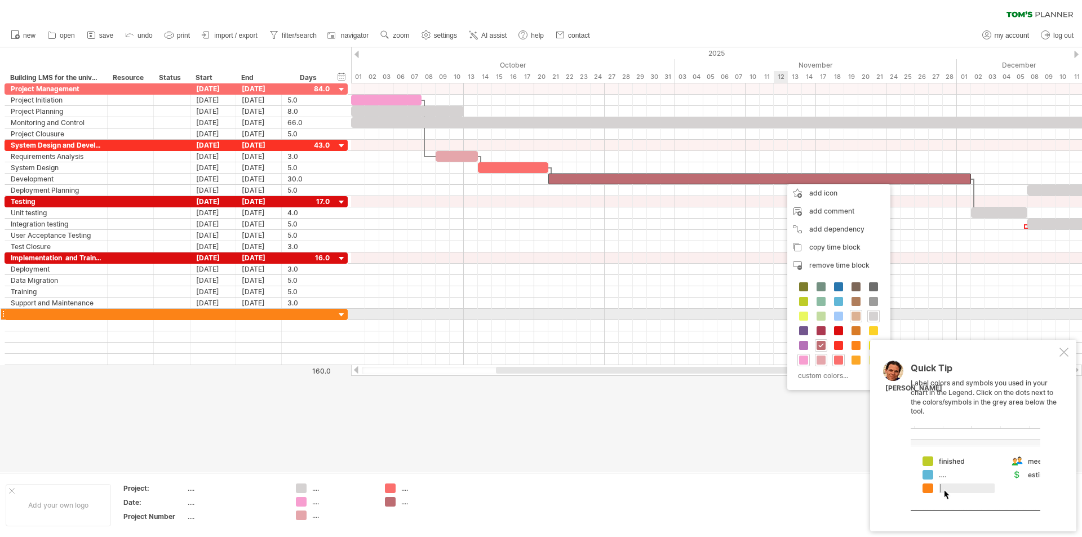
click at [855, 317] on span at bounding box center [856, 316] width 9 height 9
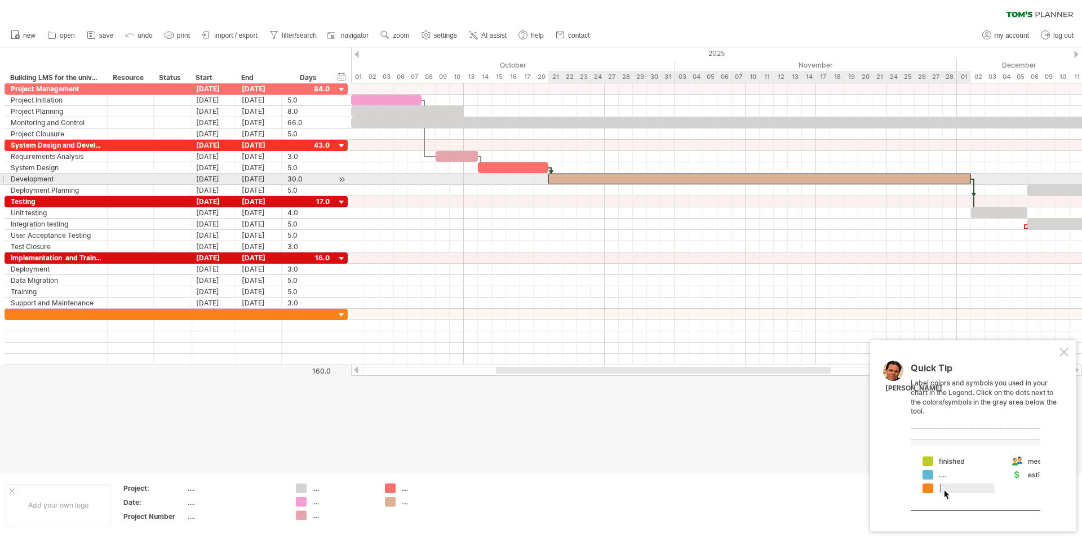
click at [896, 177] on div at bounding box center [759, 179] width 423 height 11
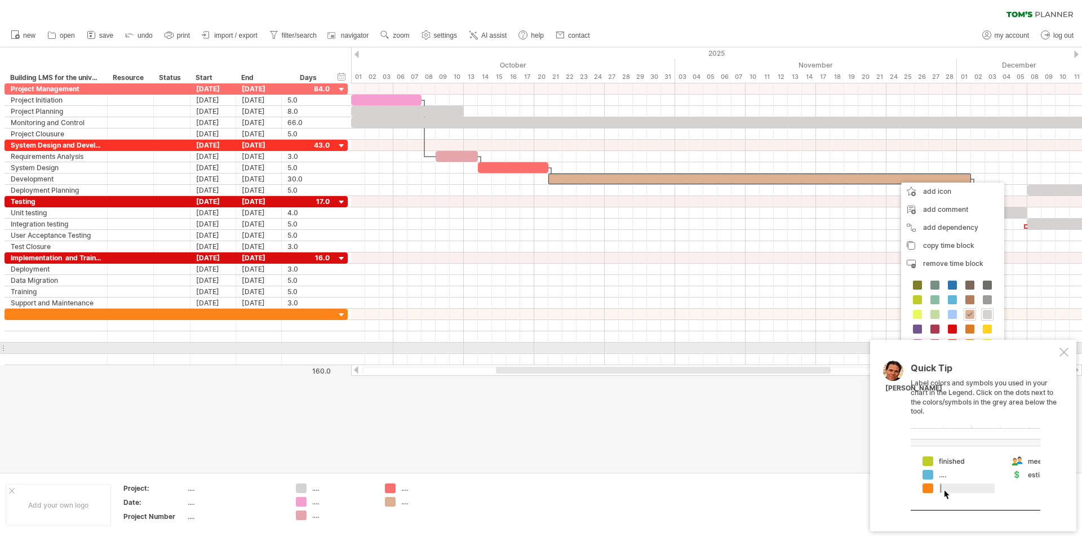
click at [1063, 353] on div at bounding box center [1064, 352] width 9 height 9
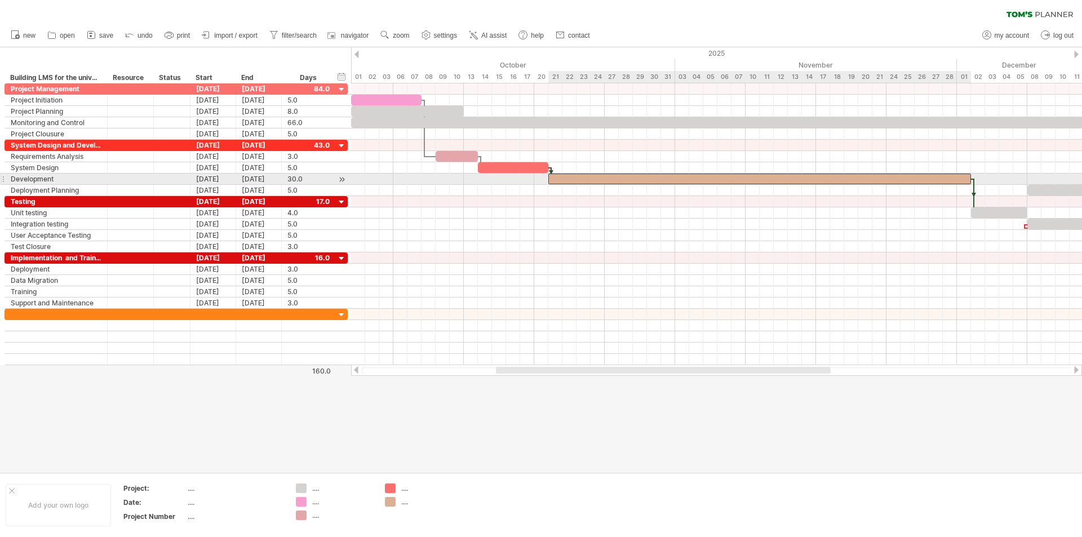
click at [962, 178] on div at bounding box center [759, 179] width 423 height 11
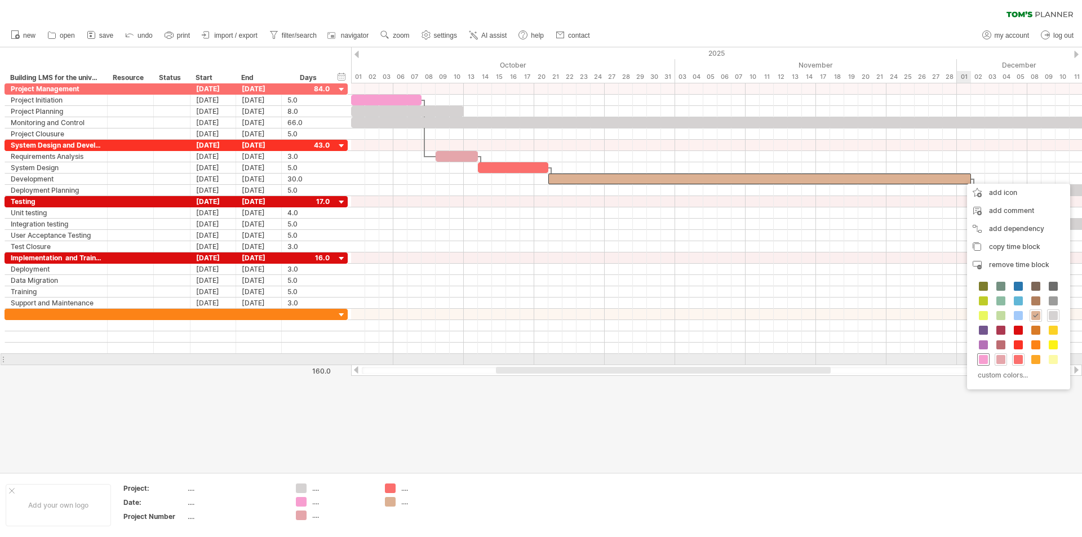
click at [985, 359] on span at bounding box center [983, 359] width 9 height 9
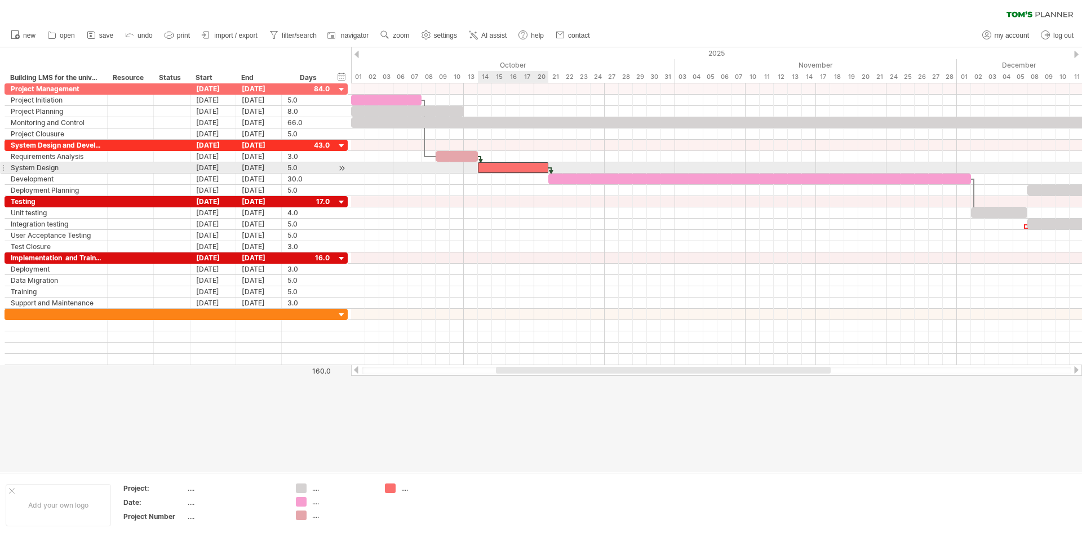
click at [519, 169] on div at bounding box center [513, 167] width 70 height 11
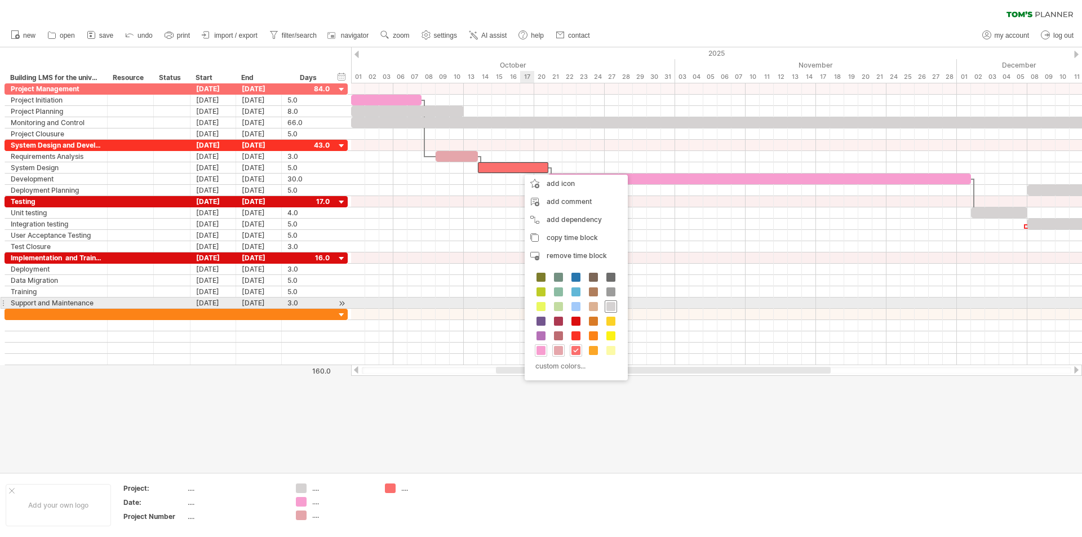
click at [612, 307] on span at bounding box center [611, 306] width 9 height 9
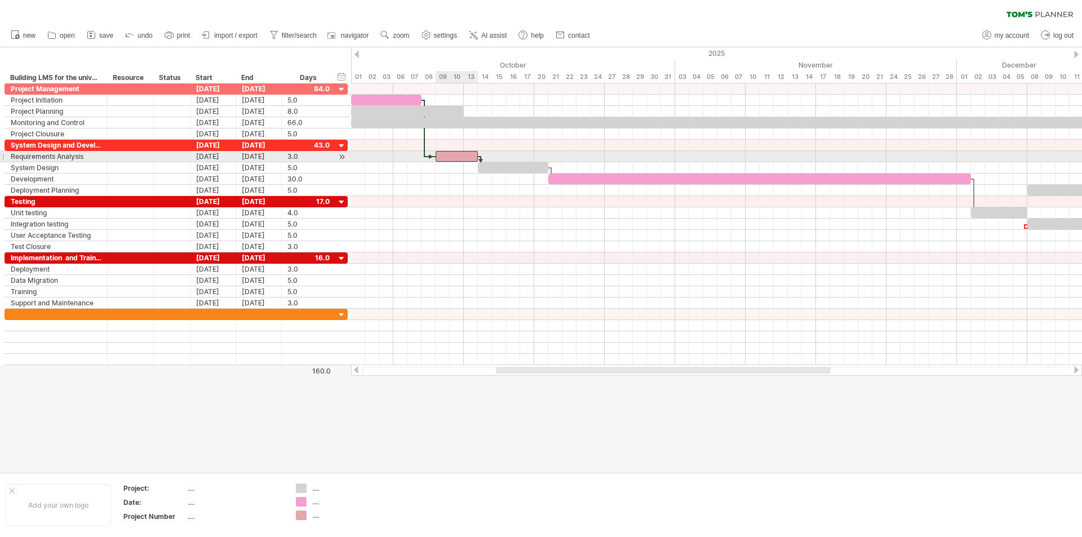
click at [470, 156] on div at bounding box center [457, 156] width 42 height 11
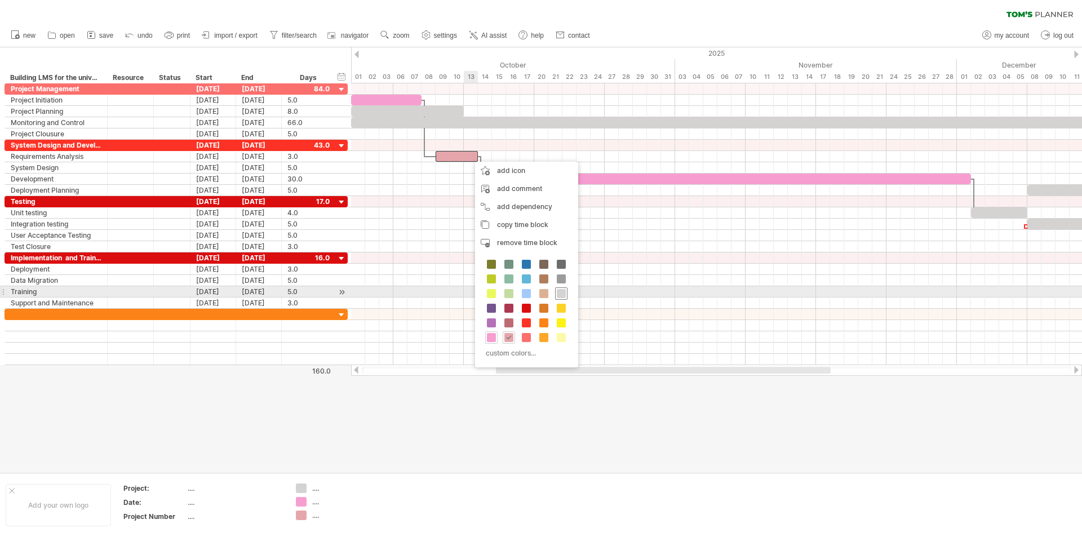
click at [566, 288] on div at bounding box center [561, 293] width 12 height 12
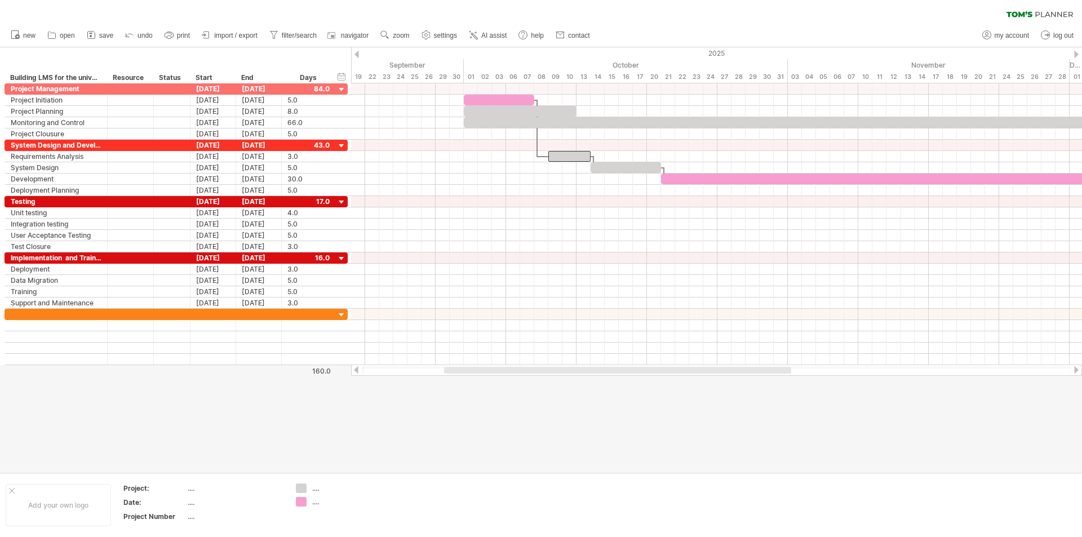
drag, startPoint x: 668, startPoint y: 370, endPoint x: 616, endPoint y: 402, distance: 60.7
click at [616, 402] on div "Trying to reach [DOMAIN_NAME] Connected again... 0% clear filter new" at bounding box center [541, 268] width 1082 height 537
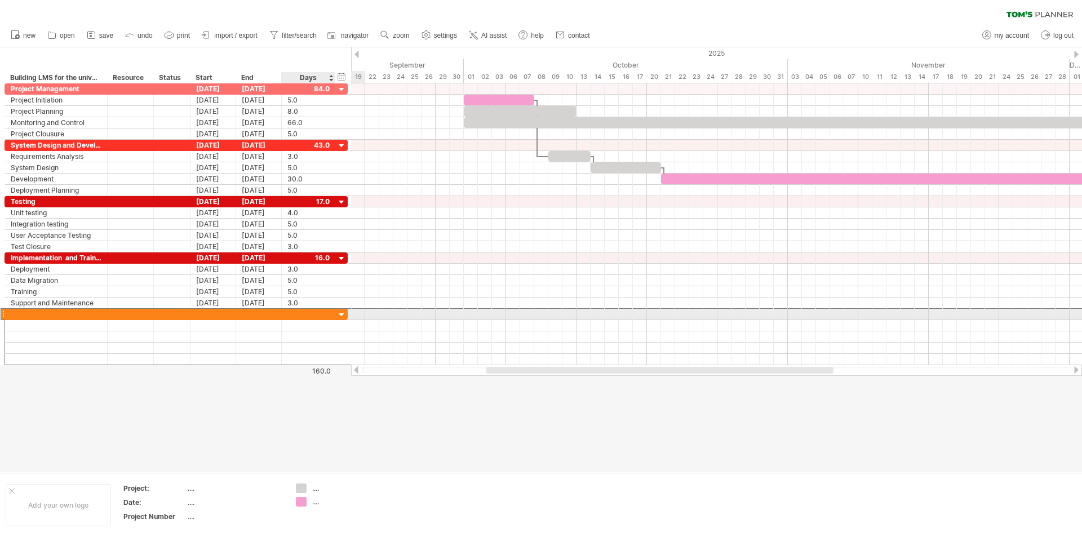
click at [317, 312] on div at bounding box center [308, 314] width 42 height 11
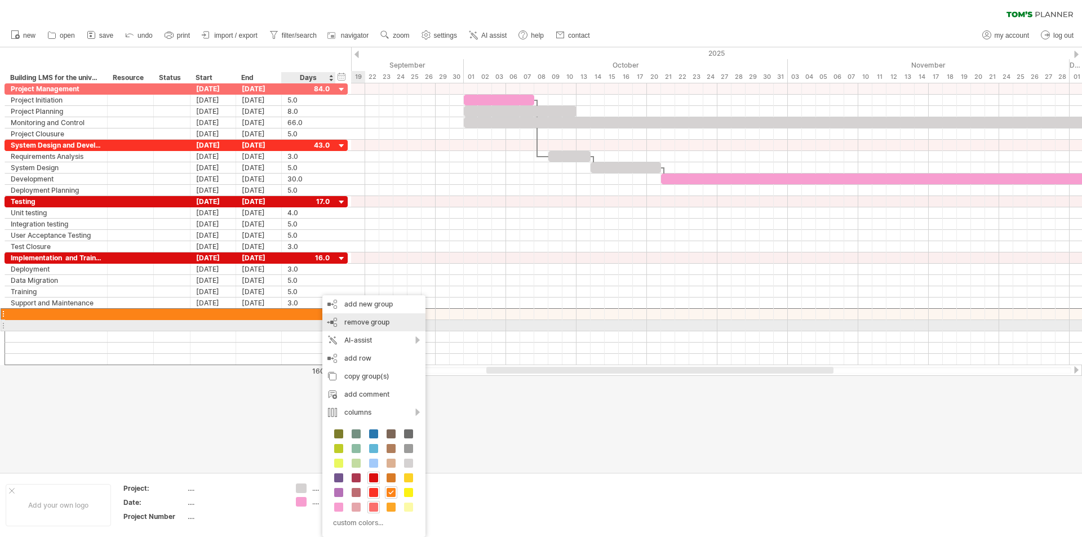
click at [353, 326] on span "remove group" at bounding box center [366, 322] width 45 height 8
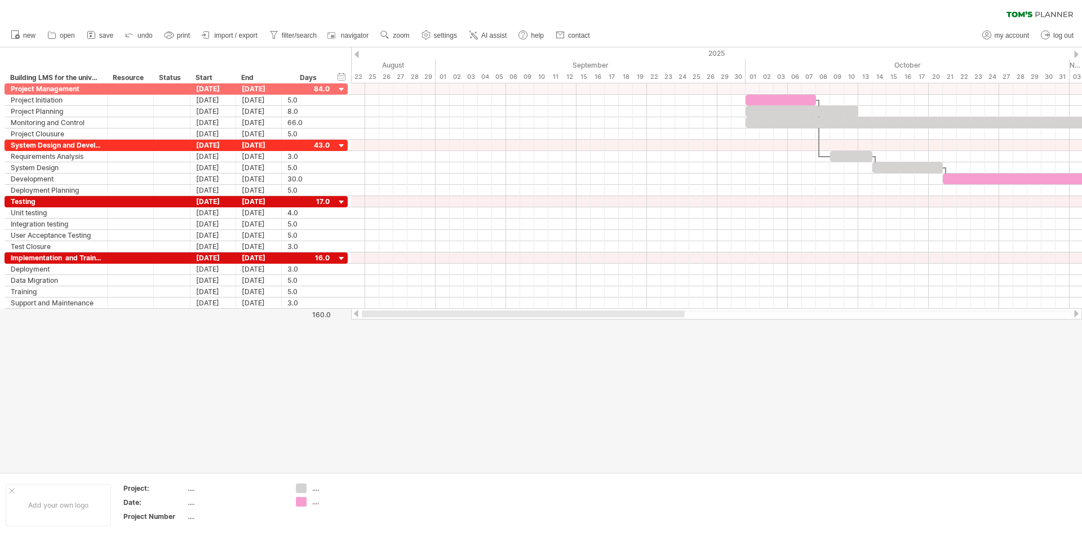
drag, startPoint x: 730, startPoint y: 314, endPoint x: 476, endPoint y: 334, distance: 255.0
click at [470, 336] on div "Trying to reach [DOMAIN_NAME] Connected again... 0% clear filter new" at bounding box center [541, 268] width 1082 height 537
click at [236, 32] on span "import / export" at bounding box center [235, 36] width 43 height 8
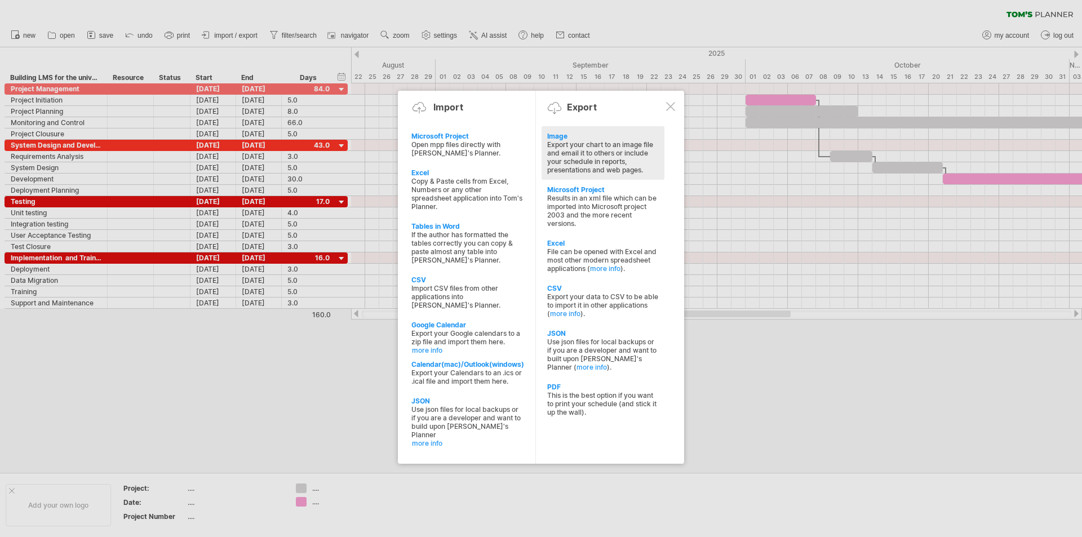
click at [562, 131] on div "Image Export your chart to an image file and email it to others or include your…" at bounding box center [603, 153] width 123 height 54
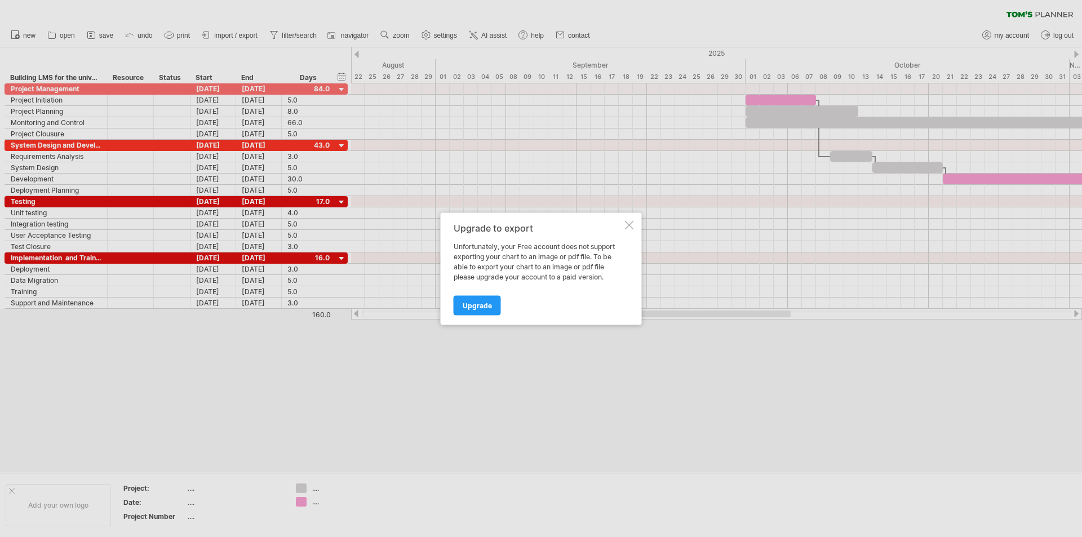
click at [629, 225] on div at bounding box center [629, 224] width 9 height 9
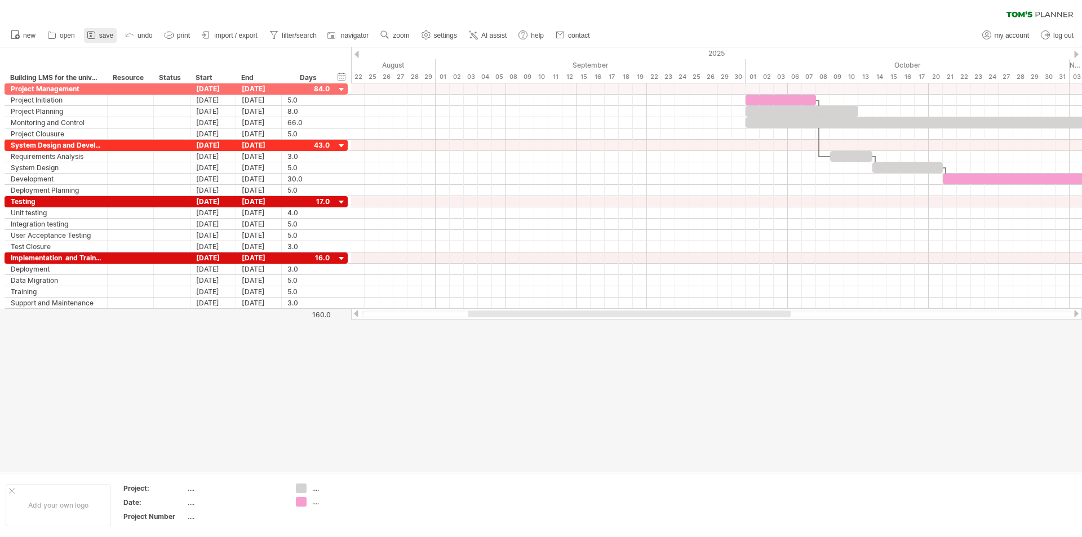
click at [107, 35] on span "save" at bounding box center [106, 36] width 14 height 8
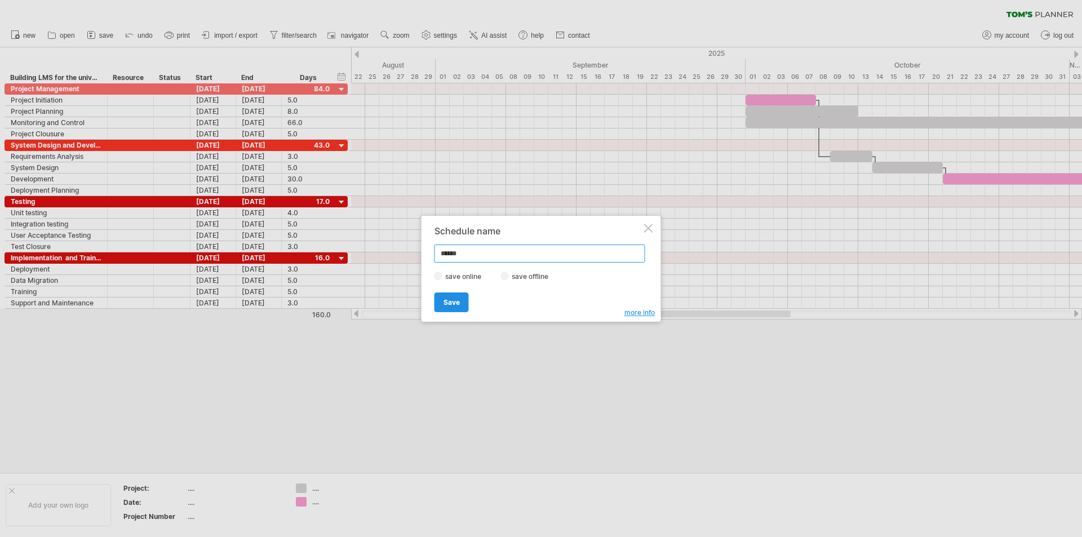
type input "******"
click at [455, 300] on span "Save" at bounding box center [452, 302] width 16 height 8
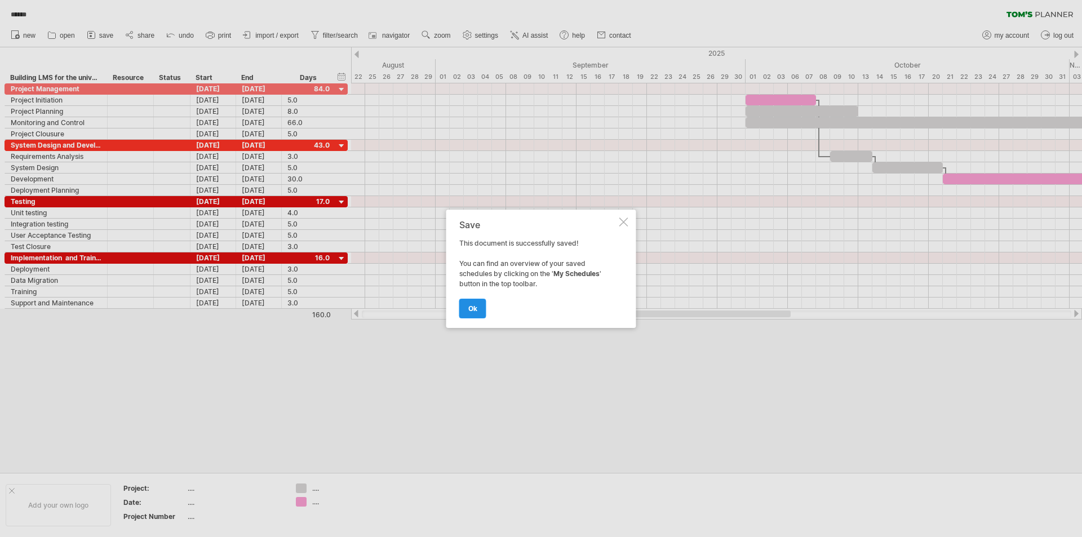
click at [472, 311] on span "ok" at bounding box center [472, 308] width 9 height 8
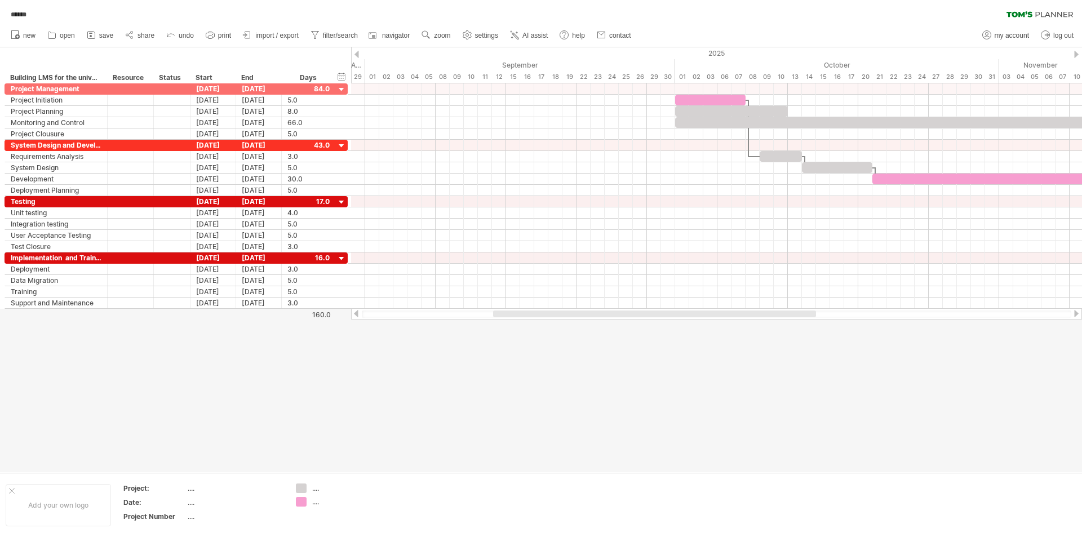
drag, startPoint x: 655, startPoint y: 315, endPoint x: 766, endPoint y: 333, distance: 112.5
click at [766, 333] on div "Trying to reach [DOMAIN_NAME] Connected again... 0% loading... ****** clear fil…" at bounding box center [541, 268] width 1082 height 537
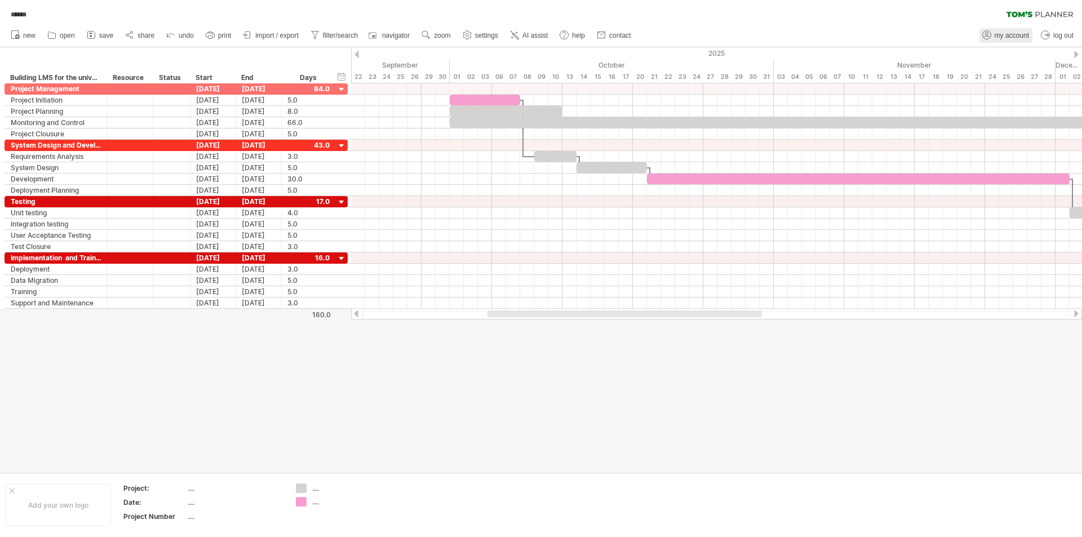
click at [1005, 38] on span "my account" at bounding box center [1012, 36] width 34 height 8
type input "**********"
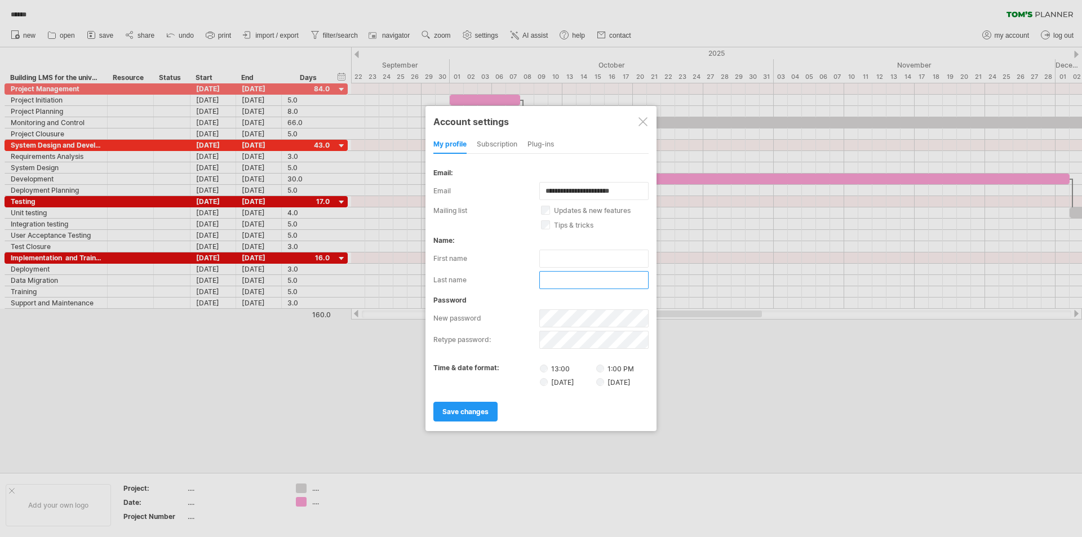
type input "**********"
click at [450, 411] on span "save changes" at bounding box center [465, 412] width 46 height 8
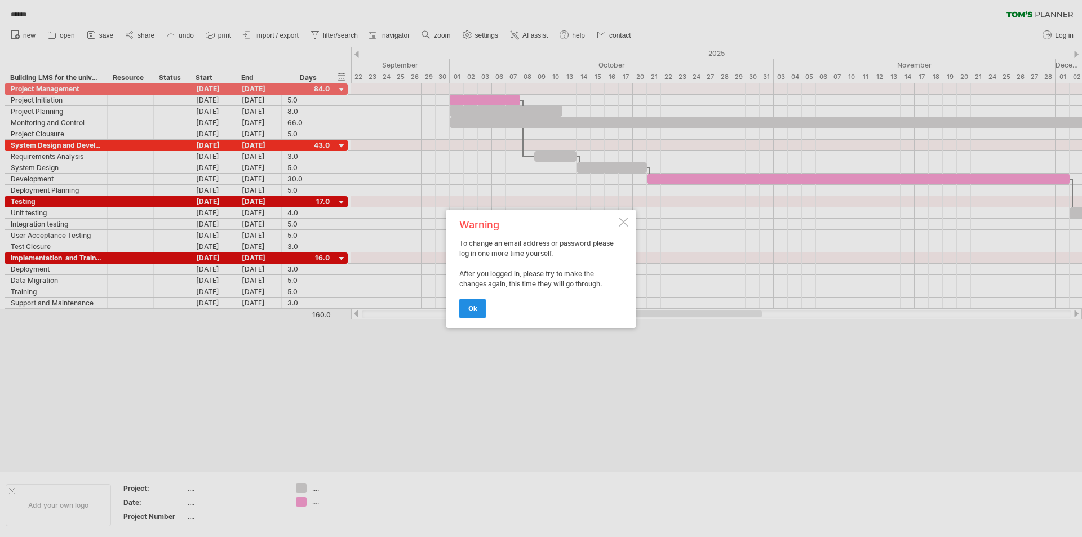
click at [466, 315] on link "ok" at bounding box center [472, 309] width 27 height 20
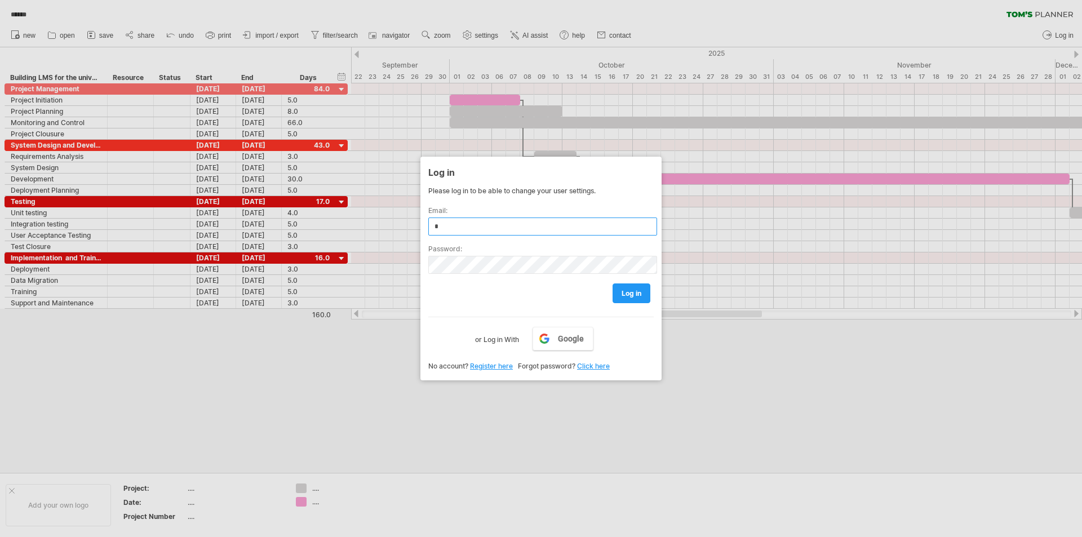
type input "**********"
click at [640, 292] on span "log in" at bounding box center [632, 293] width 20 height 8
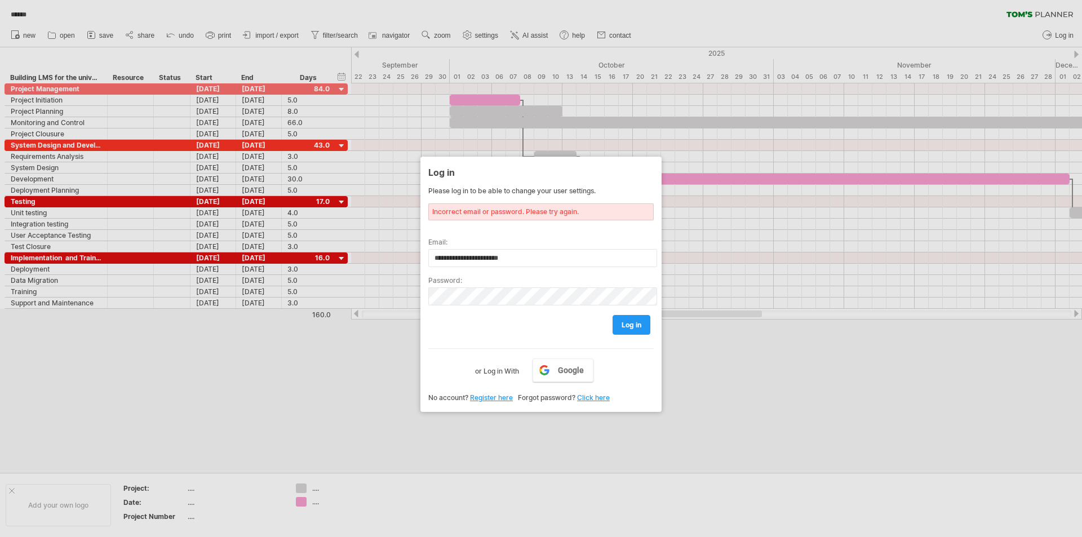
click at [582, 334] on div "log in" at bounding box center [540, 320] width 225 height 29
click at [639, 329] on span "log in" at bounding box center [632, 325] width 20 height 8
click at [643, 325] on link "log in" at bounding box center [632, 325] width 38 height 20
click at [642, 323] on link "log in" at bounding box center [632, 325] width 38 height 20
click at [639, 325] on span "log in" at bounding box center [632, 325] width 20 height 8
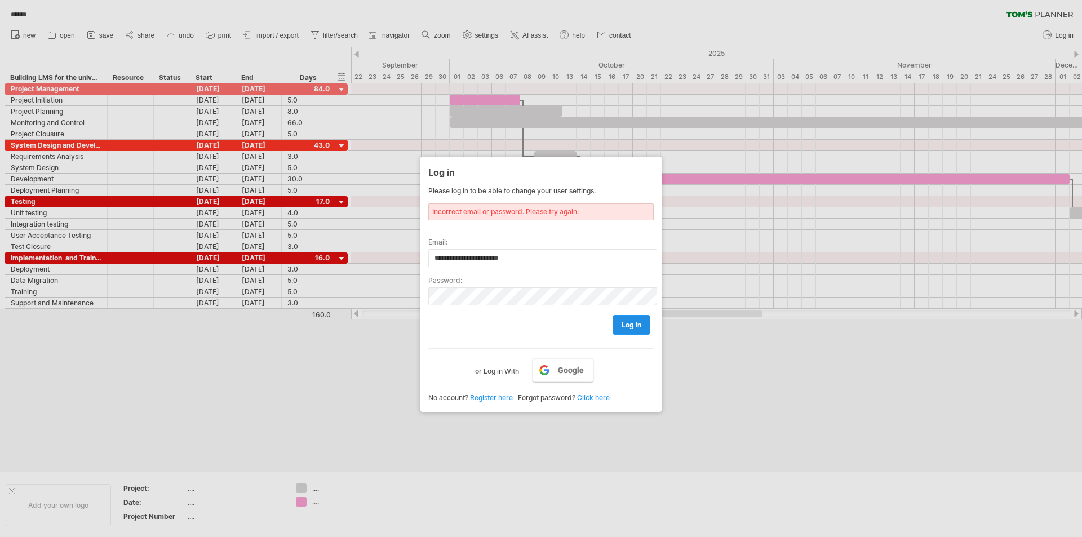
click at [629, 324] on span "log in" at bounding box center [632, 325] width 20 height 8
click at [628, 324] on span "log in" at bounding box center [632, 325] width 20 height 8
click at [627, 326] on span "log in" at bounding box center [632, 325] width 20 height 8
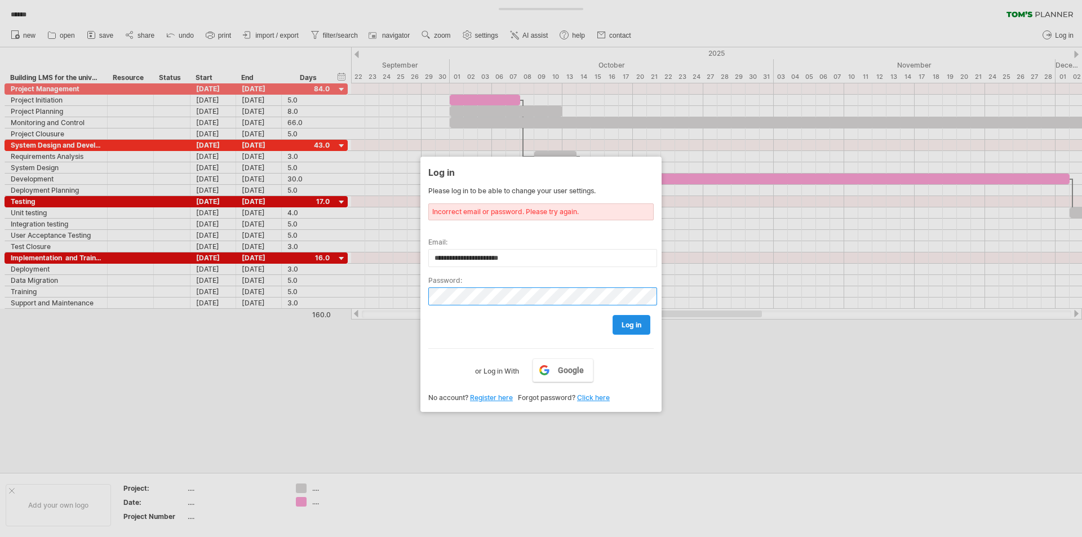
click at [630, 328] on span "log in" at bounding box center [632, 325] width 20 height 8
click at [630, 326] on span "log in" at bounding box center [632, 325] width 20 height 8
click at [630, 326] on div "log in" at bounding box center [540, 320] width 225 height 29
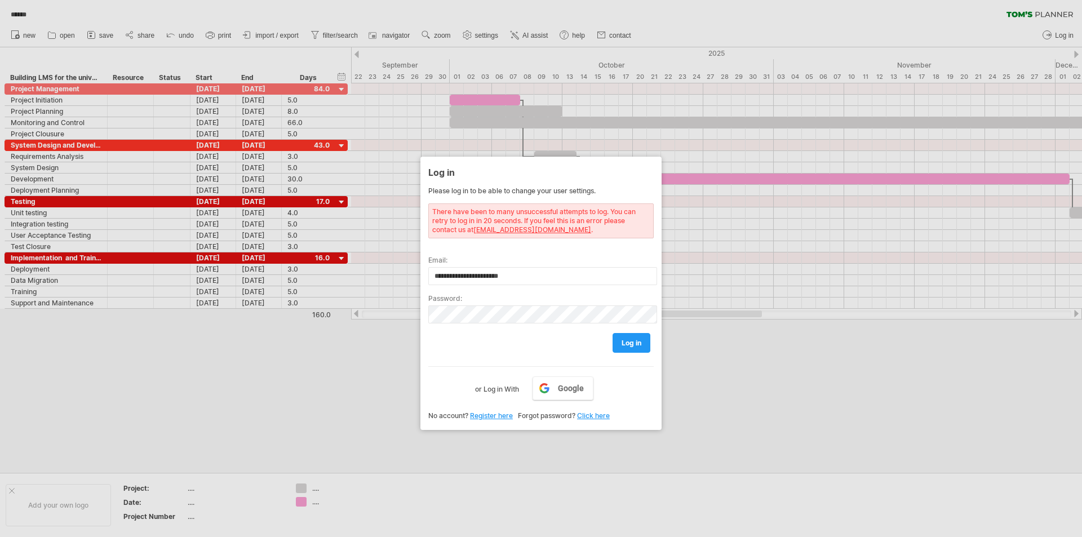
click at [630, 325] on div "log in" at bounding box center [540, 338] width 225 height 29
drag, startPoint x: 448, startPoint y: 454, endPoint x: 462, endPoint y: 444, distance: 17.7
click at [448, 454] on div at bounding box center [541, 268] width 1082 height 537
click at [909, 282] on div at bounding box center [541, 268] width 1082 height 537
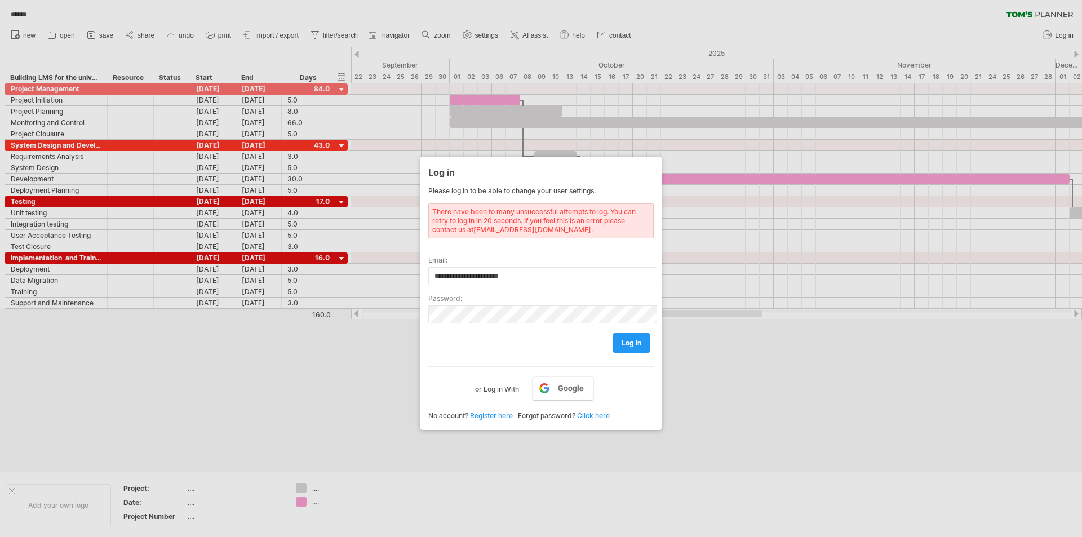
click at [905, 288] on div at bounding box center [541, 268] width 1082 height 537
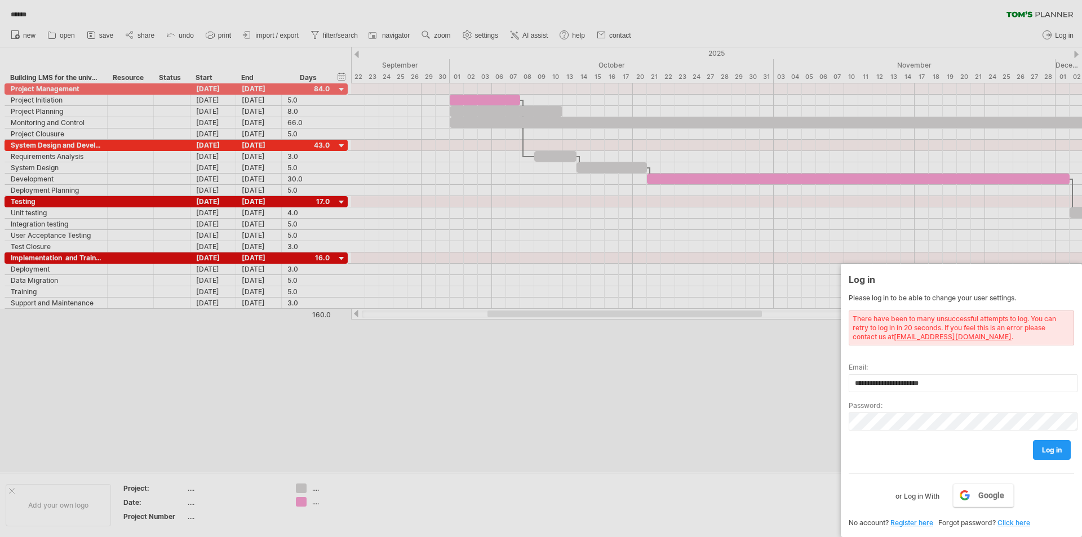
drag, startPoint x: 622, startPoint y: 163, endPoint x: 1082, endPoint y: 438, distance: 535.2
click at [1082, 438] on div "**********" at bounding box center [961, 400] width 241 height 273
click at [278, 380] on div at bounding box center [541, 268] width 1082 height 537
click at [135, 34] on div at bounding box center [541, 268] width 1082 height 537
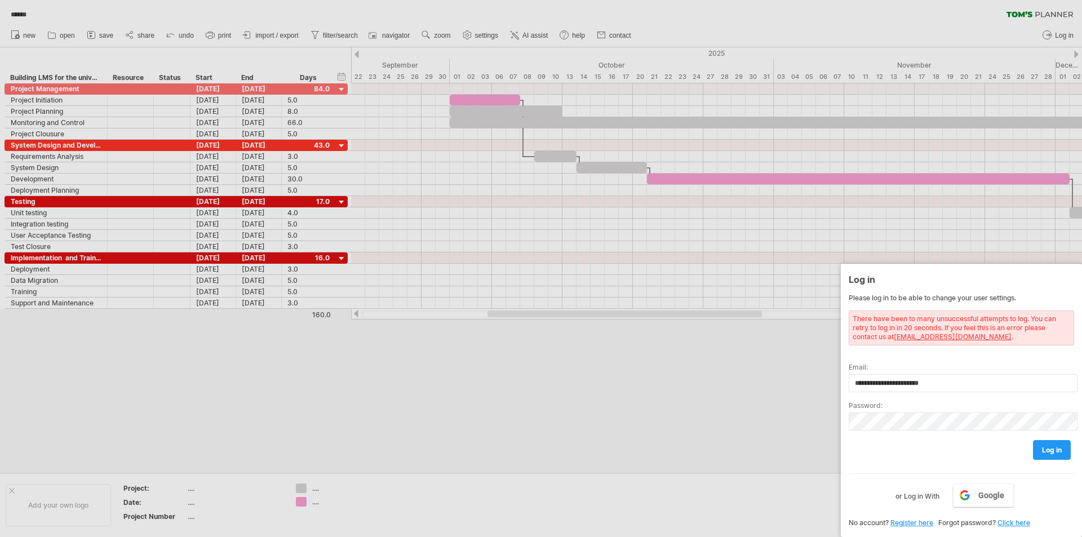
click at [137, 33] on div at bounding box center [541, 268] width 1082 height 537
click at [143, 30] on div at bounding box center [541, 268] width 1082 height 537
click at [980, 381] on input "**********" at bounding box center [963, 383] width 229 height 18
click at [1062, 455] on link "log in" at bounding box center [1052, 450] width 38 height 20
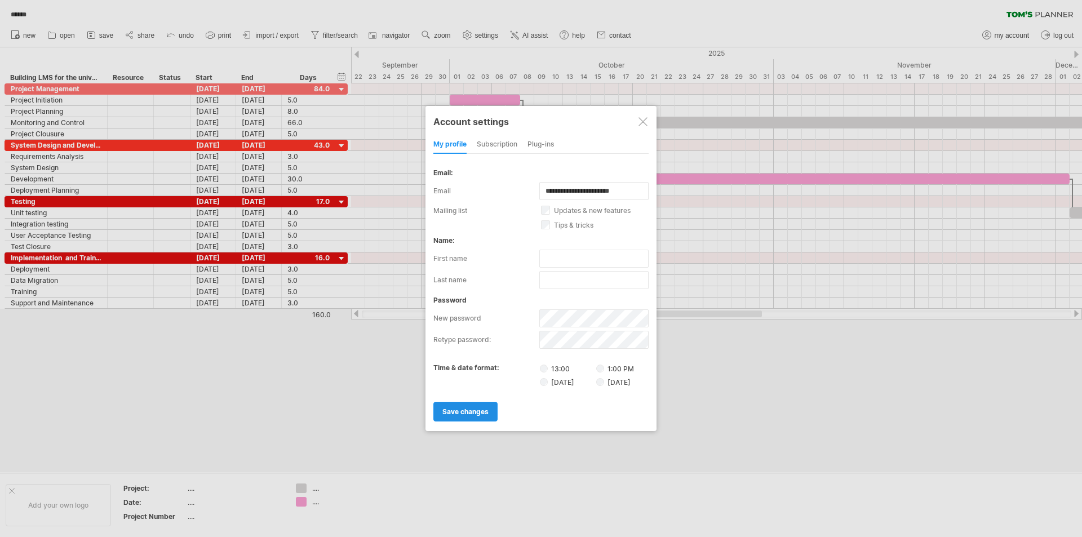
click at [467, 410] on span "save changes" at bounding box center [465, 412] width 46 height 8
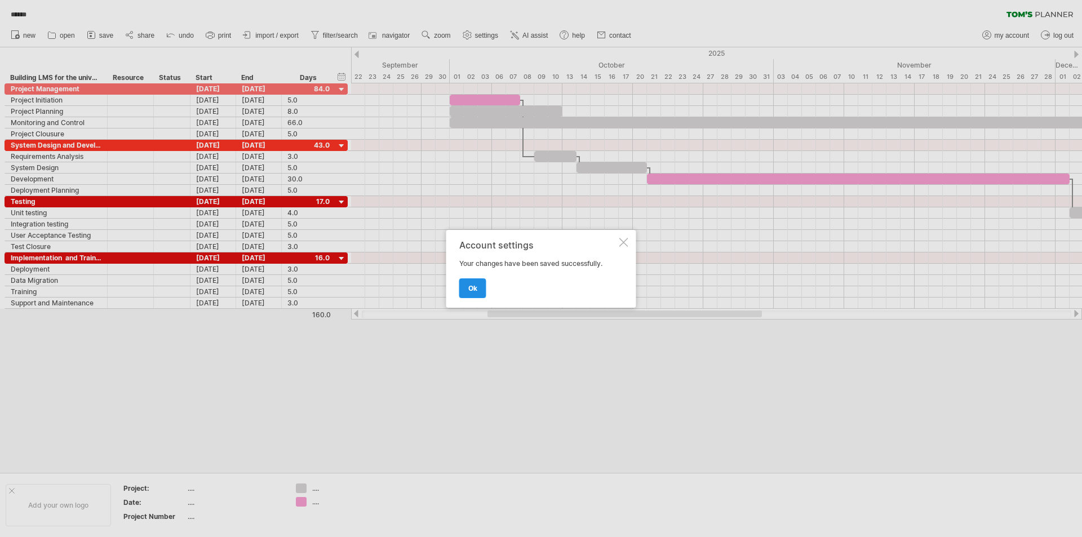
click at [476, 288] on span "ok" at bounding box center [472, 288] width 9 height 8
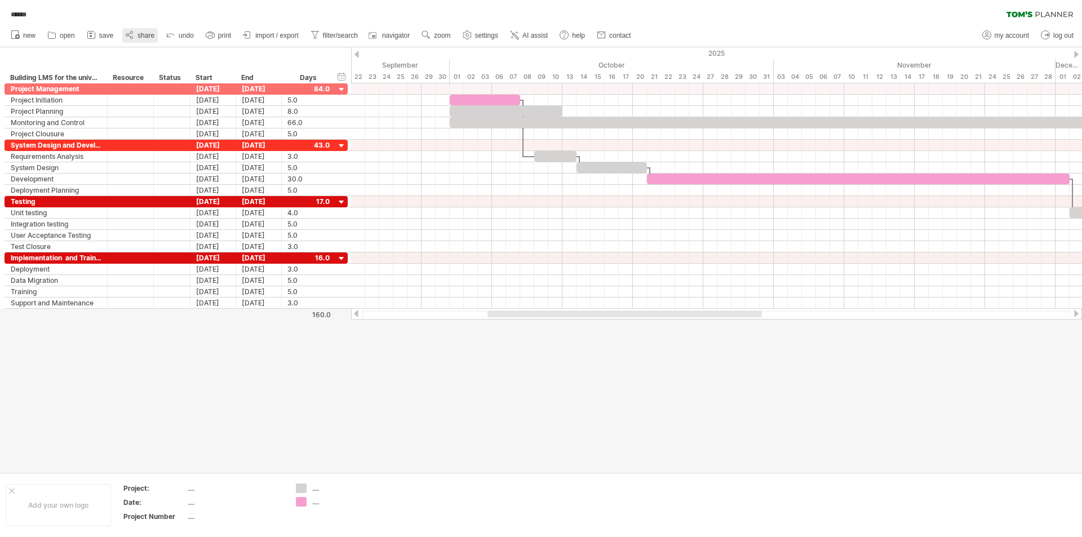
click at [144, 32] on span "share" at bounding box center [146, 36] width 17 height 8
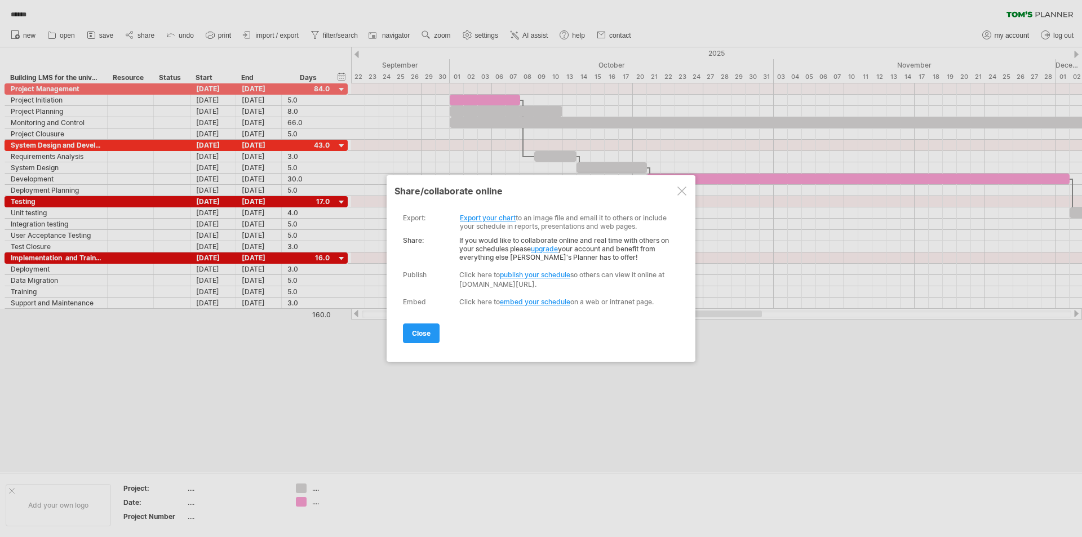
click at [311, 365] on div at bounding box center [541, 268] width 1082 height 537
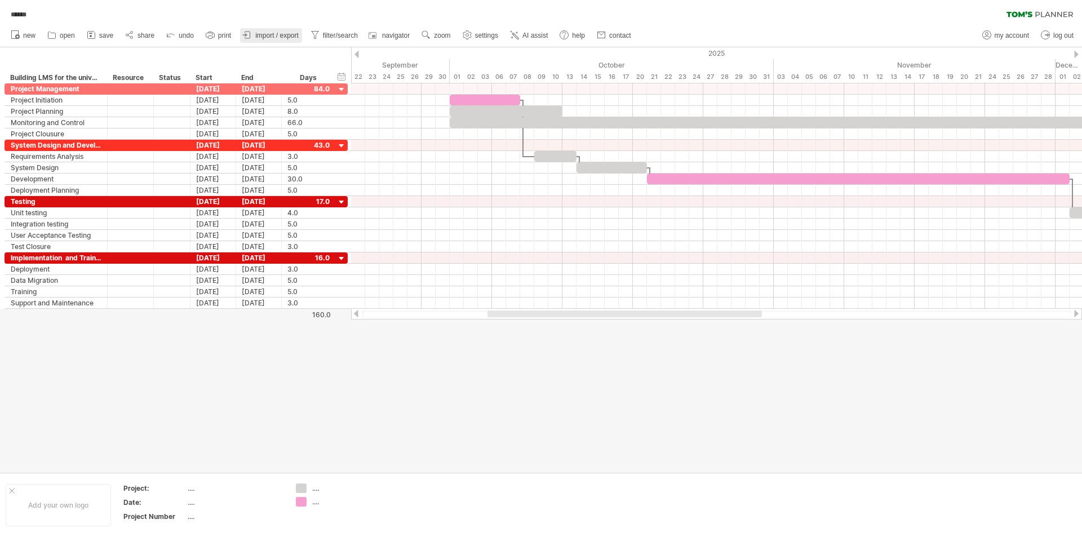
click at [268, 34] on span "import / export" at bounding box center [276, 36] width 43 height 8
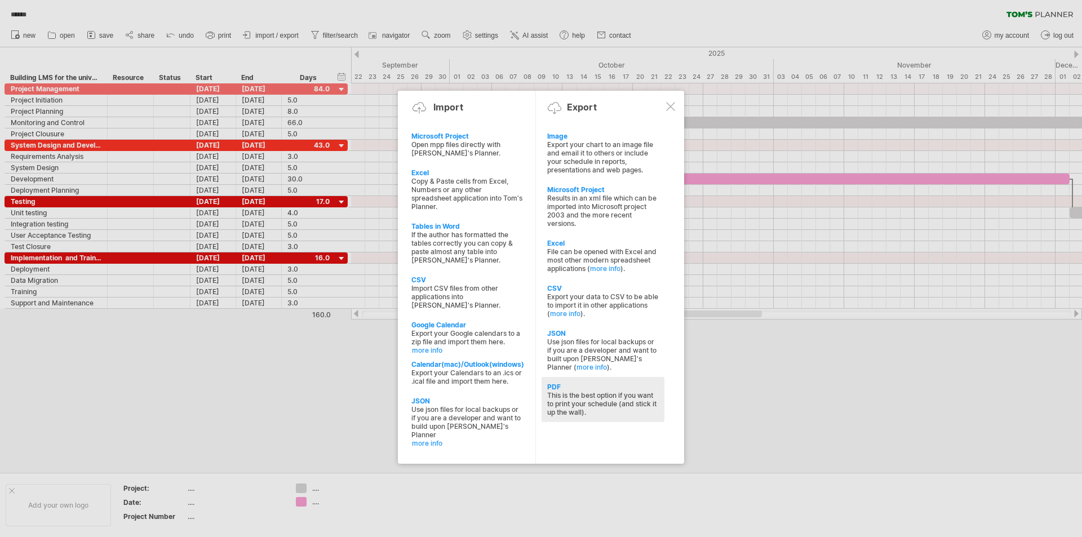
click at [548, 387] on div "PDF" at bounding box center [603, 387] width 112 height 8
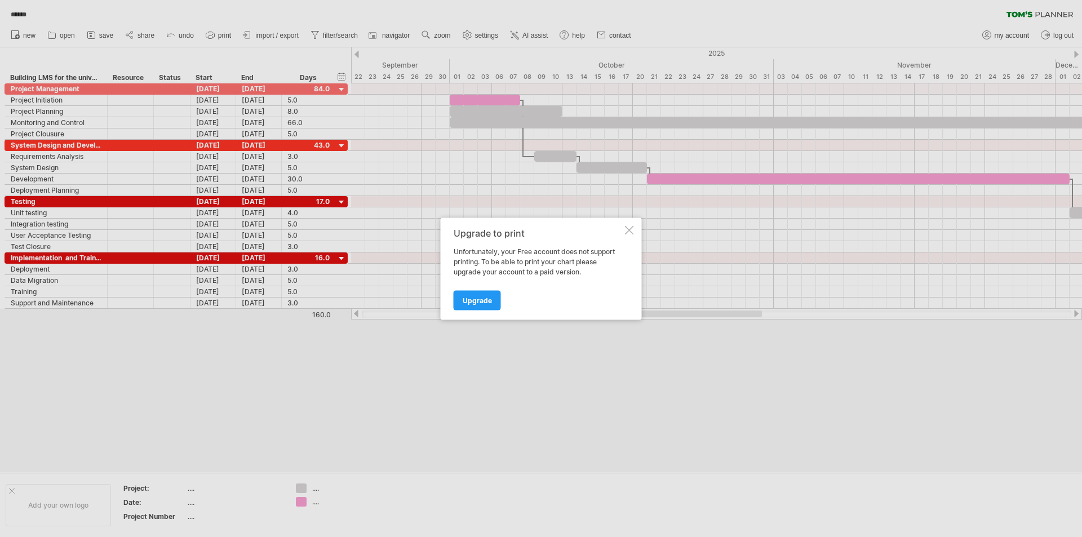
click at [631, 227] on div at bounding box center [629, 229] width 9 height 9
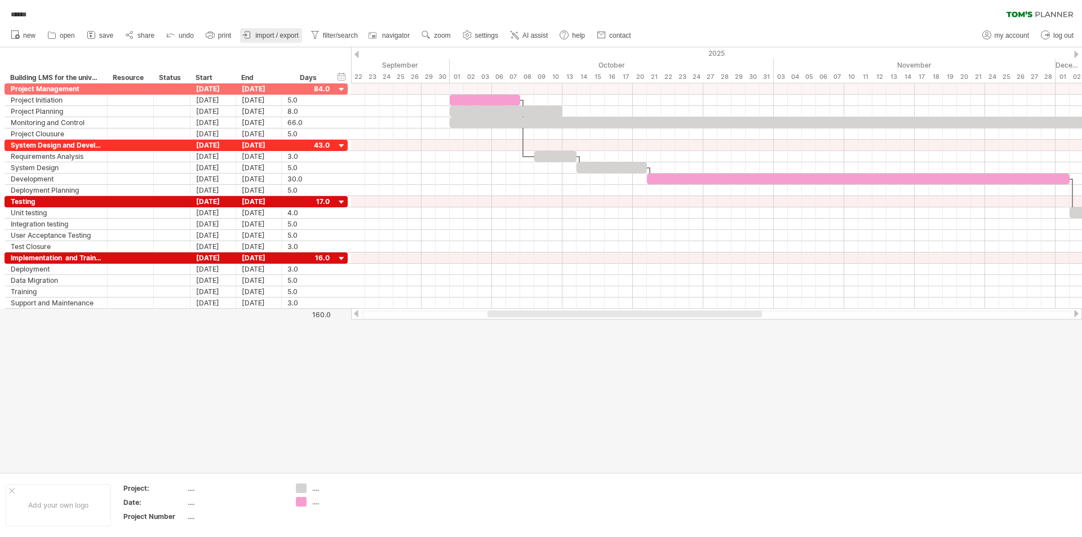
click at [287, 37] on span "import / export" at bounding box center [276, 36] width 43 height 8
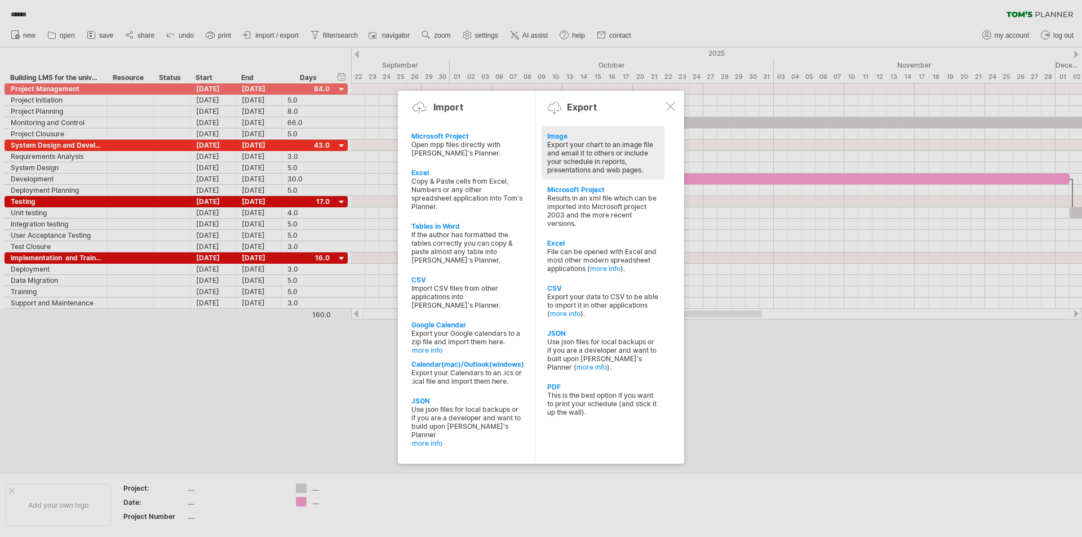
click at [564, 147] on div "Export your chart to an image file and email it to others or include your sched…" at bounding box center [603, 157] width 112 height 34
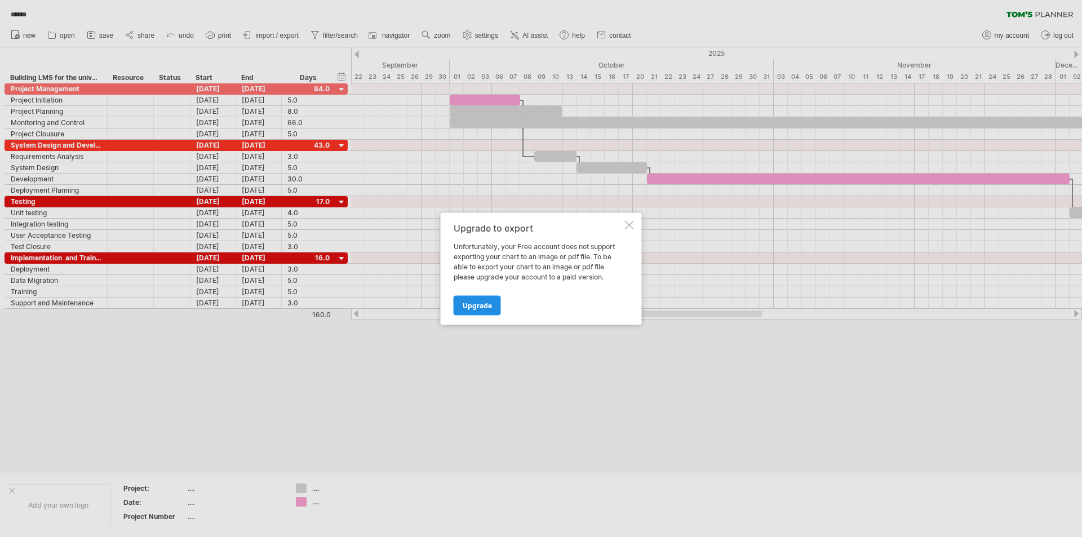
click at [471, 303] on span "Upgrade" at bounding box center [477, 305] width 29 height 8
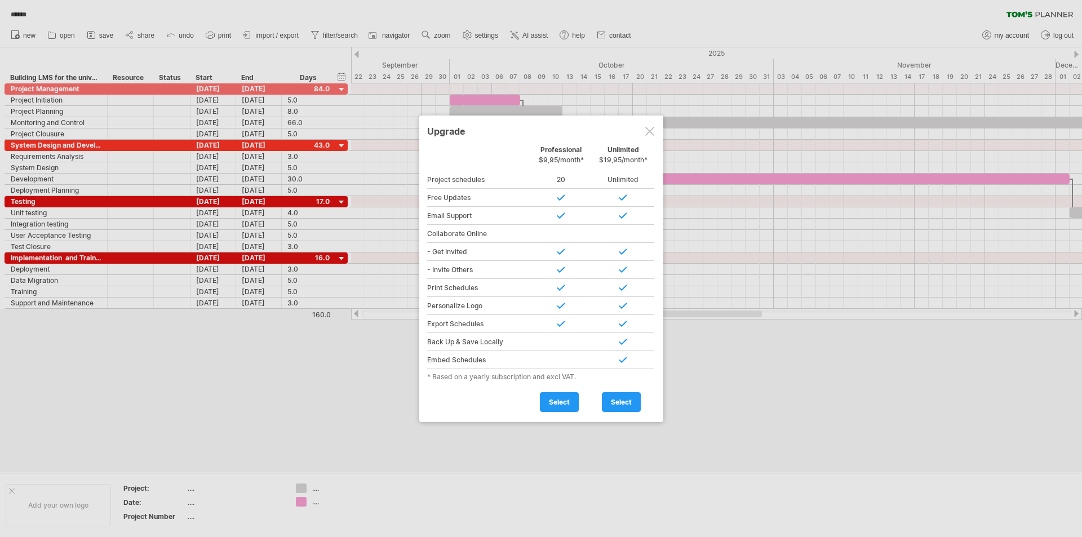
click at [650, 131] on div at bounding box center [649, 131] width 9 height 9
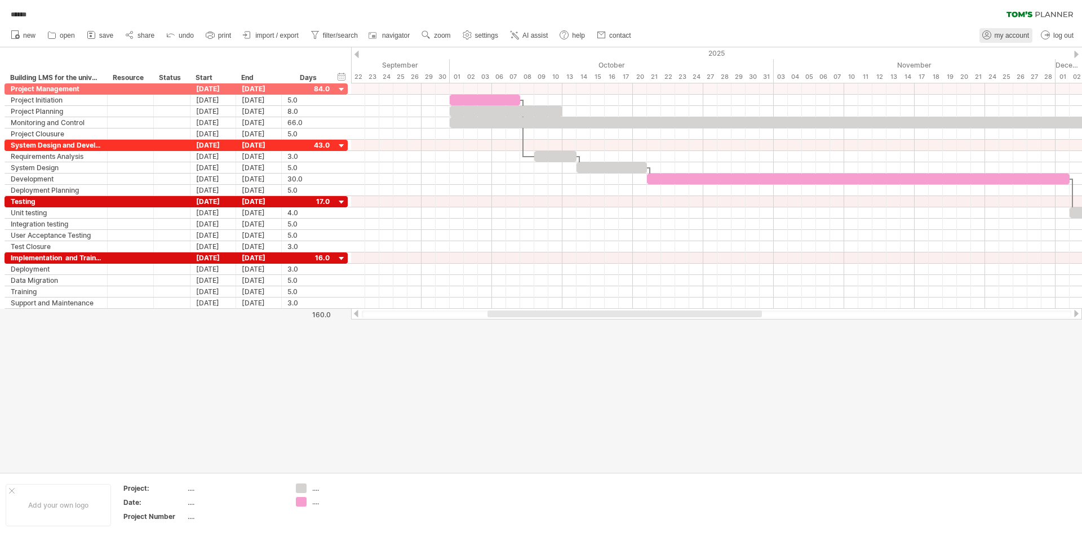
click at [1002, 39] on span "my account" at bounding box center [1012, 36] width 34 height 8
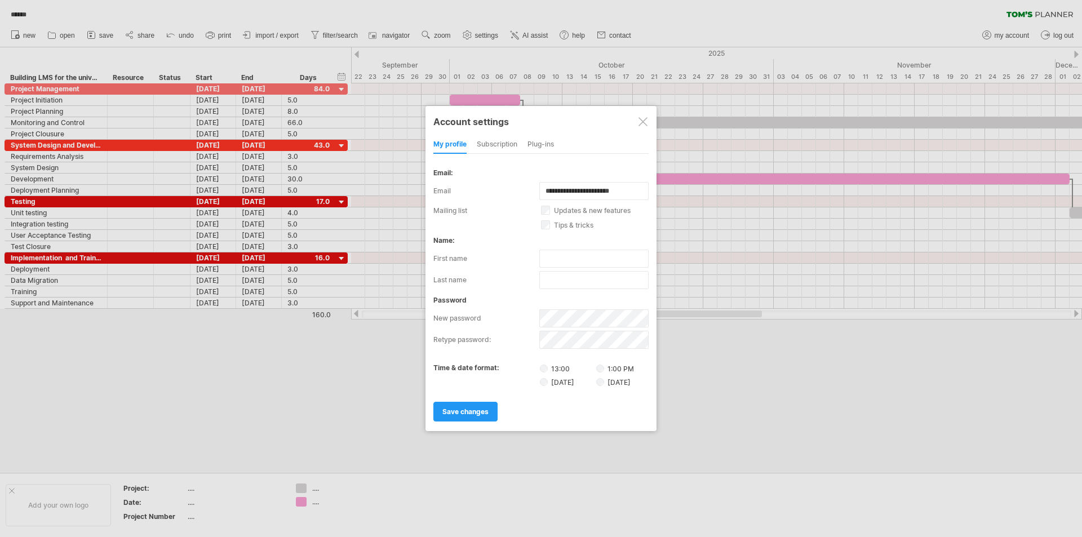
click at [644, 123] on div at bounding box center [643, 121] width 9 height 9
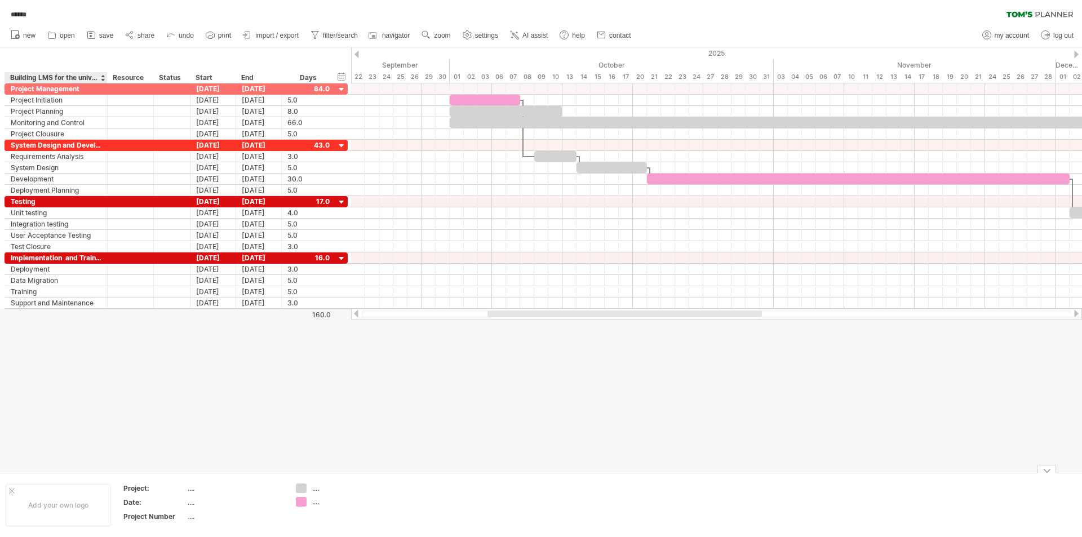
click at [12, 489] on div at bounding box center [12, 491] width 6 height 6
click at [495, 36] on span "settings" at bounding box center [486, 36] width 23 height 8
select select "*"
select select "**"
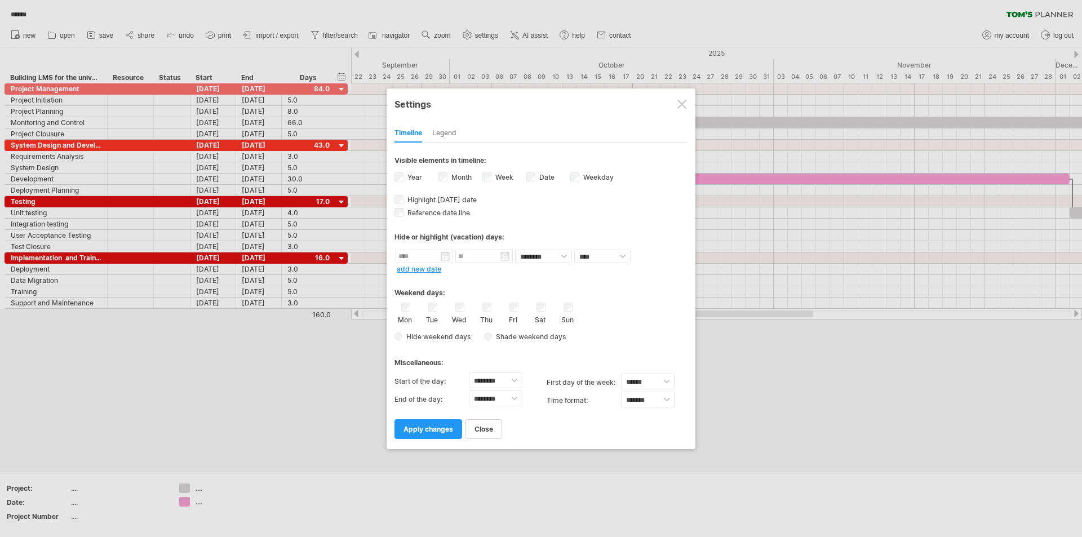
click at [684, 100] on div at bounding box center [682, 104] width 9 height 9
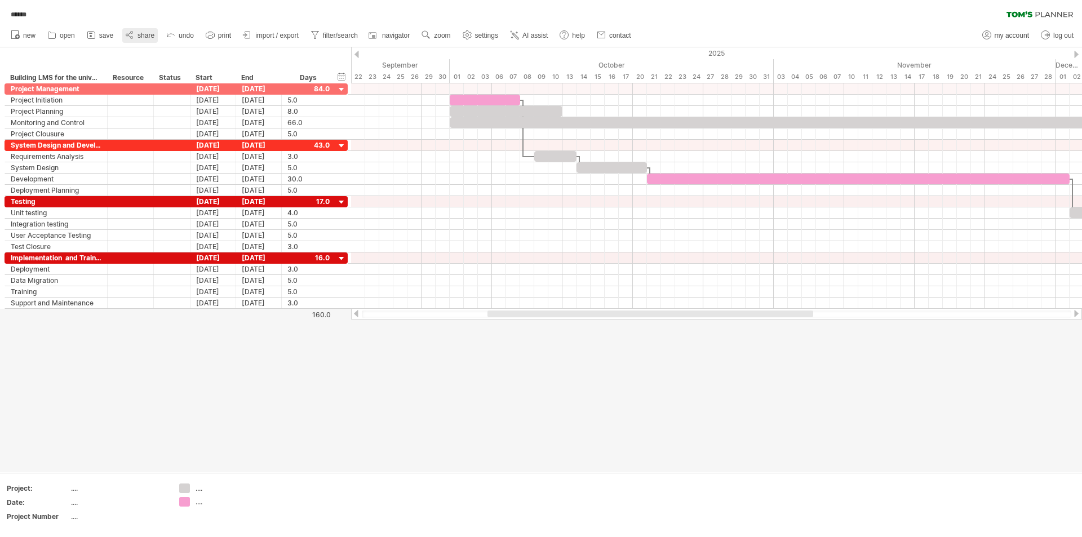
click at [141, 34] on span "share" at bounding box center [146, 36] width 17 height 8
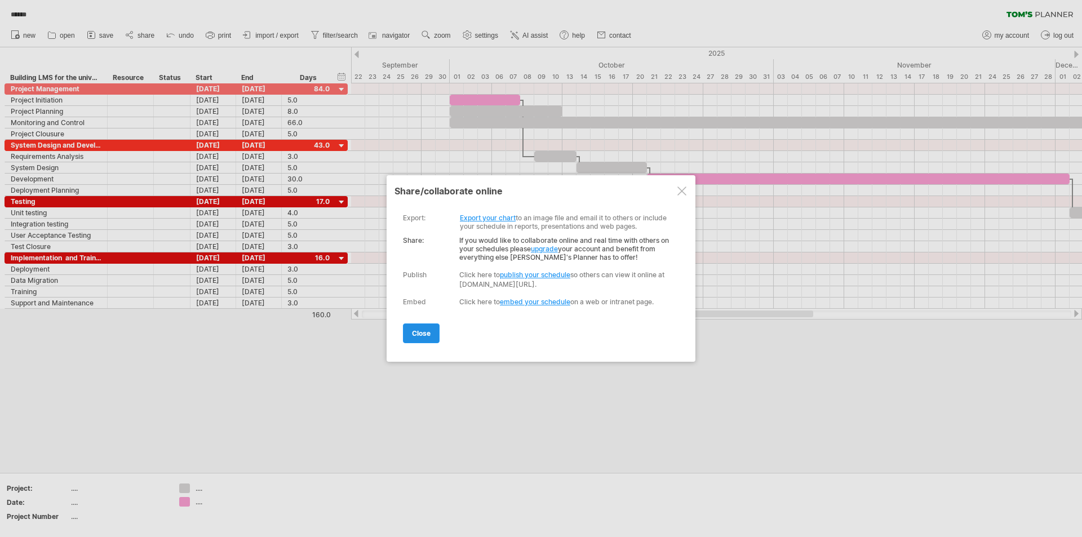
click at [420, 337] on span "close" at bounding box center [421, 333] width 19 height 8
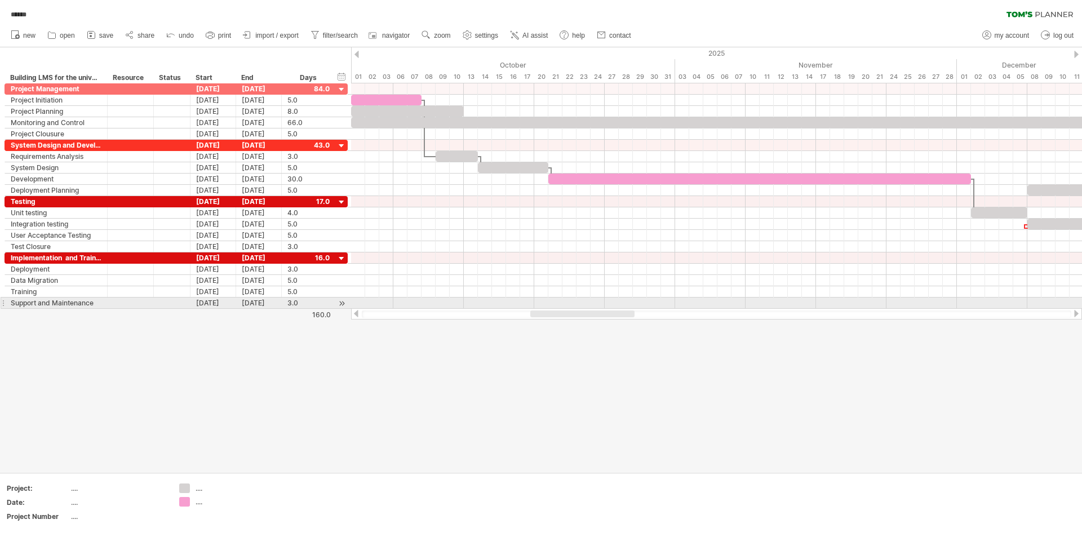
drag, startPoint x: 560, startPoint y: 315, endPoint x: 603, endPoint y: 308, distance: 43.3
click at [603, 308] on div at bounding box center [716, 313] width 731 height 11
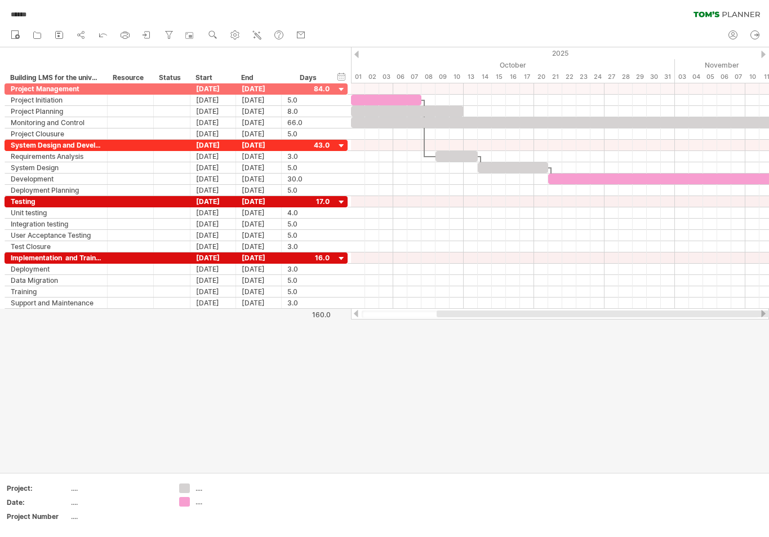
click at [592, 413] on div at bounding box center [384, 259] width 769 height 425
drag, startPoint x: 594, startPoint y: 414, endPoint x: 665, endPoint y: 415, distance: 71.6
click at [596, 415] on div at bounding box center [384, 259] width 769 height 425
drag, startPoint x: 627, startPoint y: 471, endPoint x: 627, endPoint y: 456, distance: 14.7
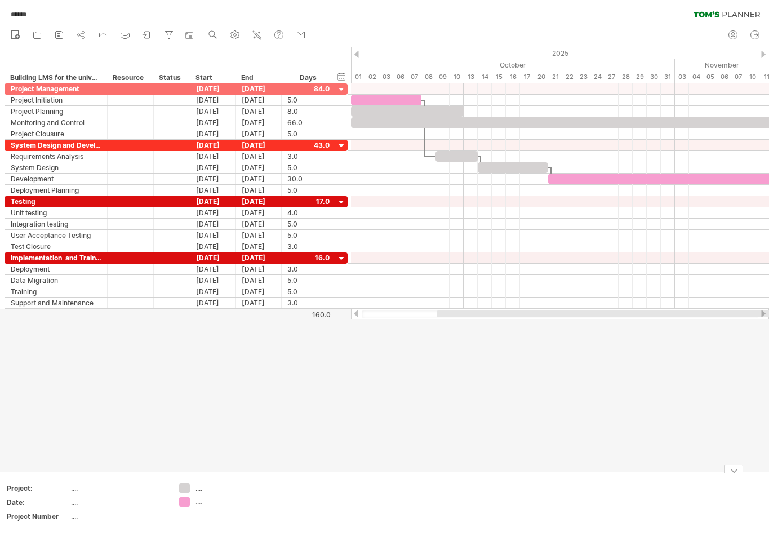
click at [627, 470] on div at bounding box center [384, 259] width 769 height 425
click at [627, 456] on div at bounding box center [384, 259] width 769 height 425
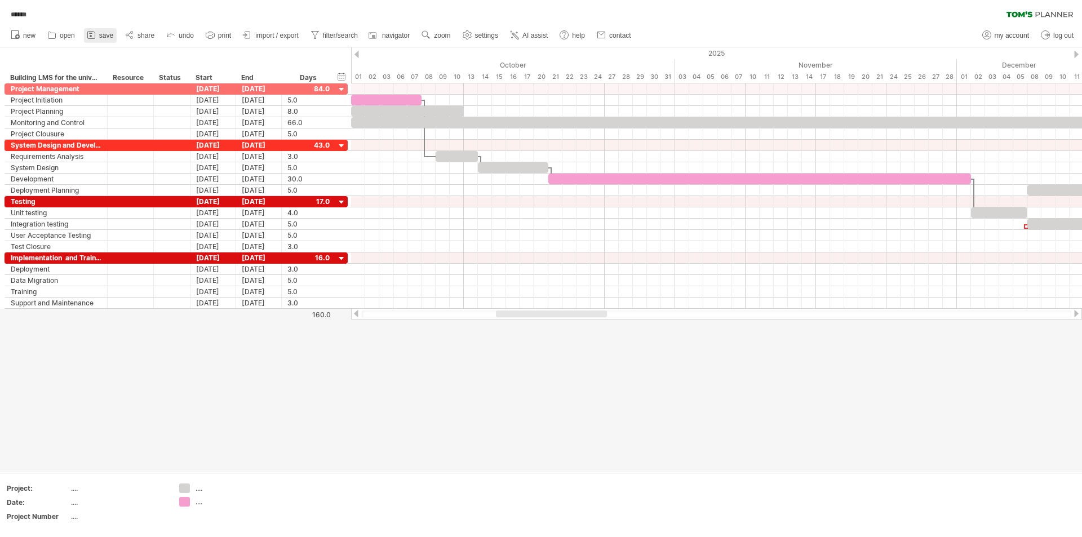
click at [94, 34] on icon at bounding box center [91, 34] width 11 height 11
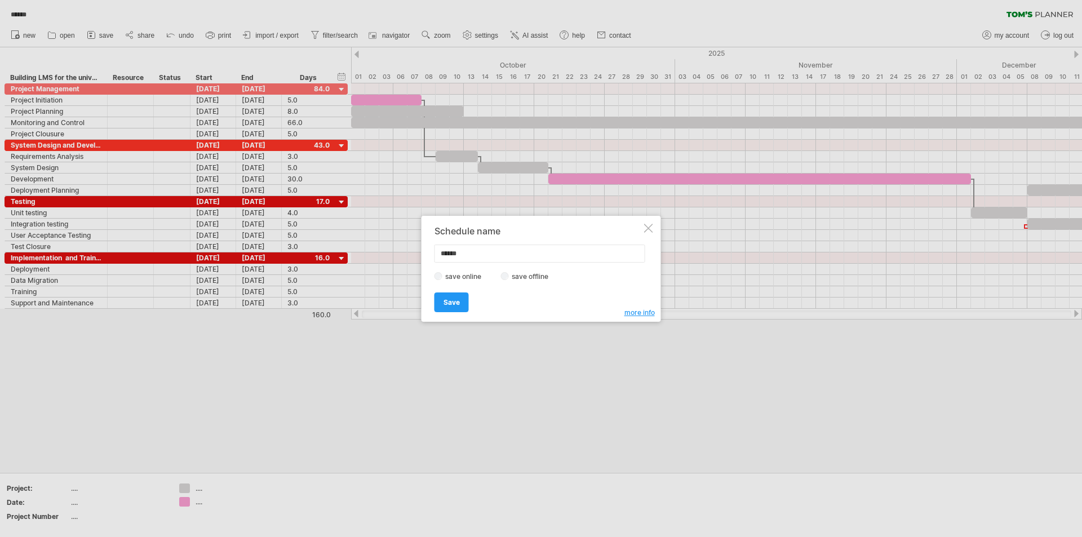
click at [639, 312] on span "more info" at bounding box center [640, 312] width 30 height 8
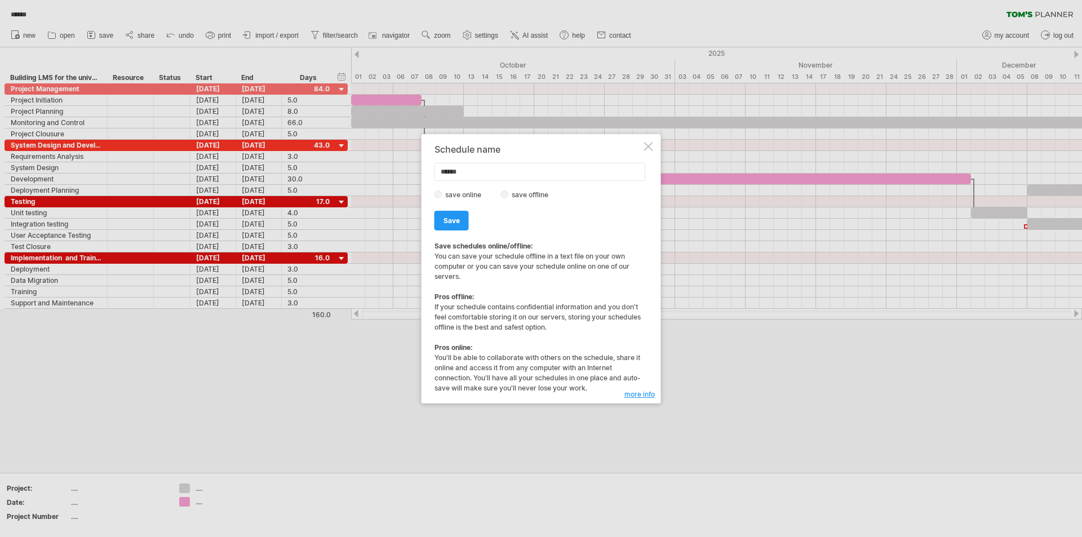
click at [642, 390] on div "more info" at bounding box center [640, 395] width 30 height 10
click at [640, 395] on span "more info" at bounding box center [640, 394] width 30 height 8
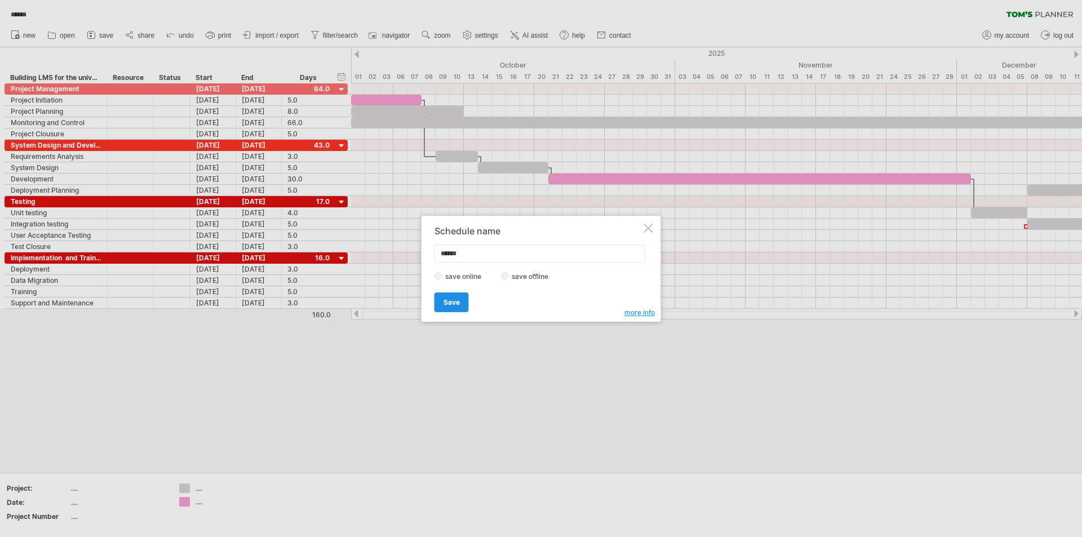
click at [448, 304] on span "Save" at bounding box center [452, 302] width 16 height 8
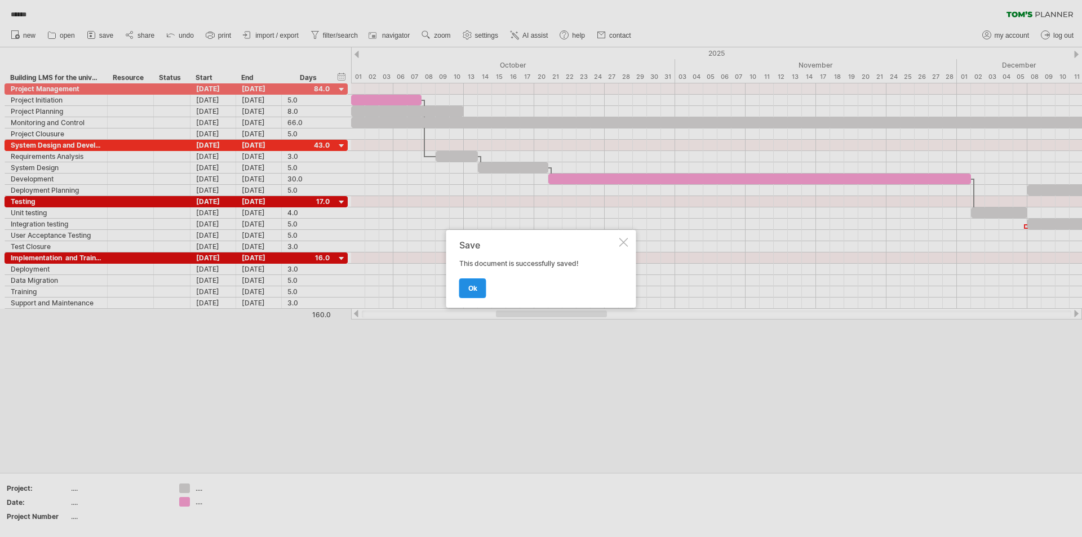
click at [468, 288] on span "ok" at bounding box center [472, 288] width 9 height 8
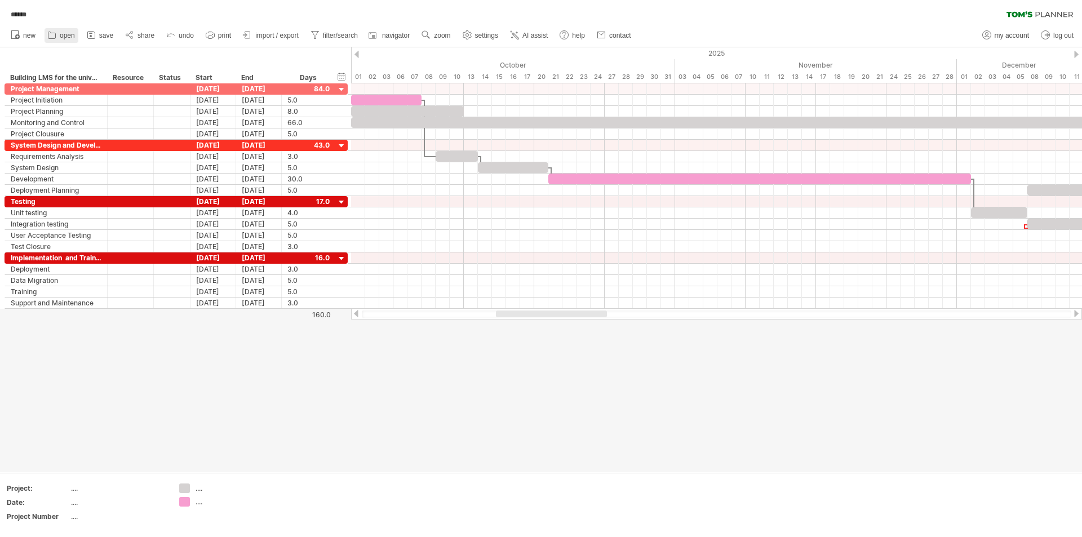
click at [57, 32] on icon at bounding box center [51, 34] width 11 height 11
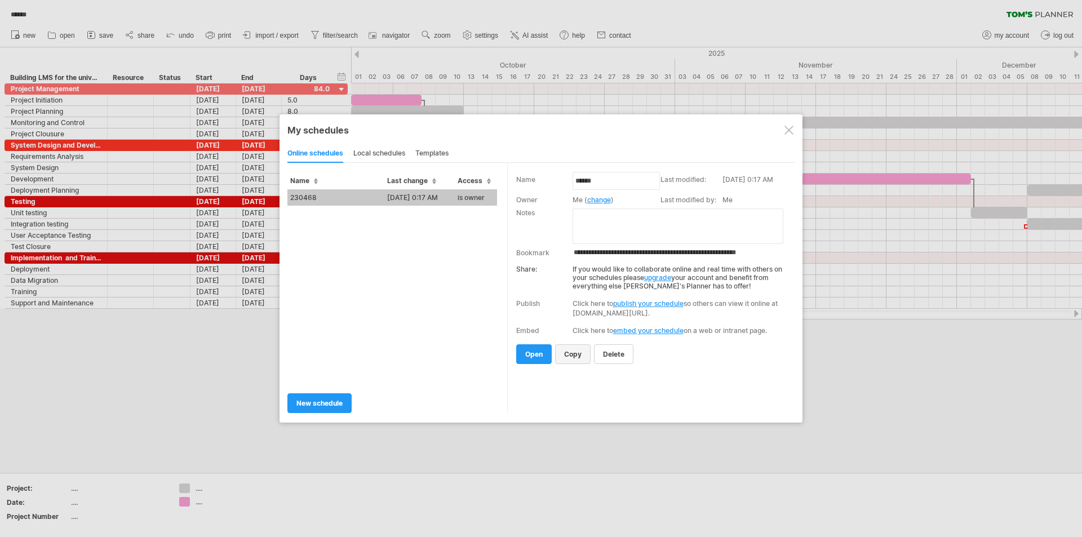
click at [572, 352] on span "copy" at bounding box center [572, 354] width 17 height 8
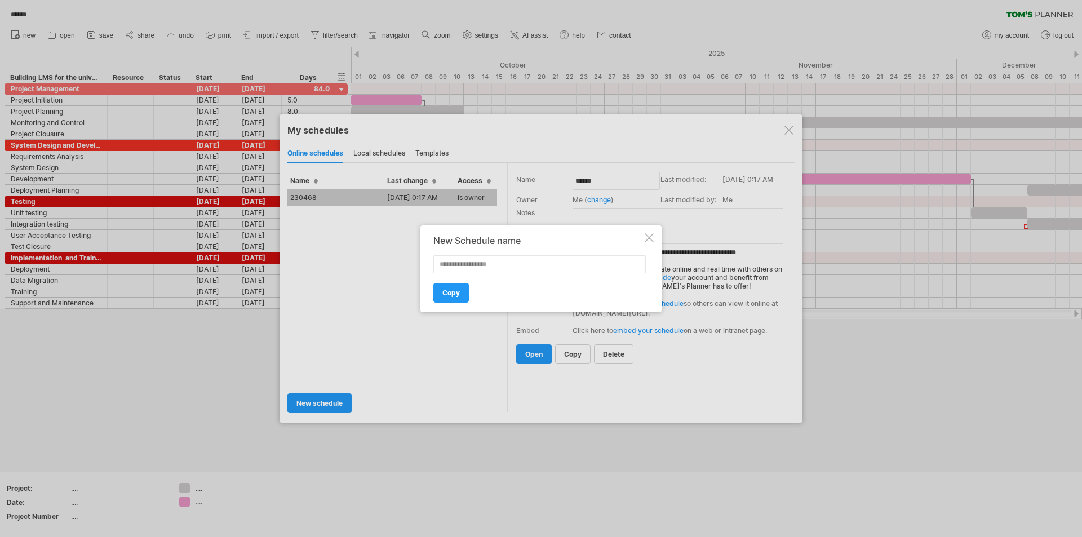
click at [648, 234] on div at bounding box center [649, 237] width 9 height 9
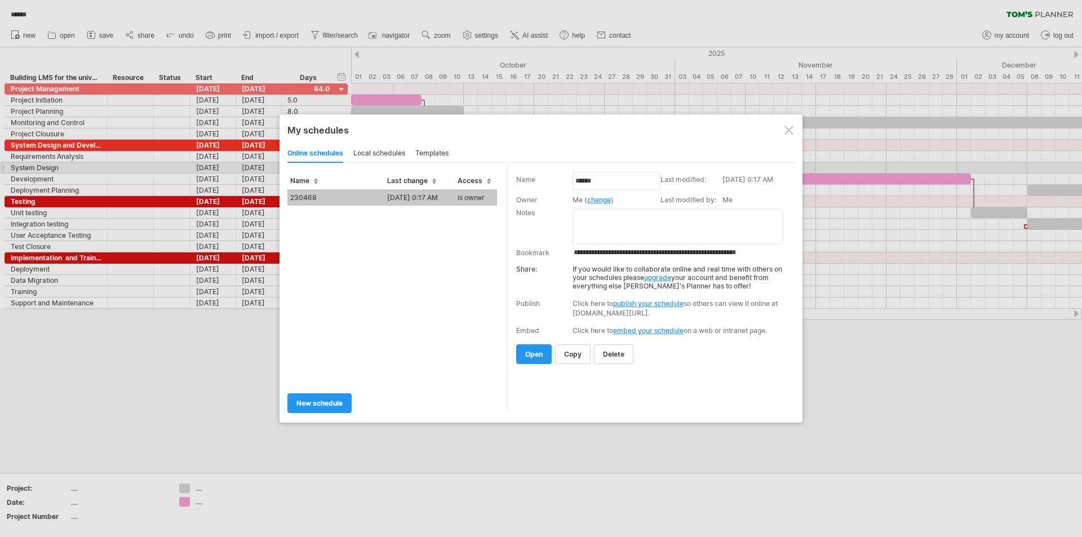
click at [483, 173] on th "Access" at bounding box center [476, 176] width 42 height 26
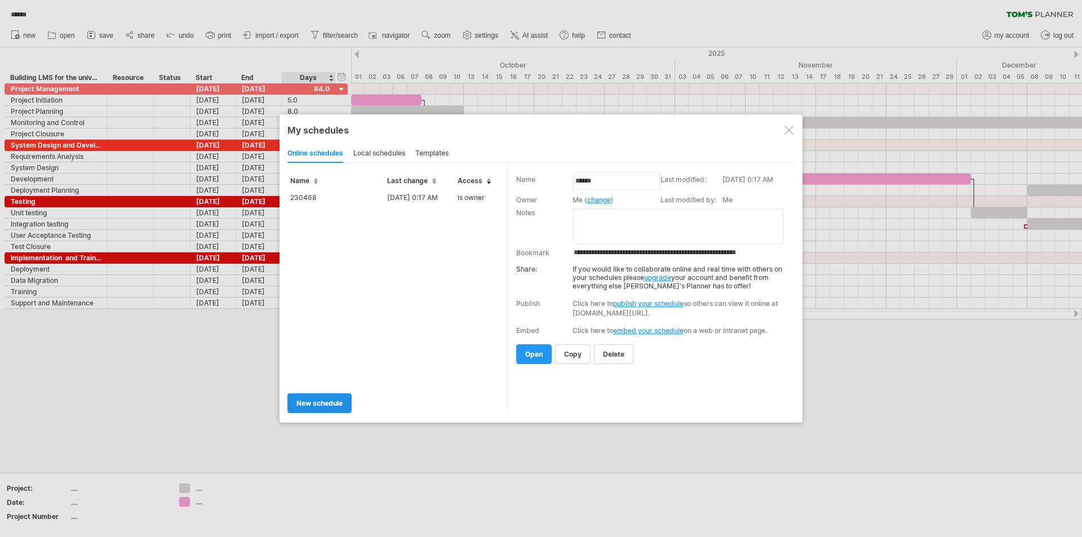
click at [324, 401] on span "new schedule" at bounding box center [320, 403] width 46 height 8
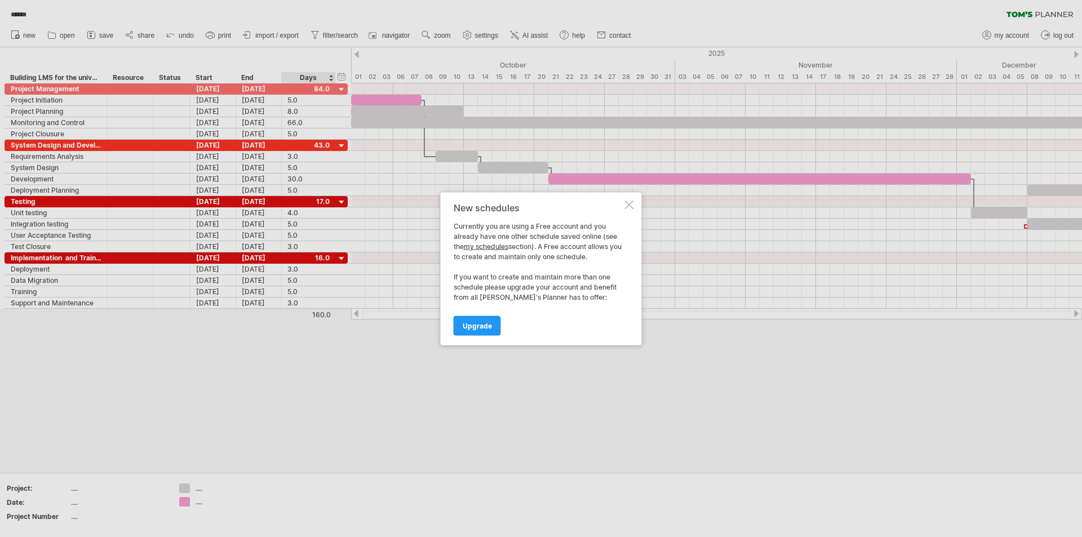
click at [631, 205] on div at bounding box center [629, 204] width 9 height 9
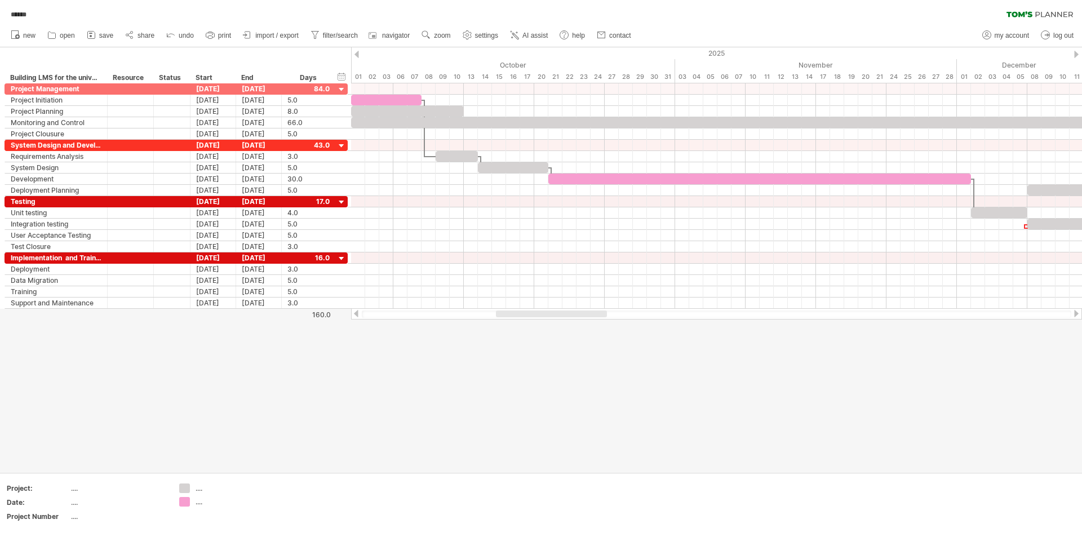
drag, startPoint x: 1055, startPoint y: 377, endPoint x: 799, endPoint y: 440, distance: 263.0
click at [835, 445] on div at bounding box center [541, 259] width 1082 height 425
drag, startPoint x: 81, startPoint y: 431, endPoint x: 209, endPoint y: 433, distance: 128.0
click at [205, 436] on div at bounding box center [541, 259] width 1082 height 425
drag, startPoint x: 10, startPoint y: 66, endPoint x: 1037, endPoint y: 365, distance: 1069.8
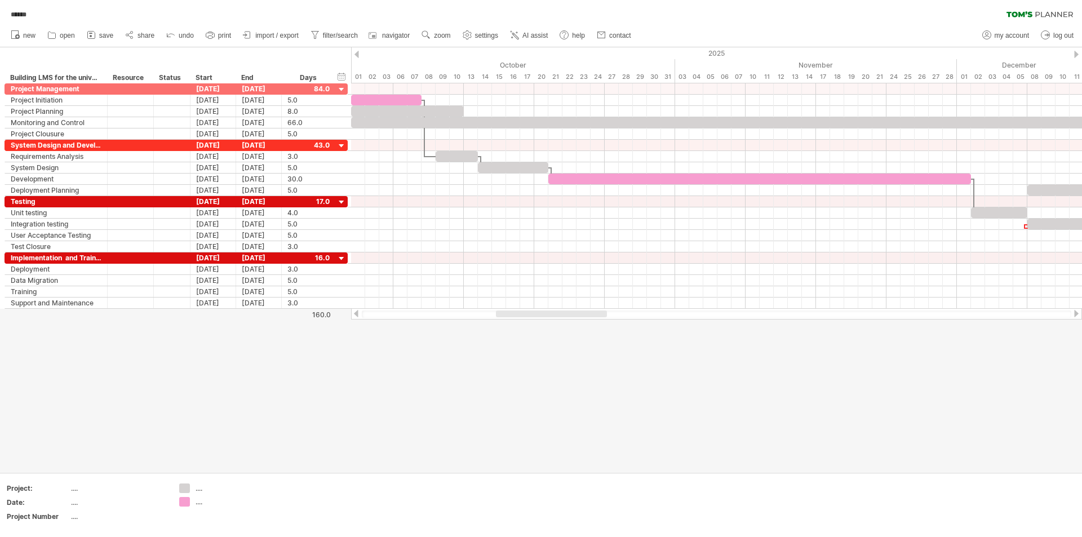
click at [1043, 387] on div "Trying to reach [DOMAIN_NAME] Connected again... 0% ****** clear filter" at bounding box center [541, 268] width 1082 height 537
